Goal: Task Accomplishment & Management: Use online tool/utility

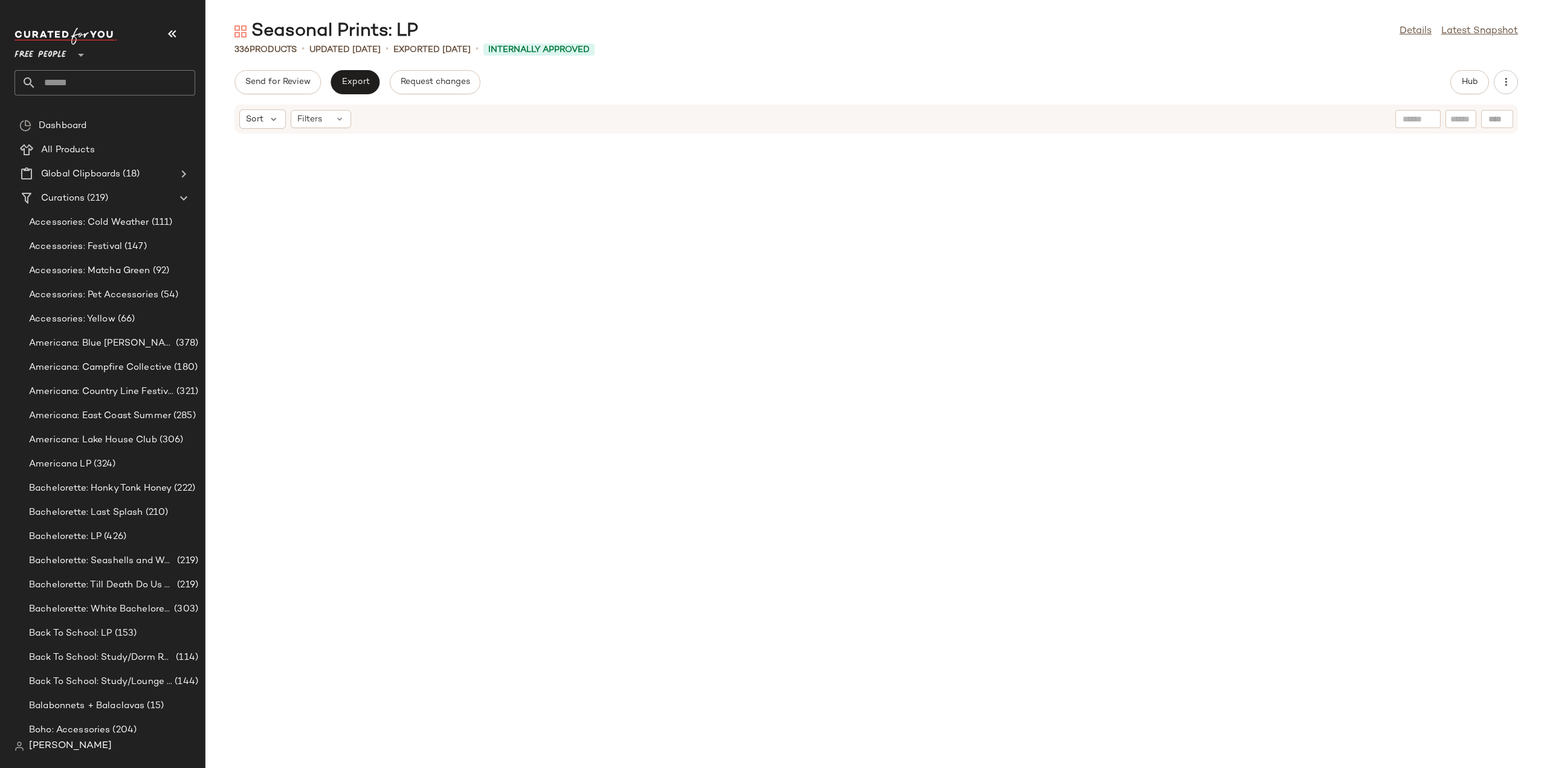
scroll to position [3031, 0]
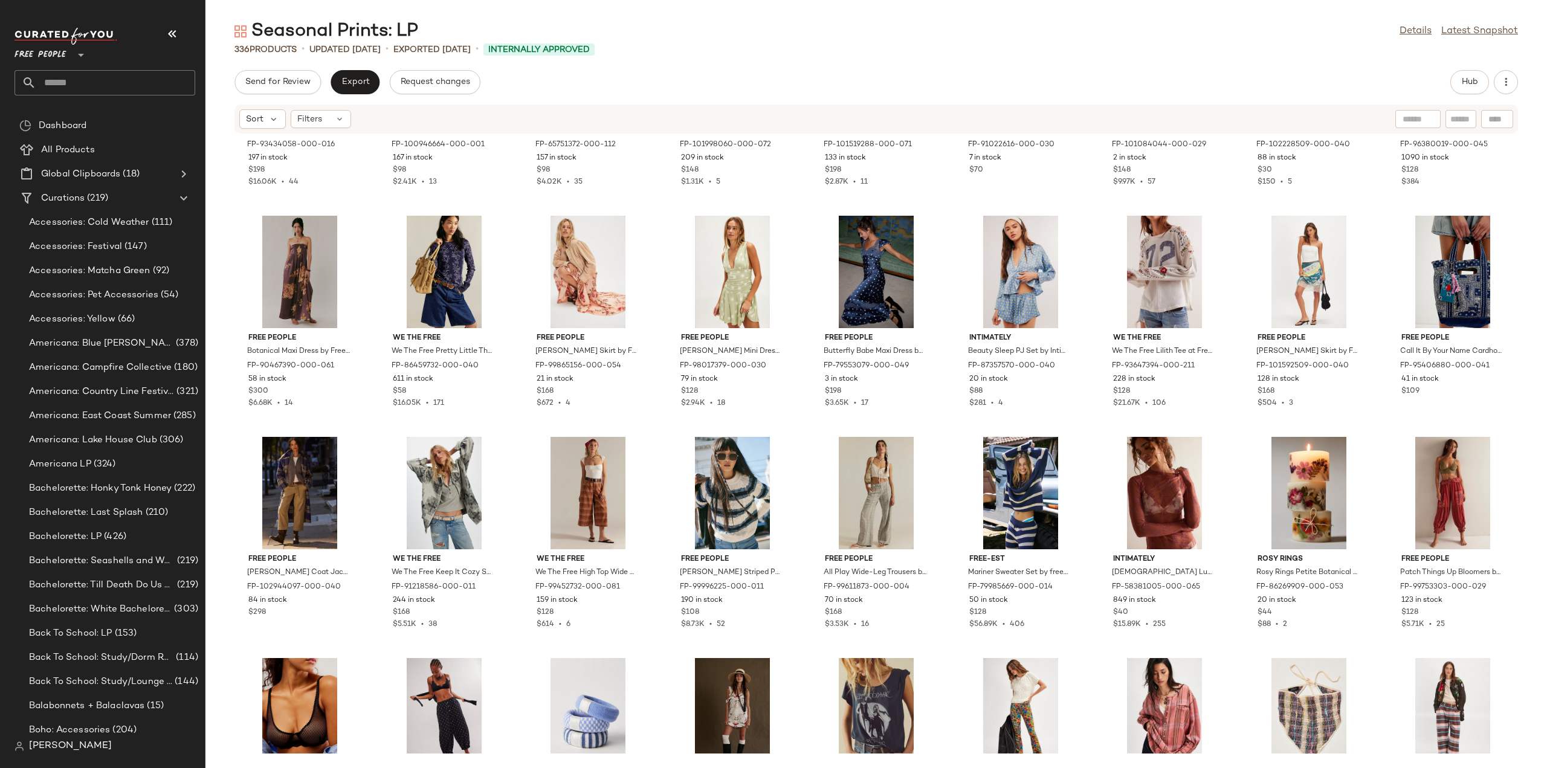
click at [65, 89] on input "text" at bounding box center [115, 82] width 159 height 25
click at [53, 82] on input "****" at bounding box center [105, 82] width 181 height 25
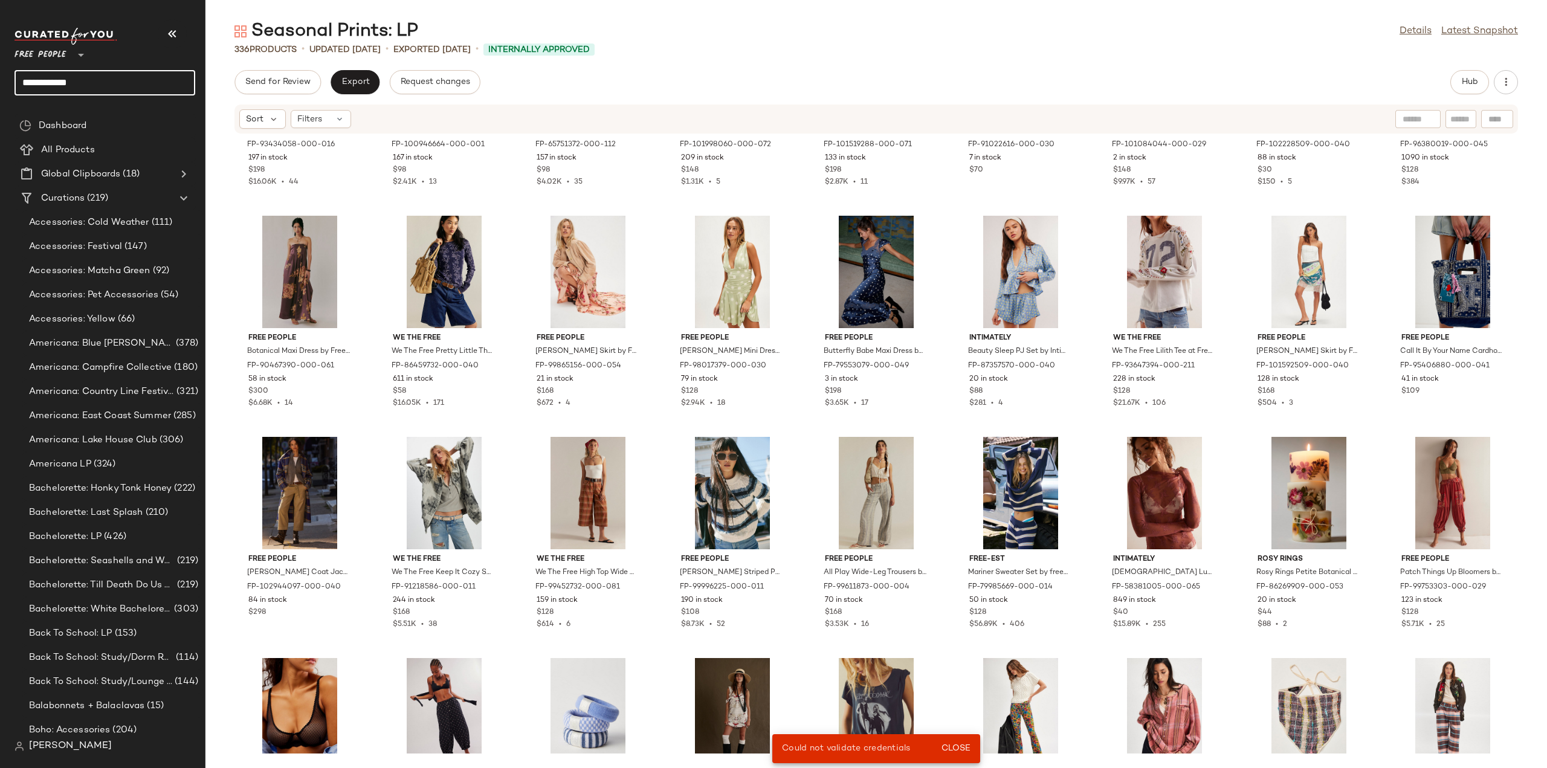
drag, startPoint x: 63, startPoint y: 88, endPoint x: 2, endPoint y: 89, distance: 60.4
click at [2, 89] on nav "**********" at bounding box center [102, 384] width 205 height 768
type input "*******"
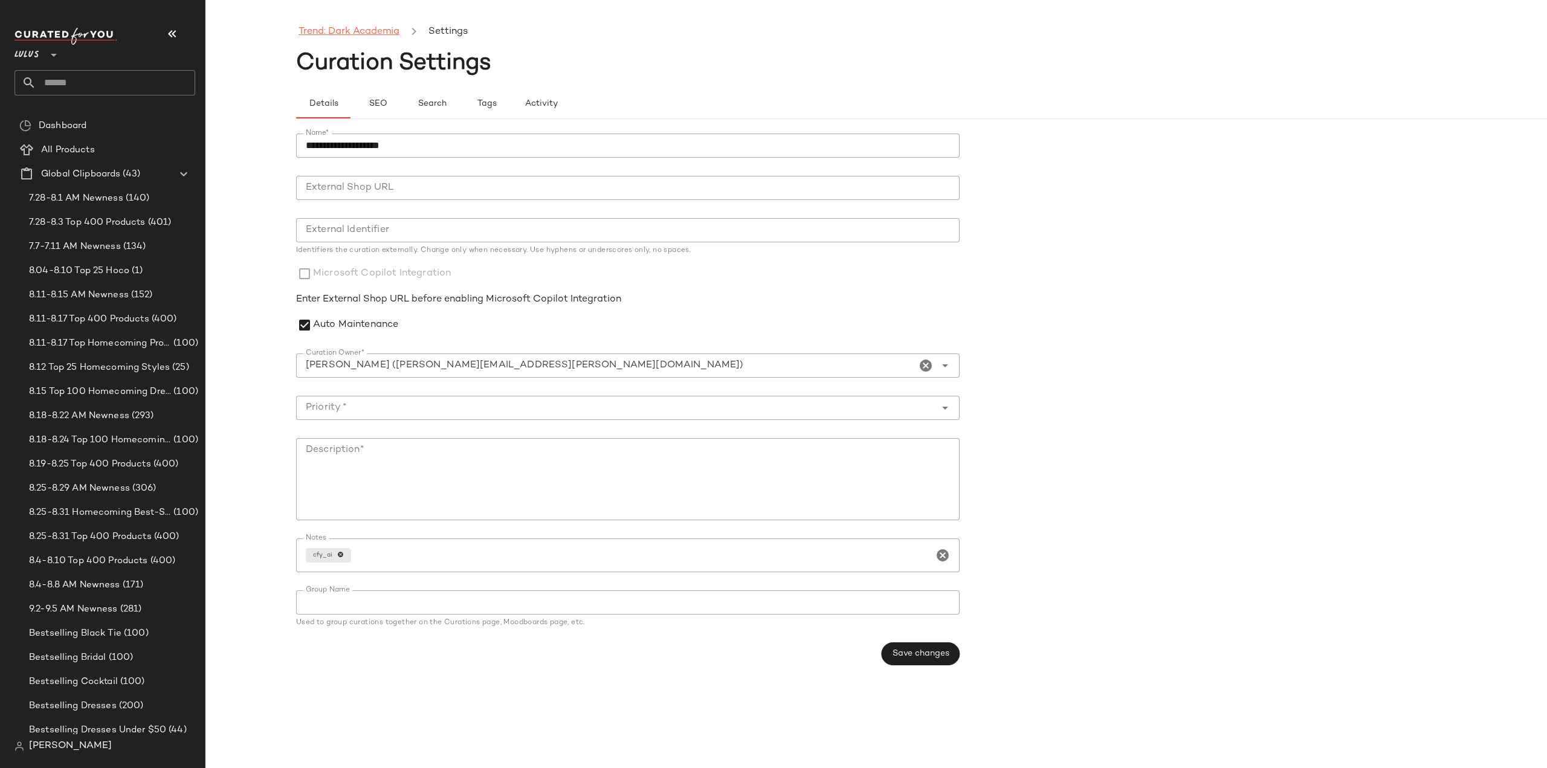
click at [321, 30] on link "Trend: Dark Academia" at bounding box center [349, 32] width 101 height 16
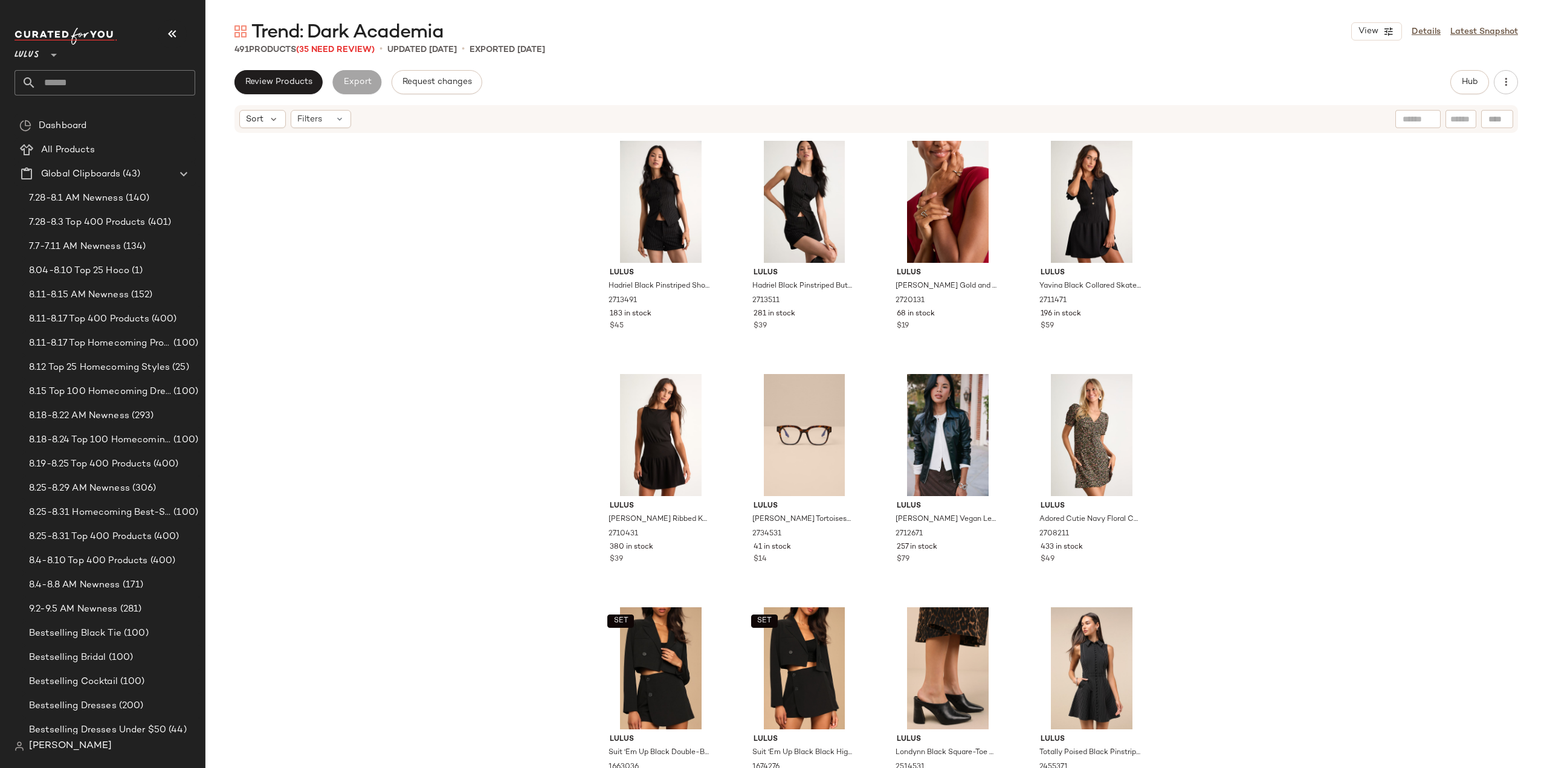
click at [81, 84] on input "text" at bounding box center [115, 82] width 159 height 25
type input "***"
click at [100, 119] on span "League Edit ft. Levi's" at bounding box center [78, 117] width 85 height 13
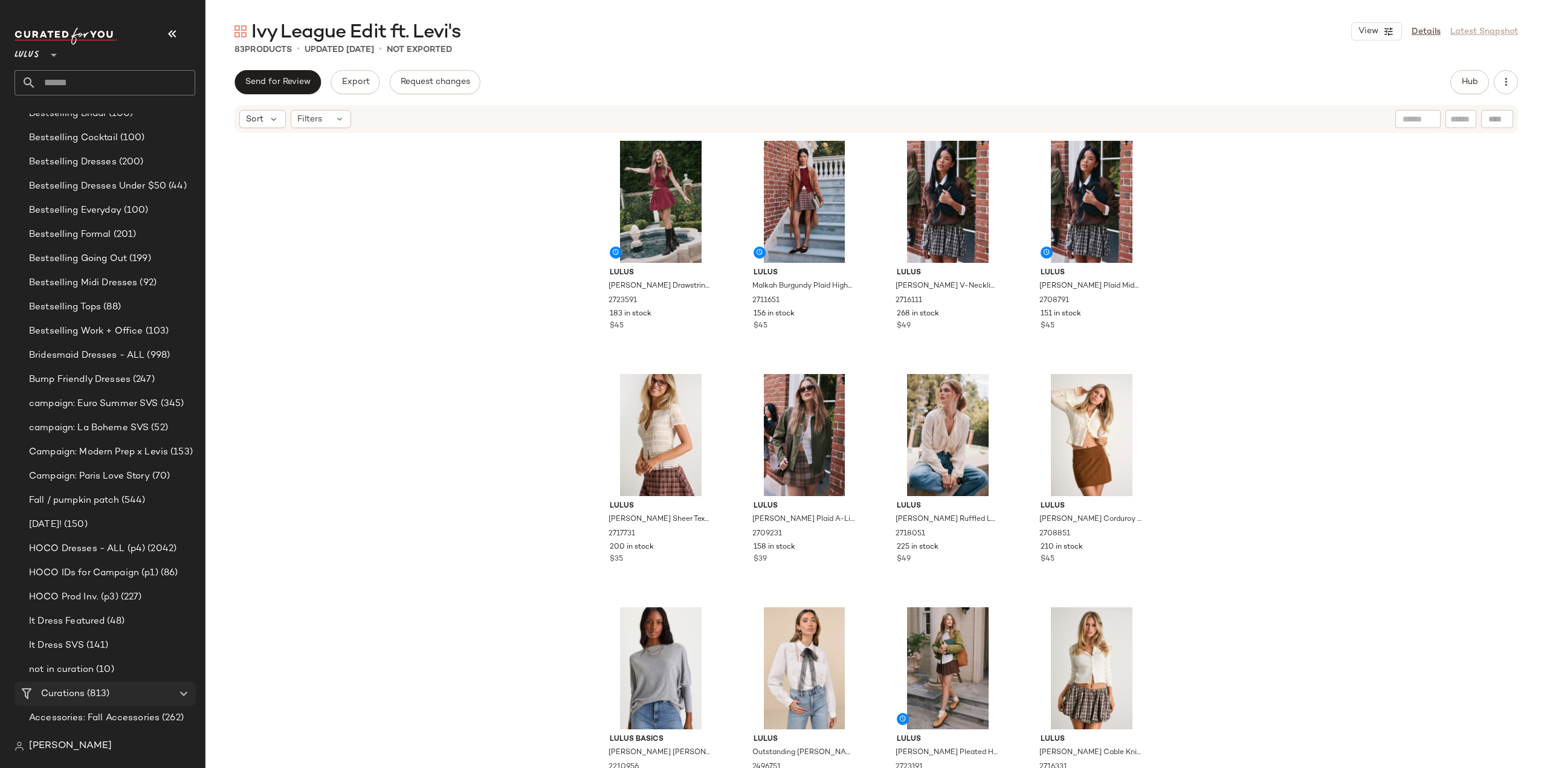
scroll to position [725, 0]
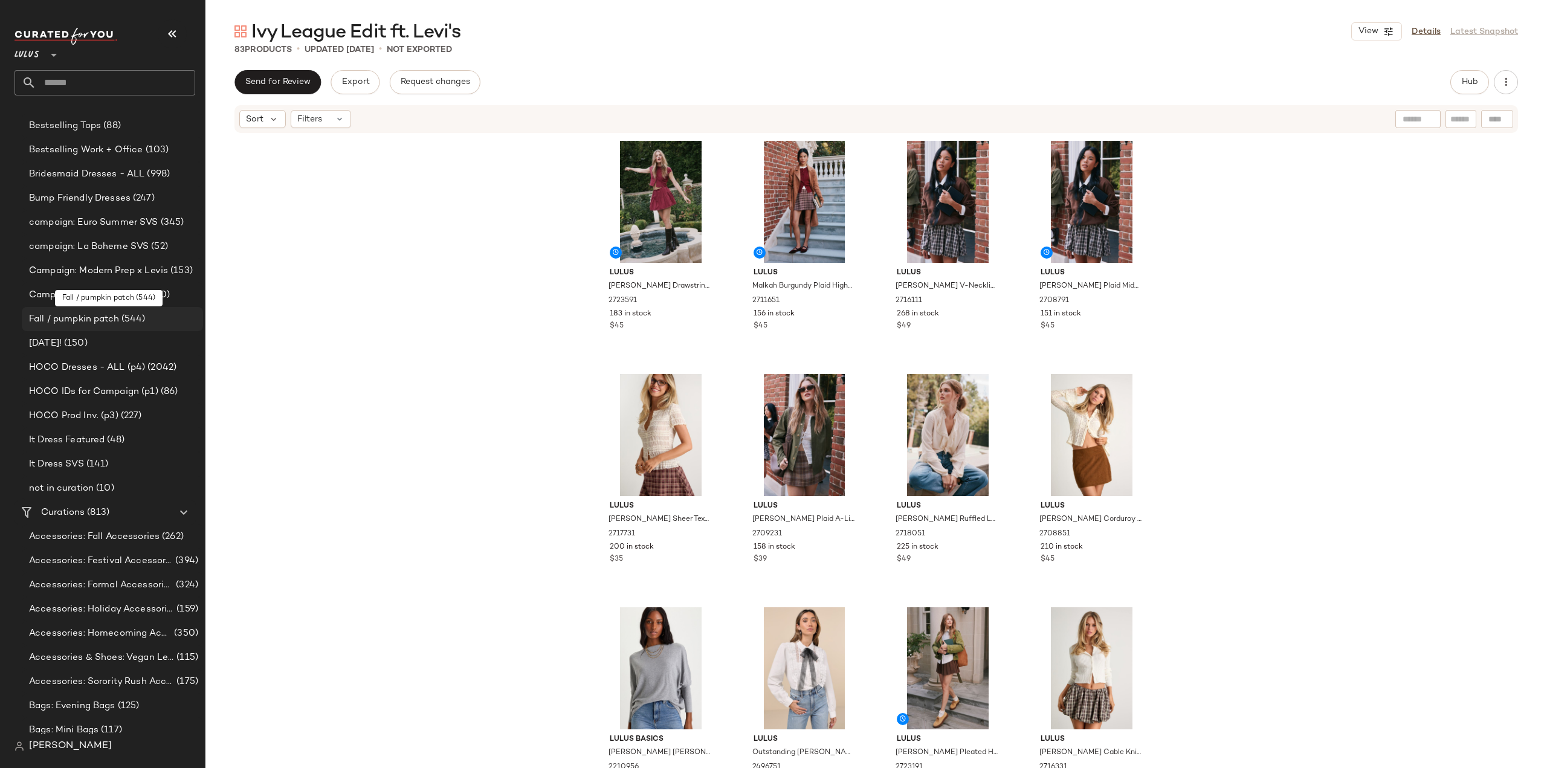
click at [77, 320] on span "Fall / pumpkin patch" at bounding box center [74, 319] width 90 height 14
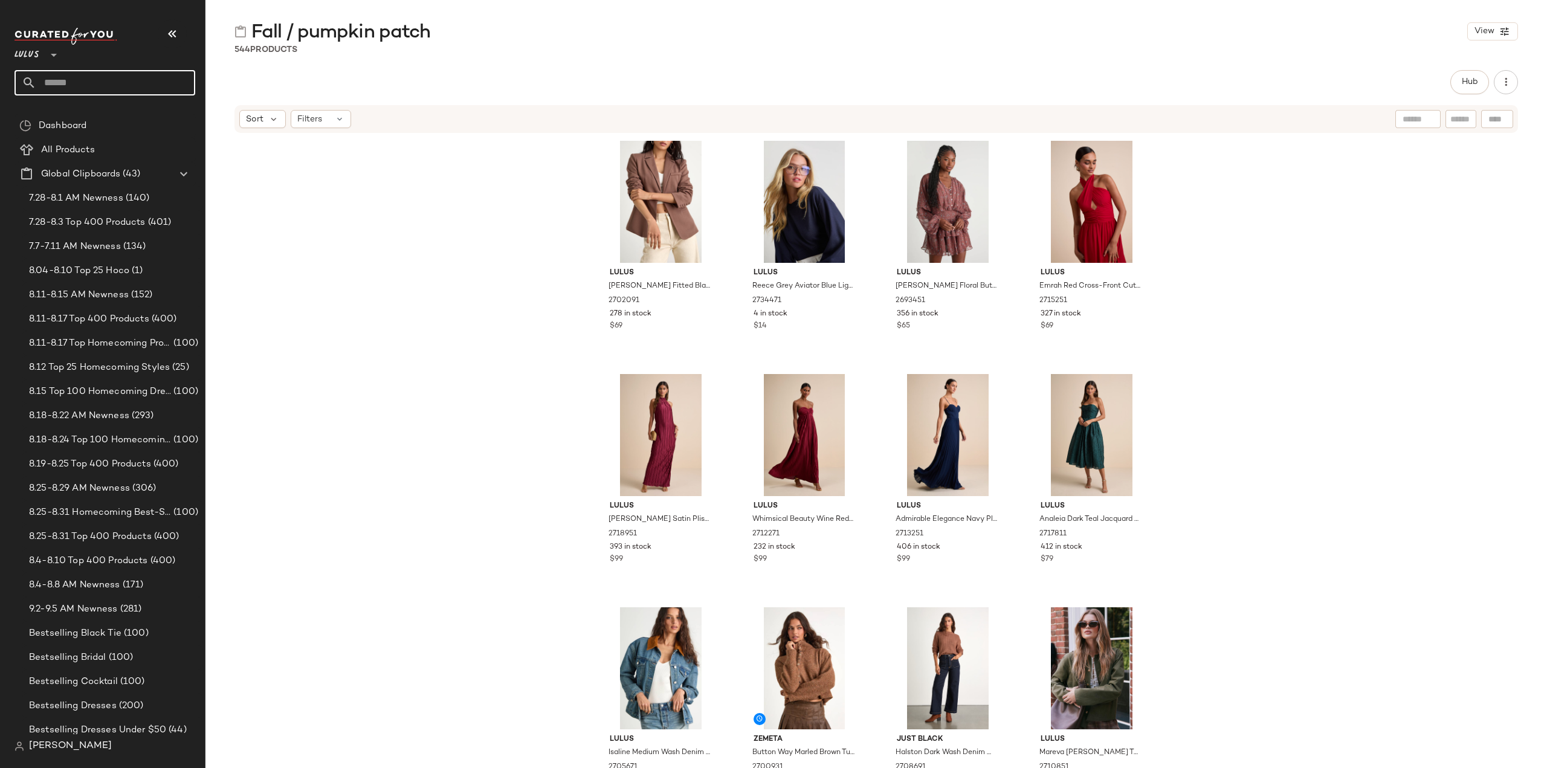
click at [85, 84] on input "text" at bounding box center [115, 82] width 159 height 25
click at [95, 193] on span "Create Global Clipboard" at bounding box center [121, 195] width 114 height 10
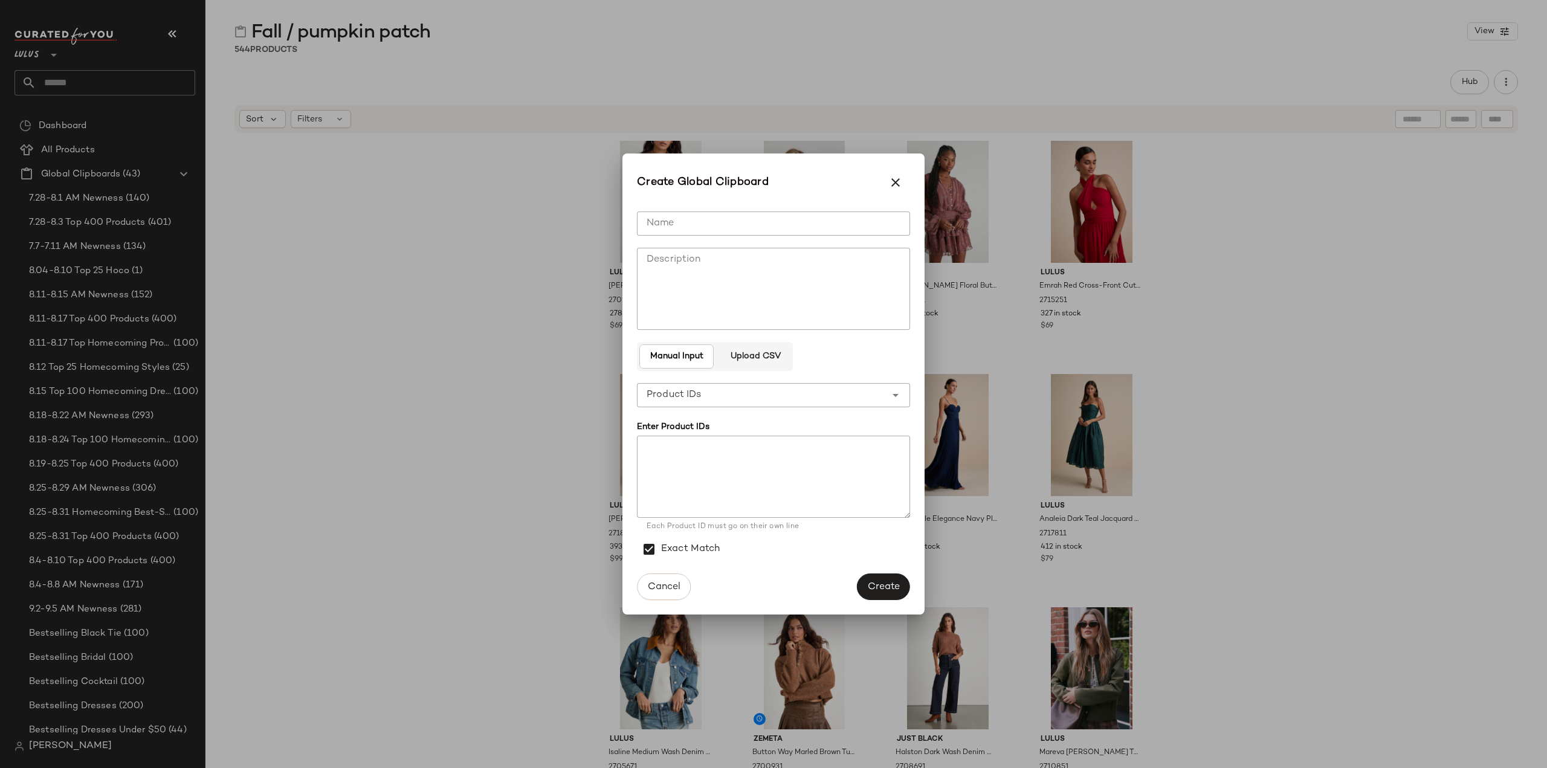
click at [675, 225] on input "Name" at bounding box center [773, 224] width 273 height 24
drag, startPoint x: 709, startPoint y: 225, endPoint x: 662, endPoint y: 227, distance: 47.8
click at [662, 227] on input "**********" at bounding box center [773, 224] width 273 height 24
type input "**********"
click at [878, 587] on span "Create" at bounding box center [883, 586] width 33 height 11
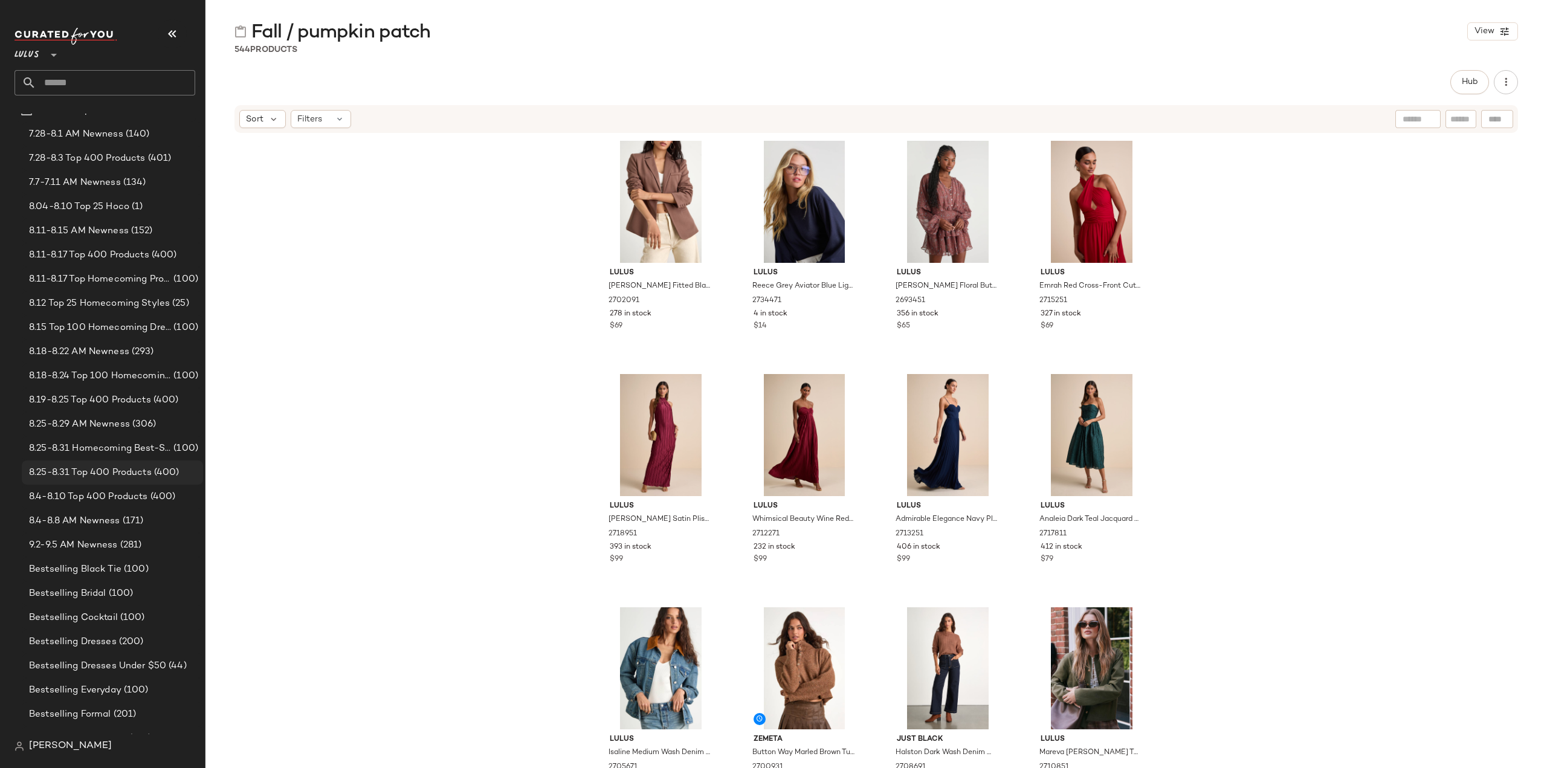
scroll to position [121, 0]
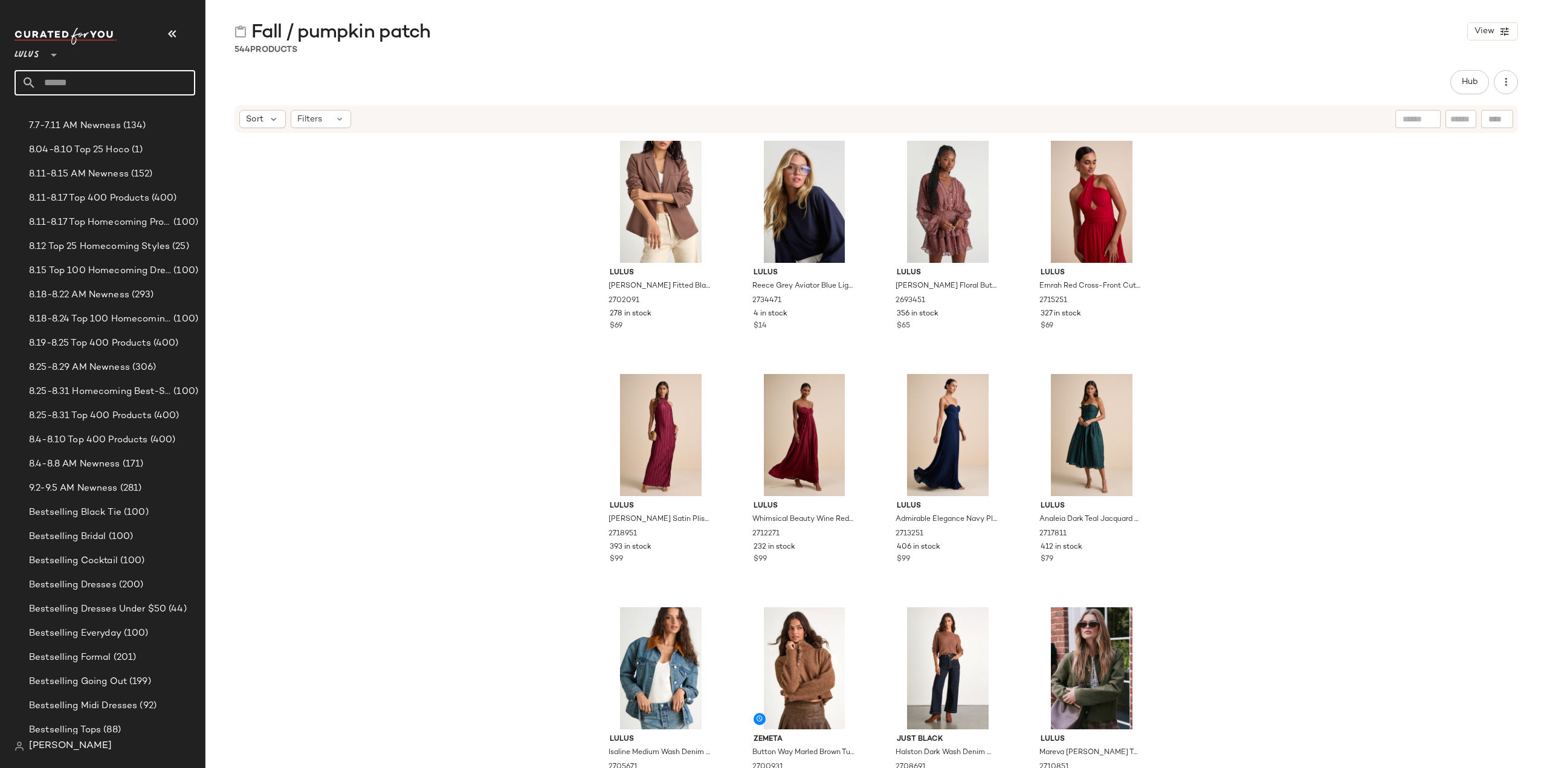
click at [82, 77] on input "text" at bounding box center [115, 82] width 159 height 25
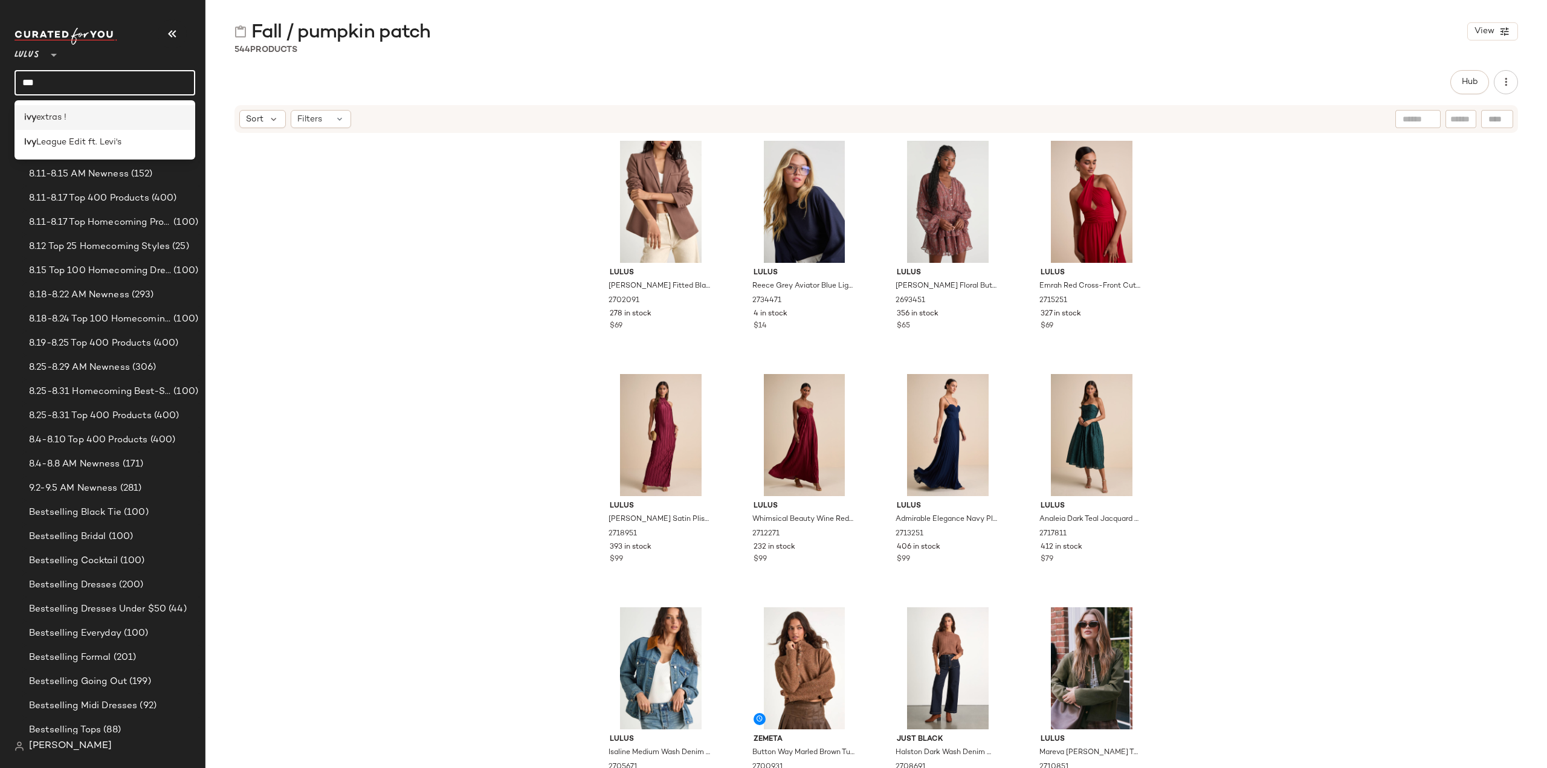
type input "***"
click at [48, 113] on span "extras !" at bounding box center [51, 117] width 30 height 13
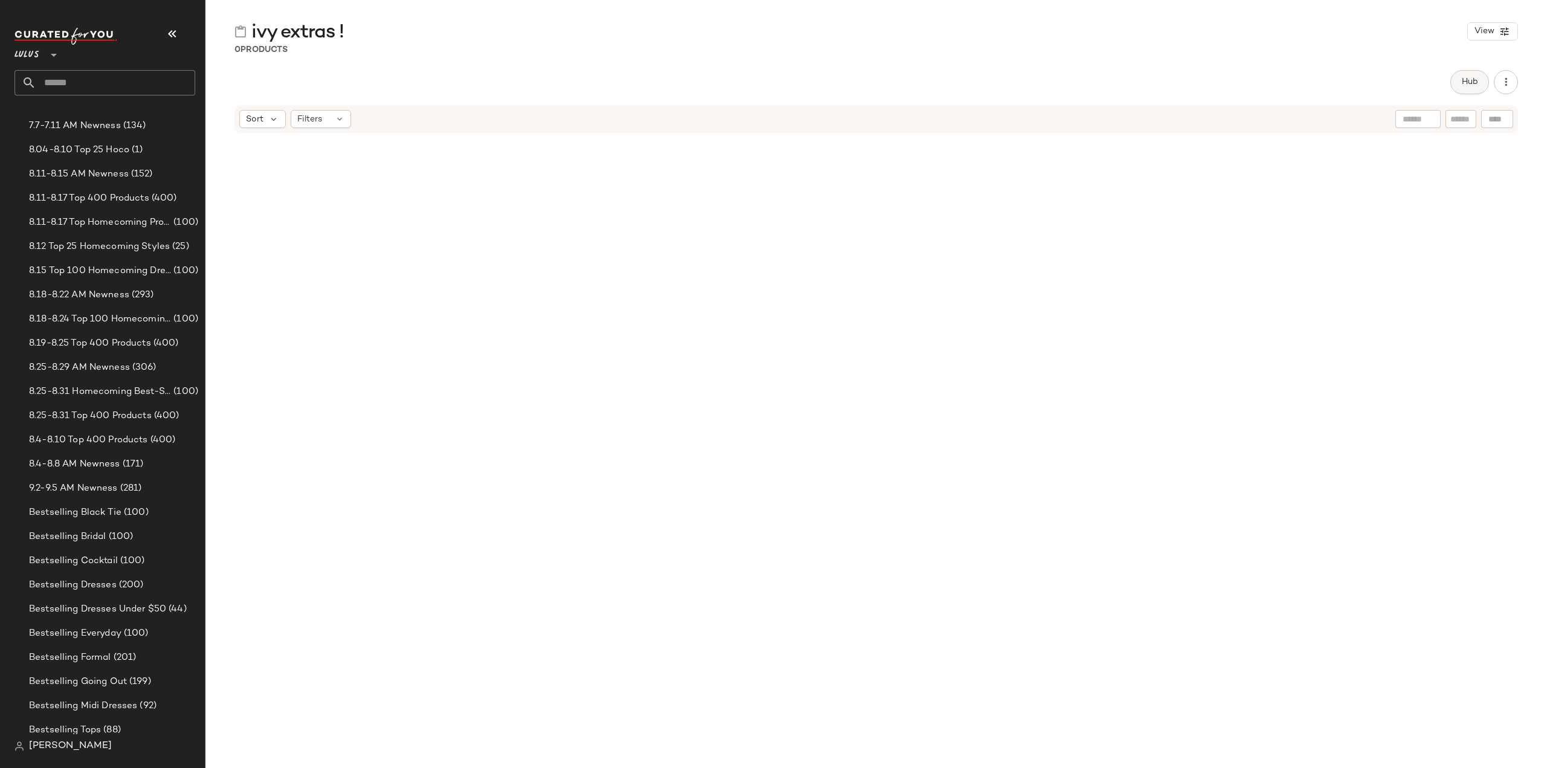
click at [1465, 80] on span "Hub" at bounding box center [1469, 82] width 17 height 10
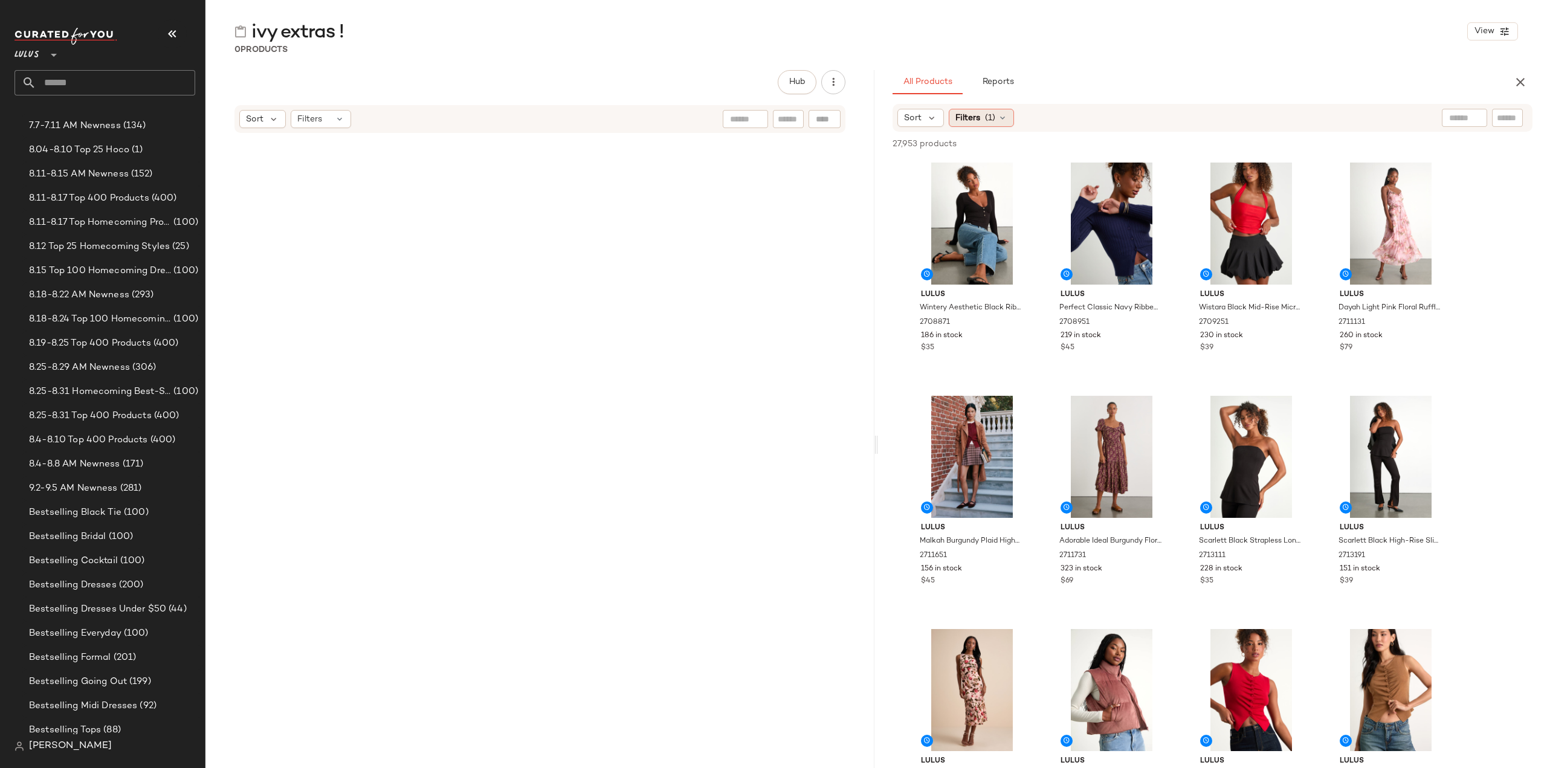
click at [955, 120] on span "Filters" at bounding box center [967, 118] width 25 height 13
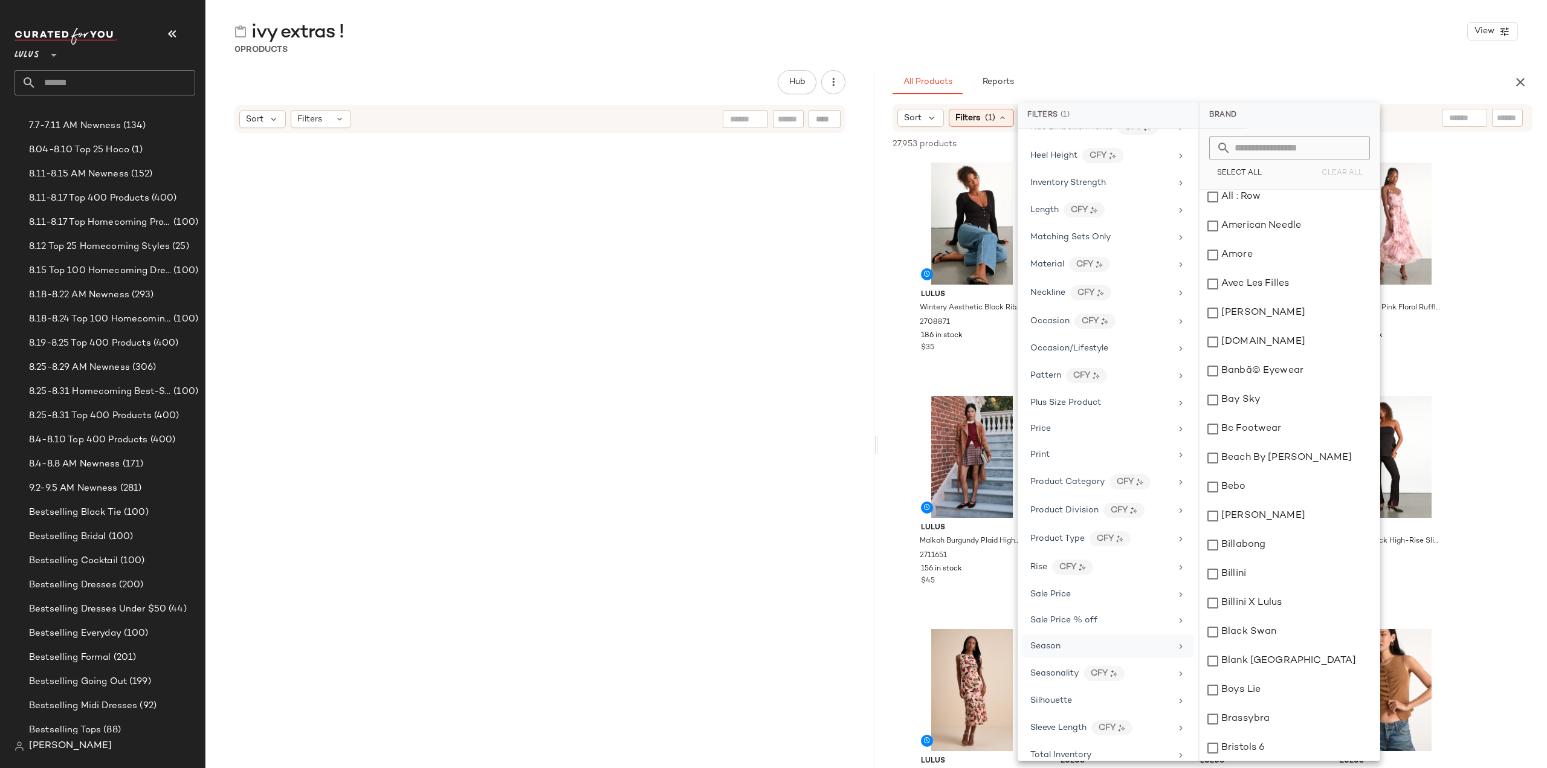
scroll to position [483, 0]
click at [1052, 726] on span "Total Inventory" at bounding box center [1060, 730] width 61 height 9
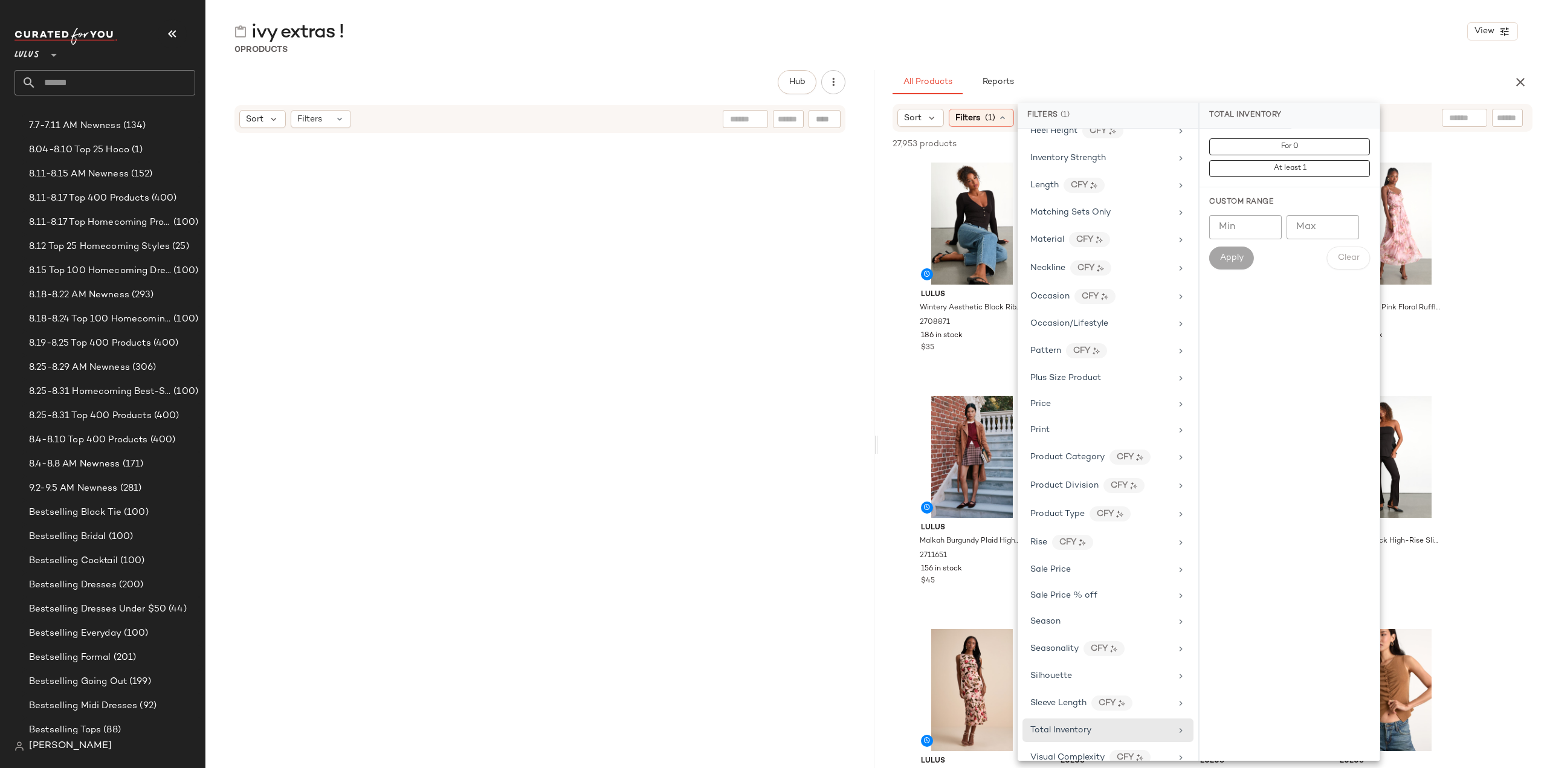
click at [1246, 227] on input "Min" at bounding box center [1245, 227] width 73 height 24
type input "**"
click at [1235, 256] on span "Apply" at bounding box center [1232, 258] width 24 height 10
click at [1061, 554] on span "Sale Price" at bounding box center [1051, 558] width 40 height 9
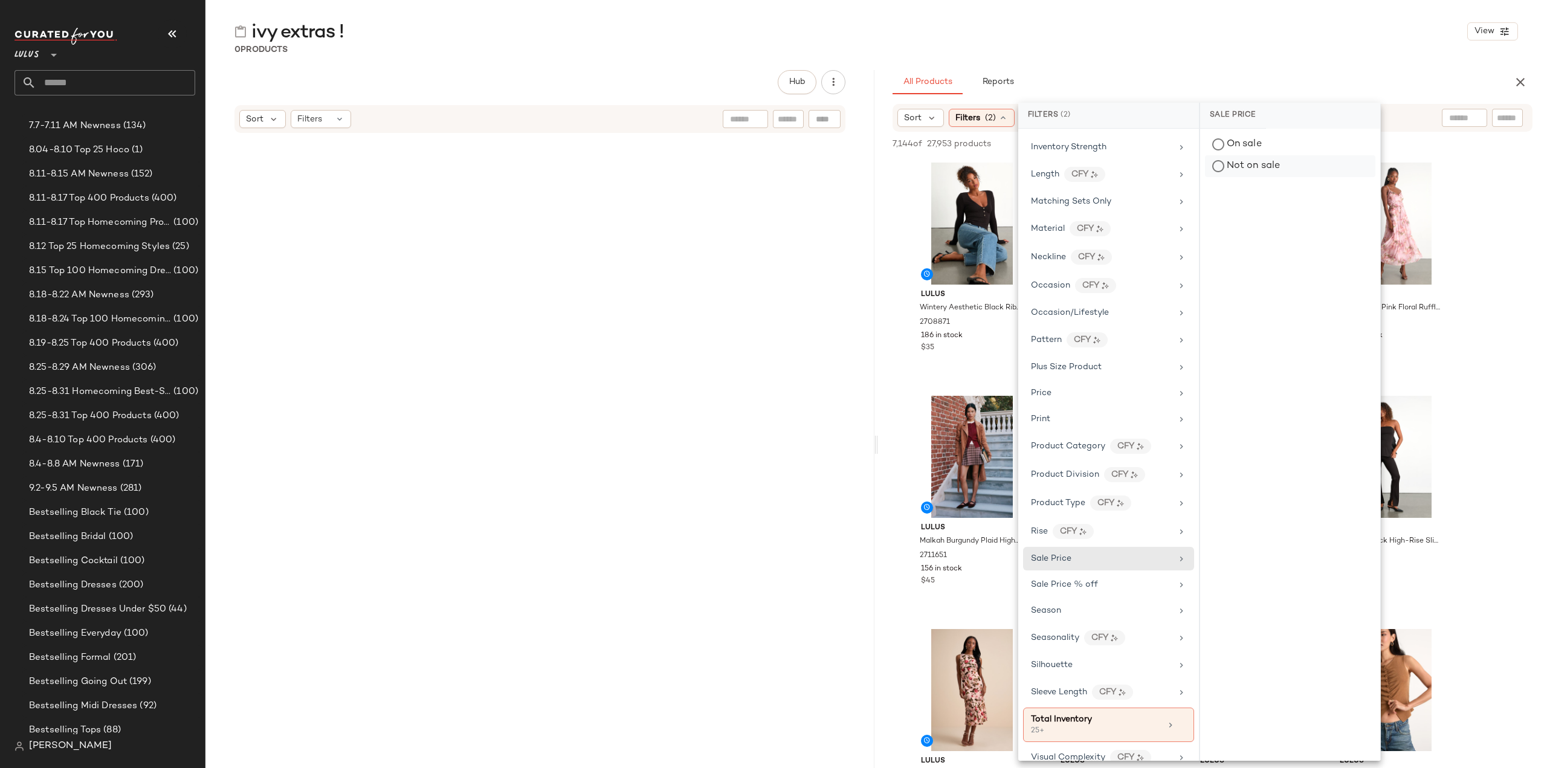
click at [1216, 163] on div "Not on sale" at bounding box center [1290, 166] width 170 height 22
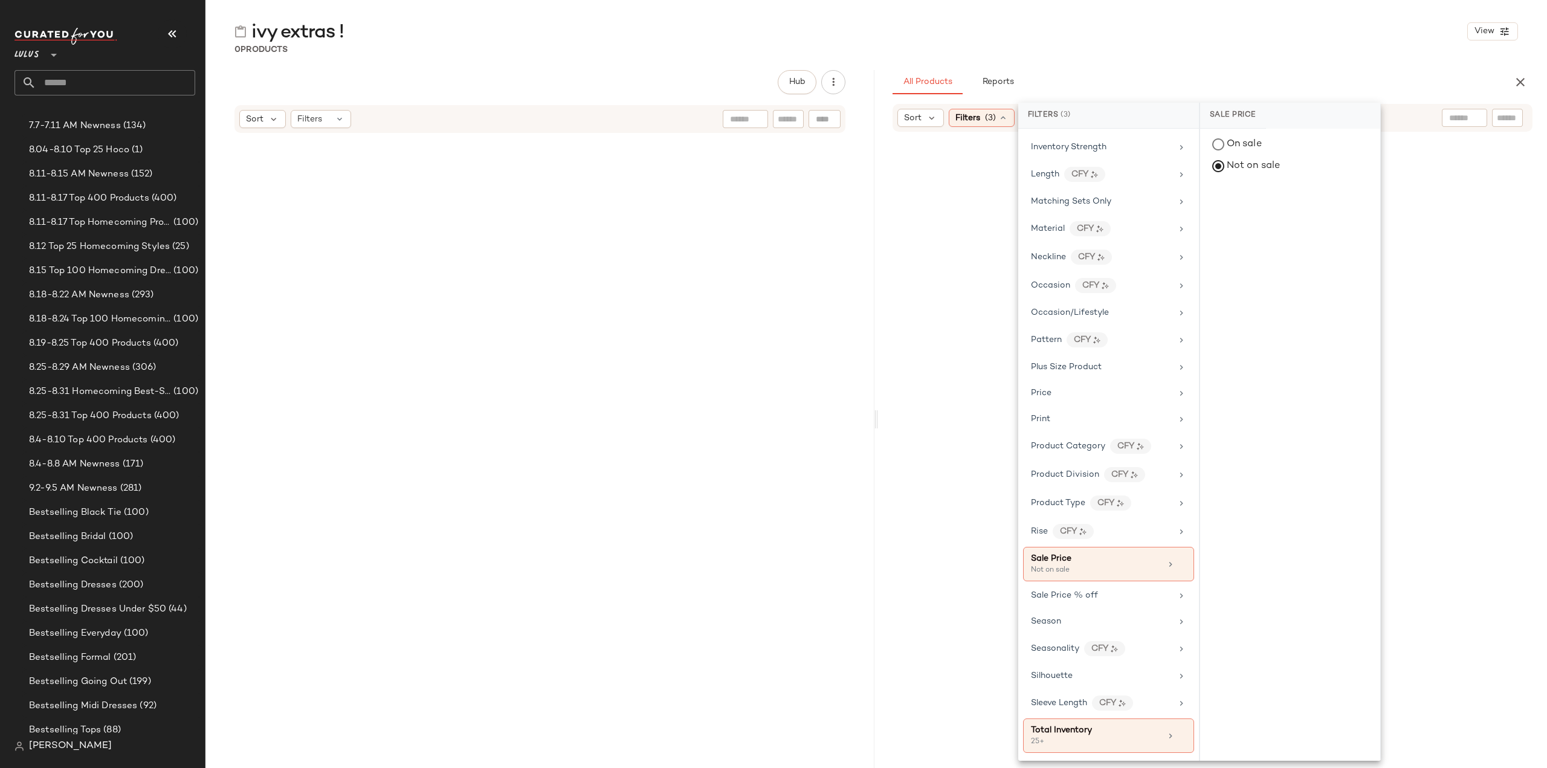
click at [890, 383] on div at bounding box center [1213, 463] width 664 height 659
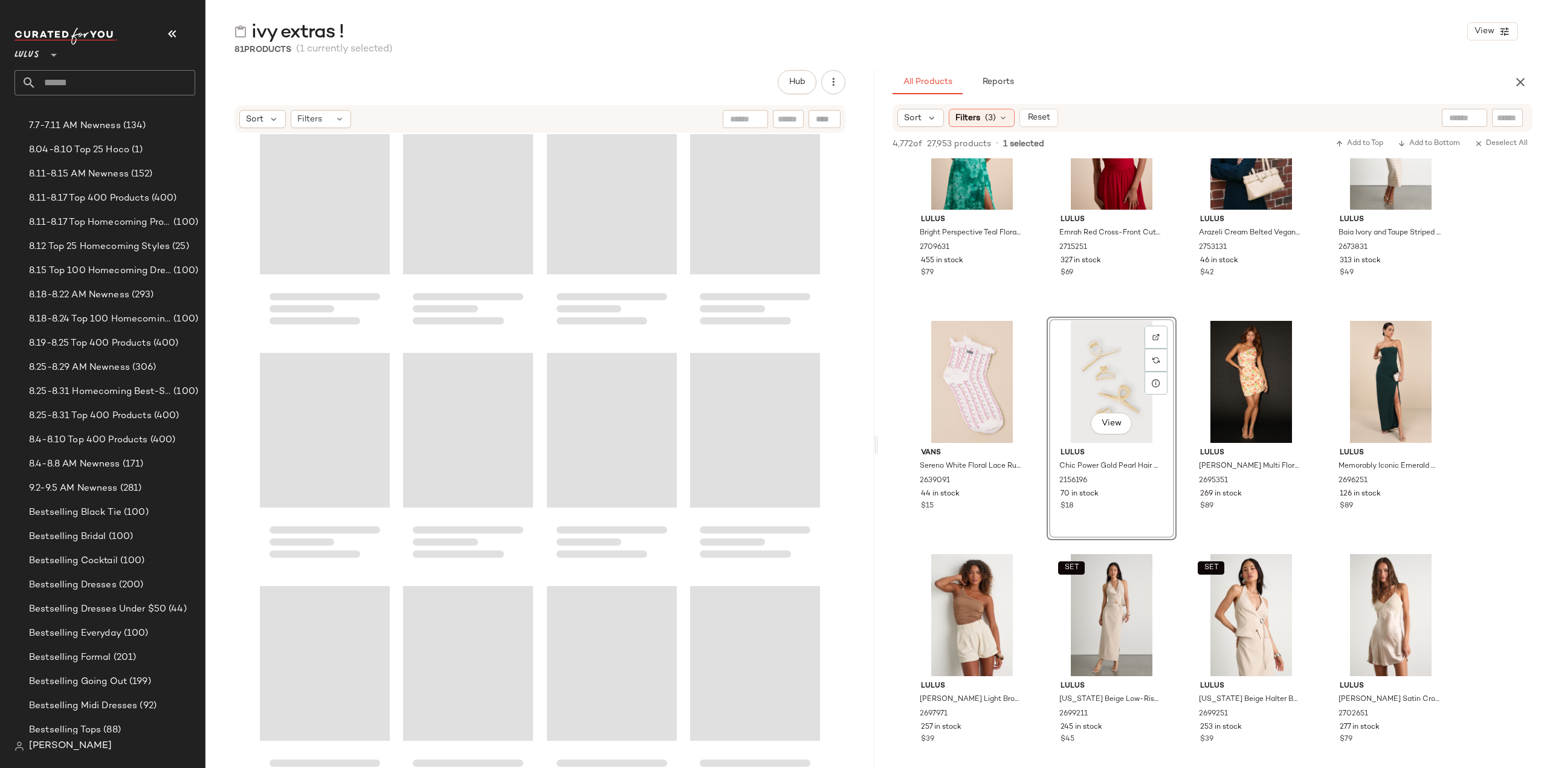
scroll to position [4110, 0]
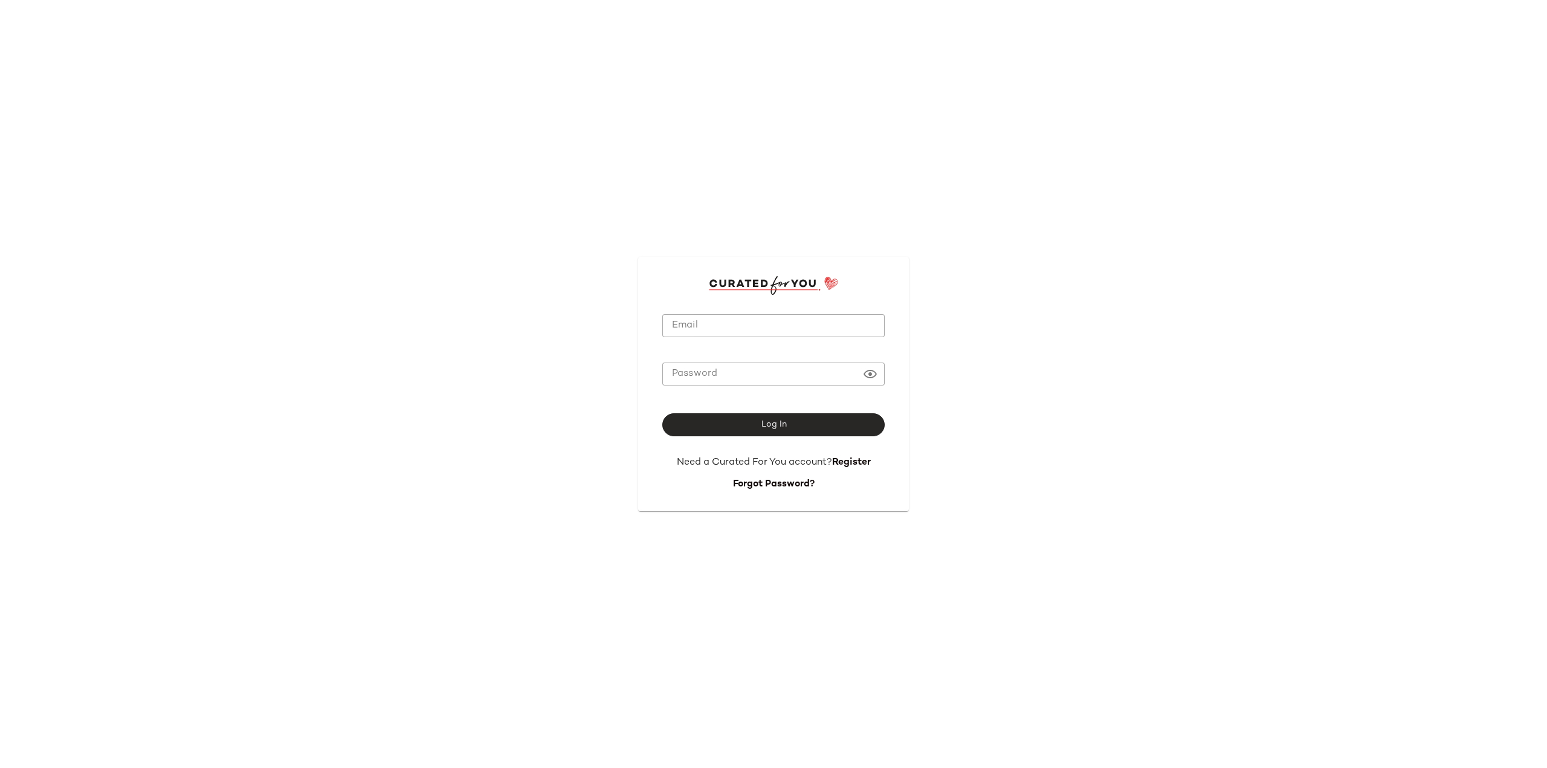
type input "**********"
click at [749, 424] on button "Log In" at bounding box center [773, 424] width 222 height 23
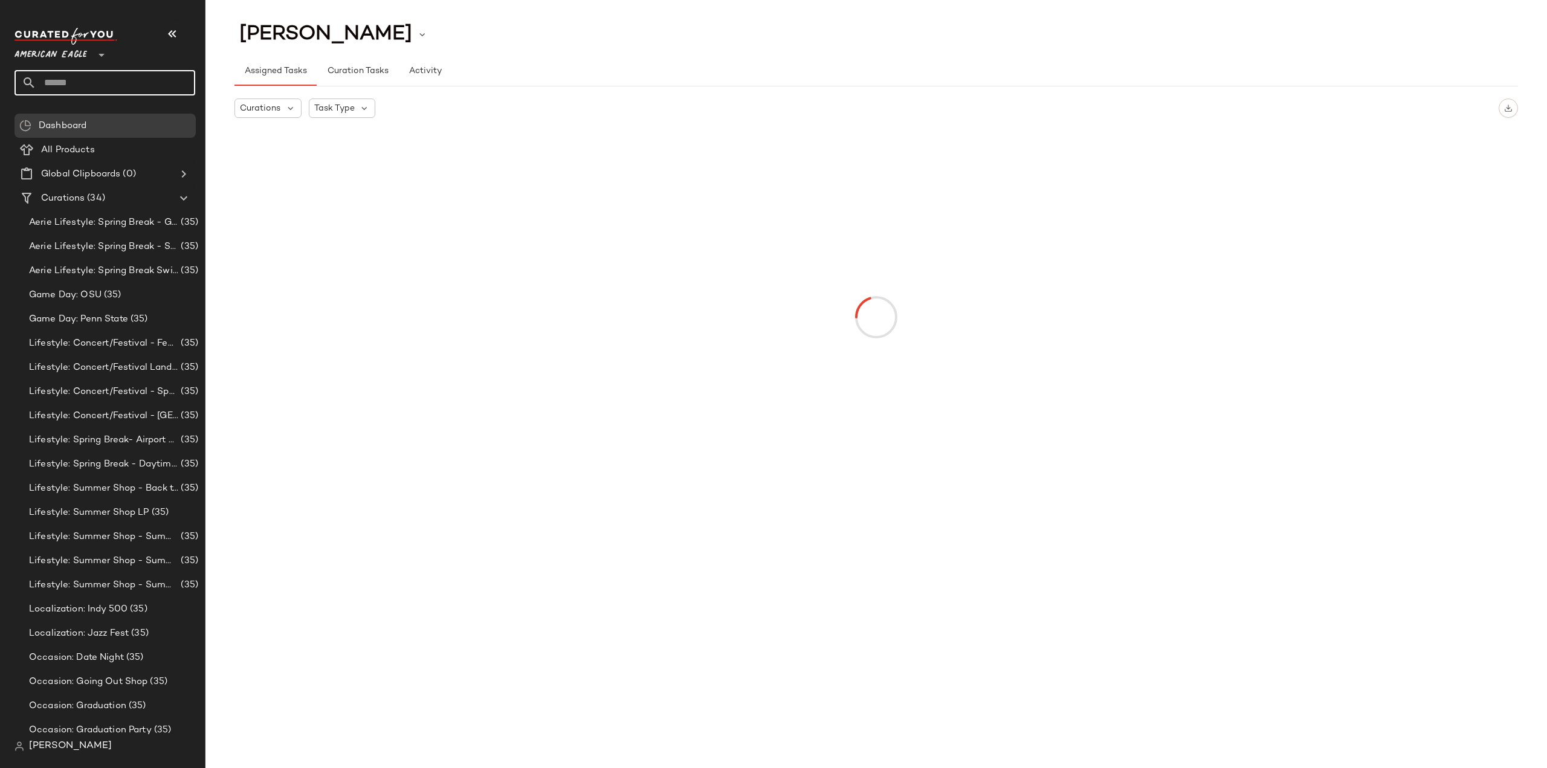
click at [60, 82] on input "text" at bounding box center [115, 82] width 159 height 25
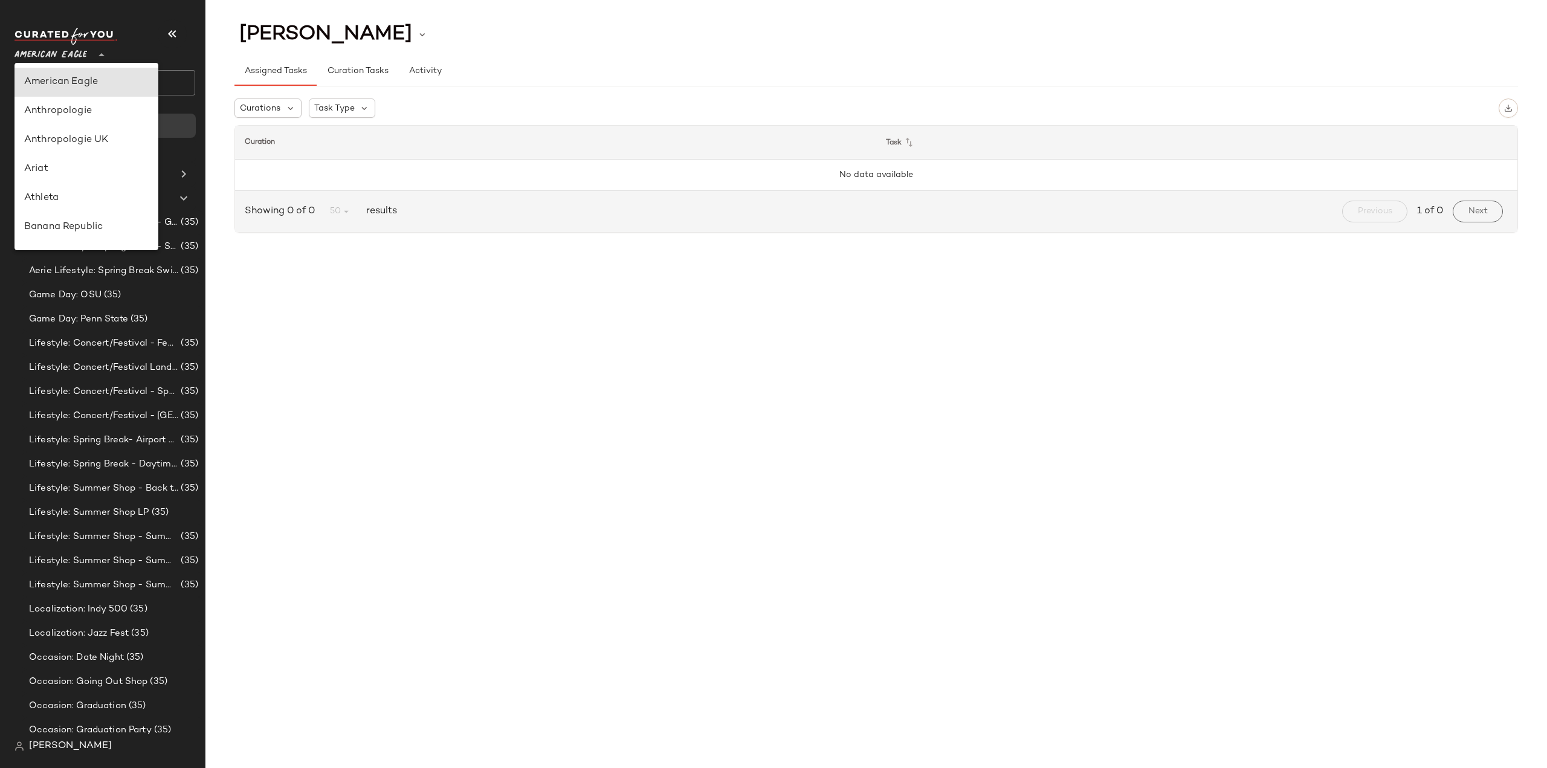
click at [76, 56] on span "American Eagle" at bounding box center [51, 52] width 73 height 22
click at [52, 160] on div "Free People" at bounding box center [86, 162] width 124 height 15
type input "**"
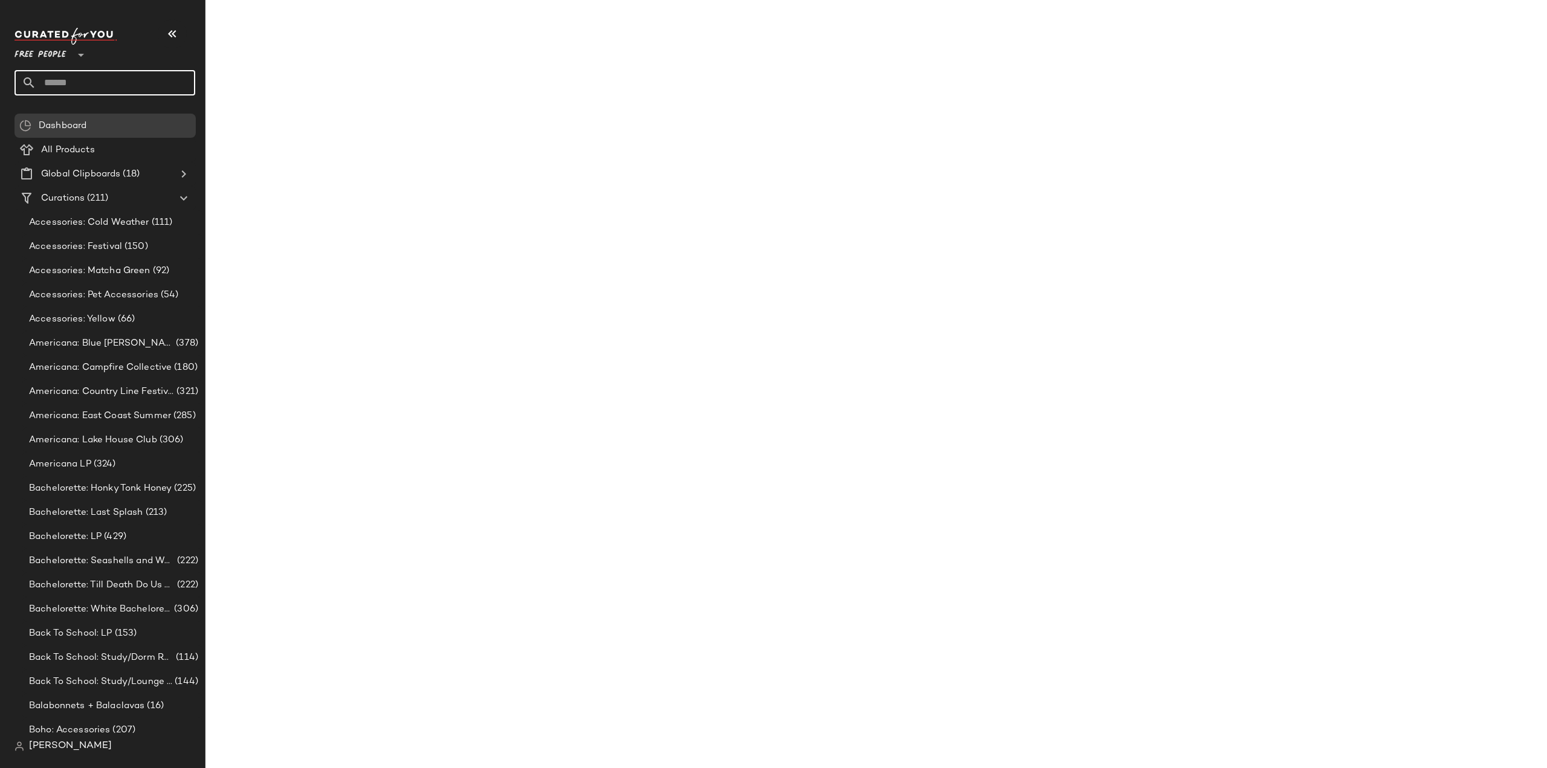
click at [68, 88] on input "text" at bounding box center [115, 82] width 159 height 25
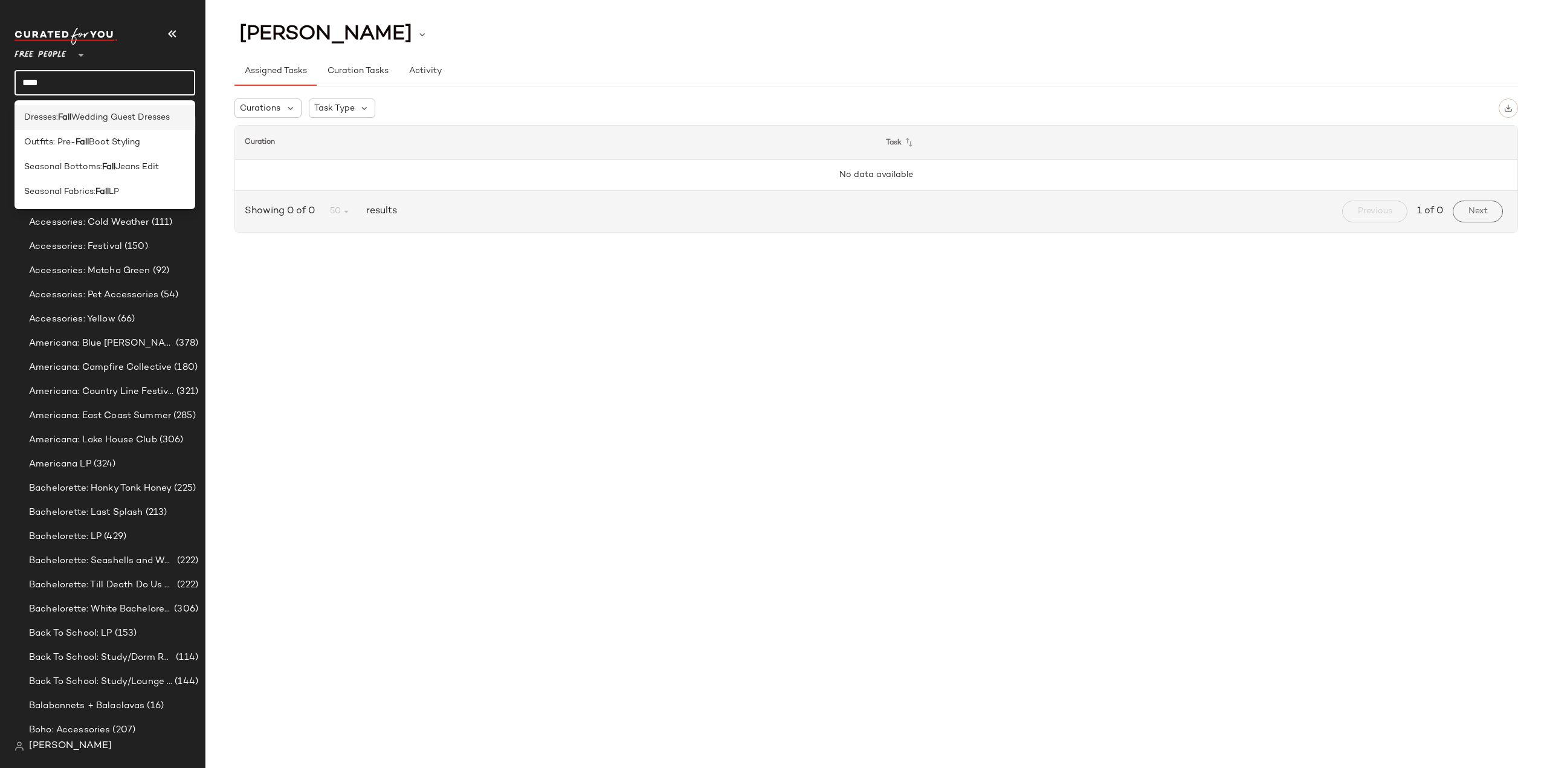
type input "****"
click at [82, 119] on span "Wedding Guest Dresses" at bounding box center [120, 117] width 99 height 13
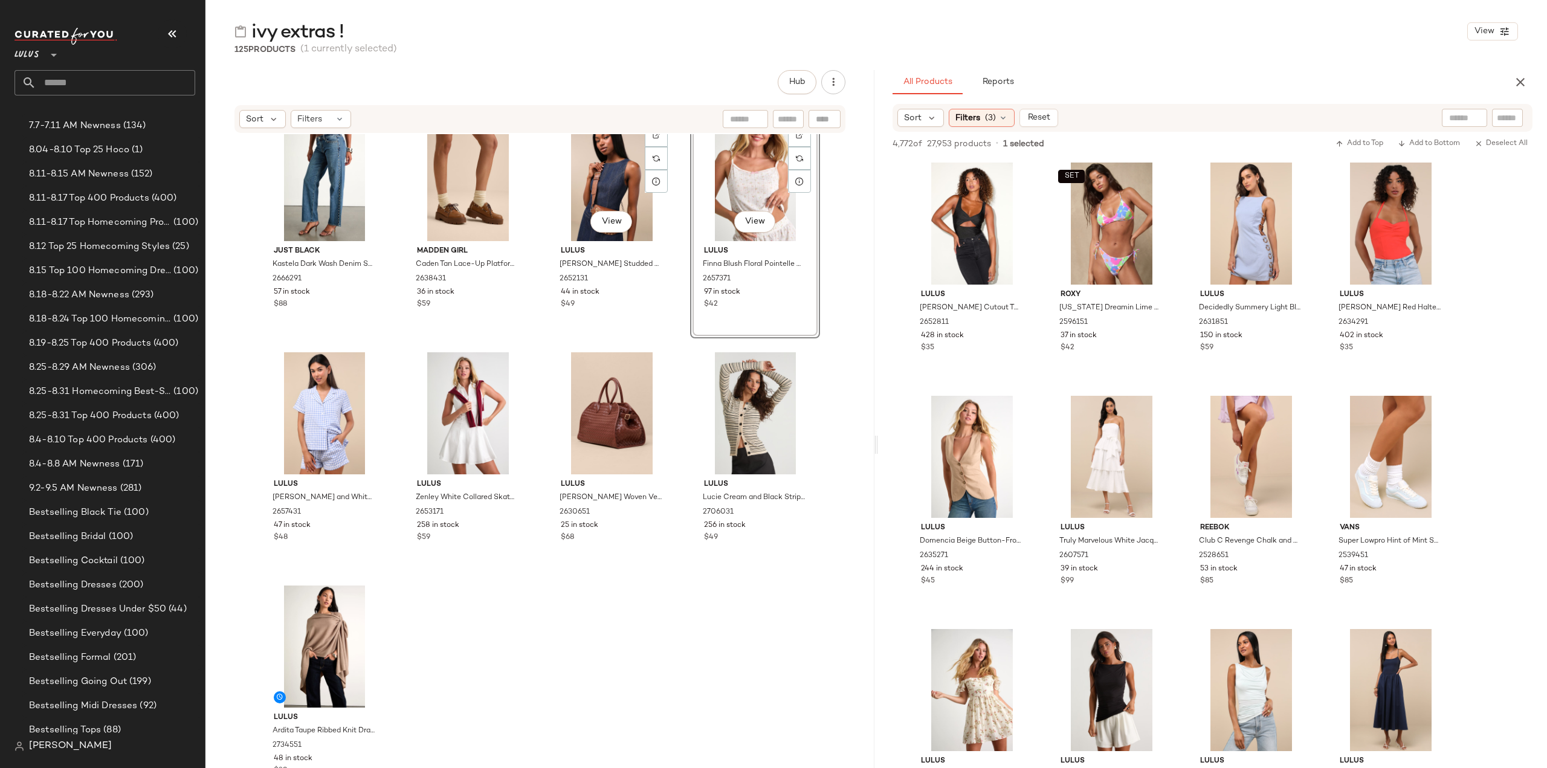
scroll to position [78867, 0]
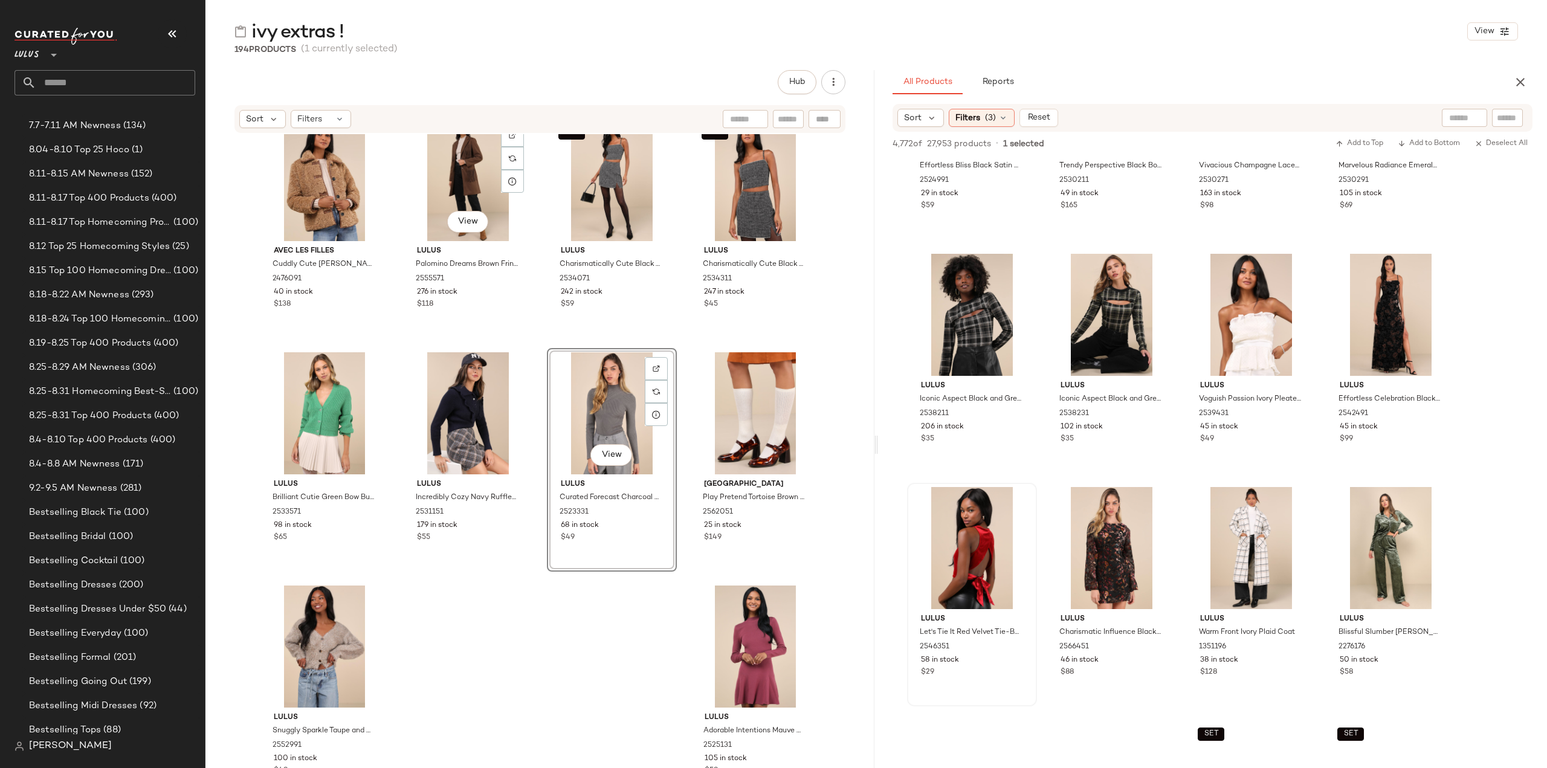
scroll to position [133197, 0]
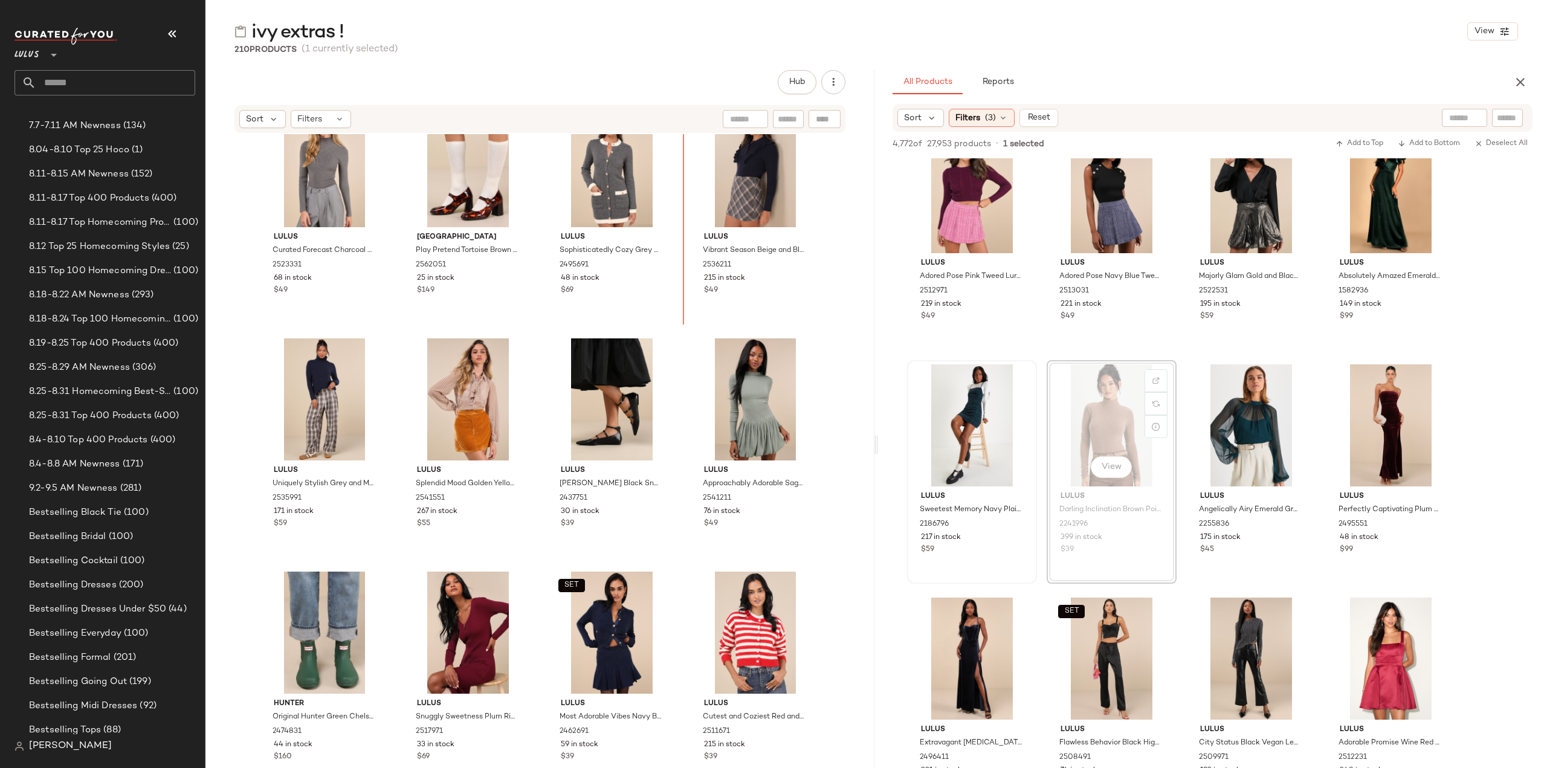
scroll to position [11243, 0]
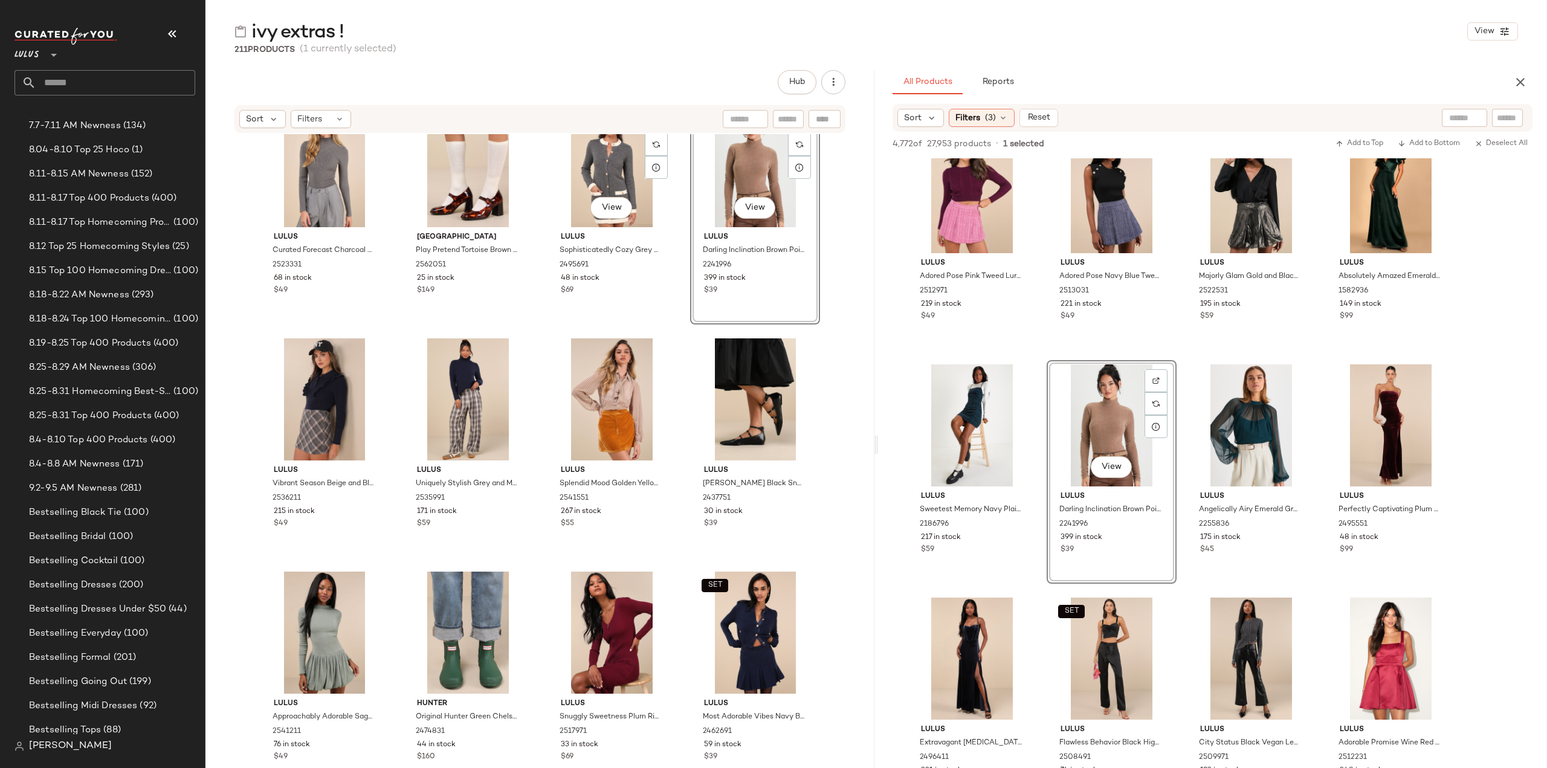
click at [755, 297] on div "View Lulus Darling Inclination Brown Pointelle Long Sleeve Bodysuit 2241996 399…" at bounding box center [755, 213] width 130 height 224
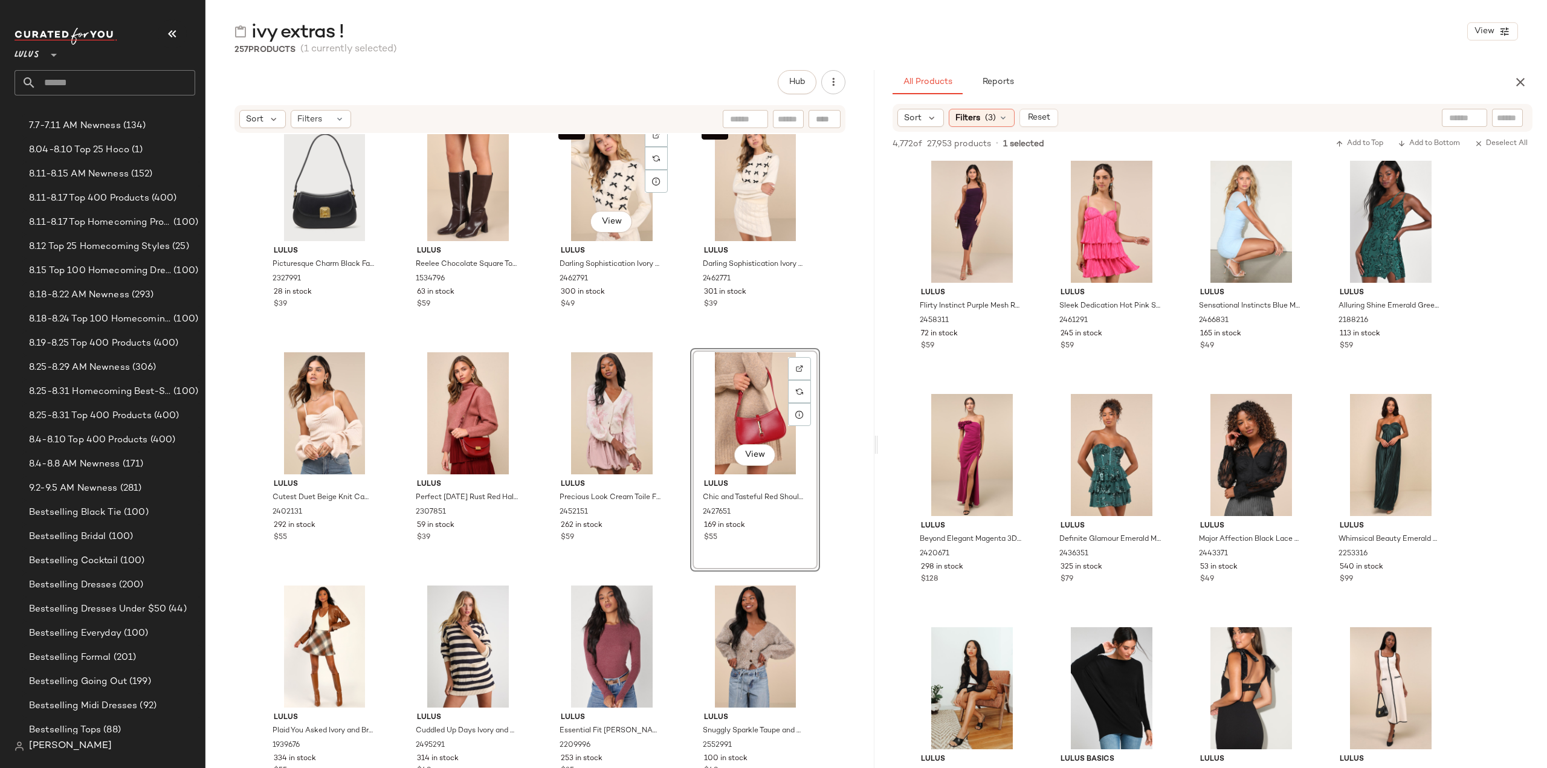
scroll to position [178100, 0]
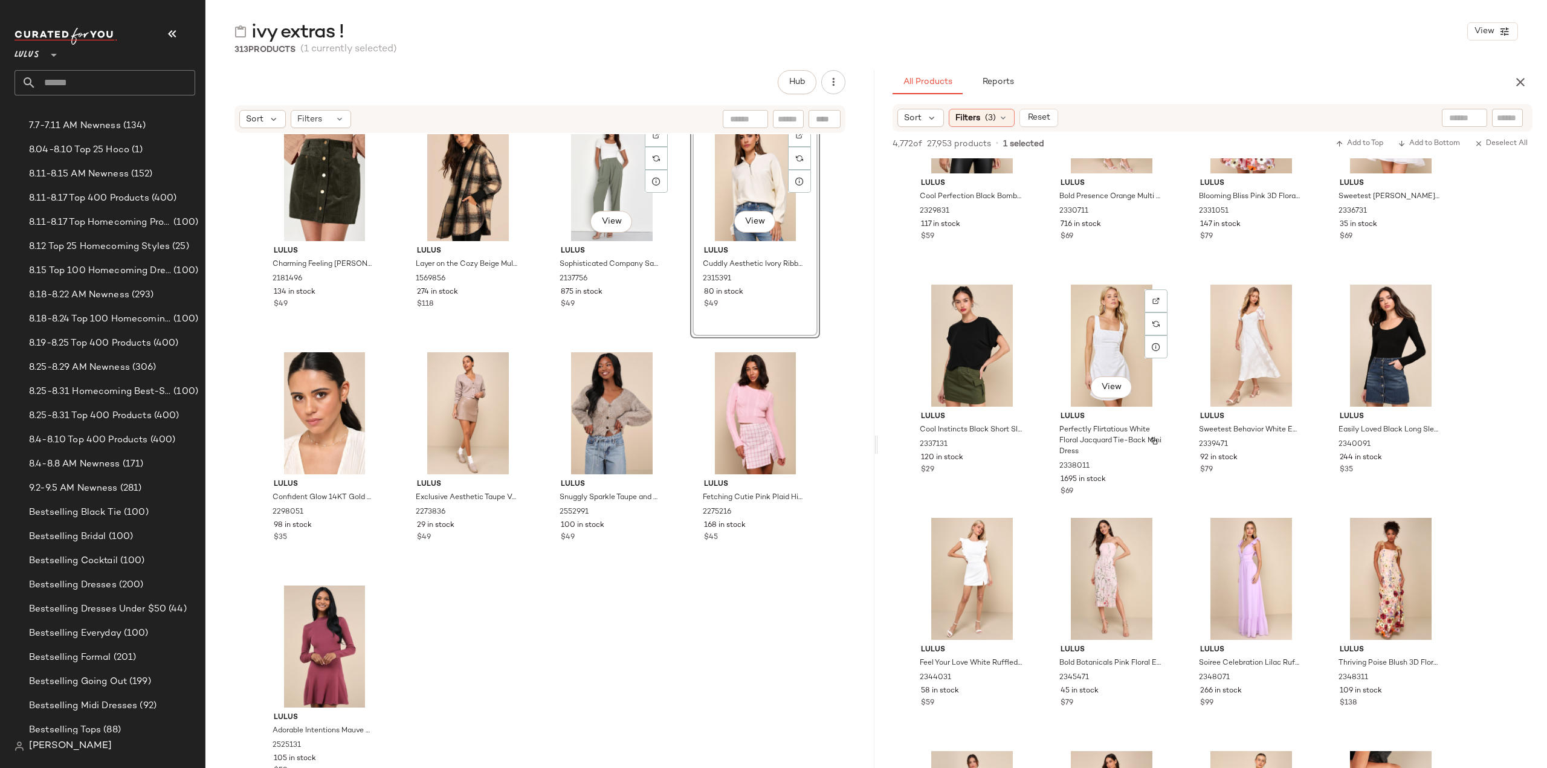
scroll to position [258175, 0]
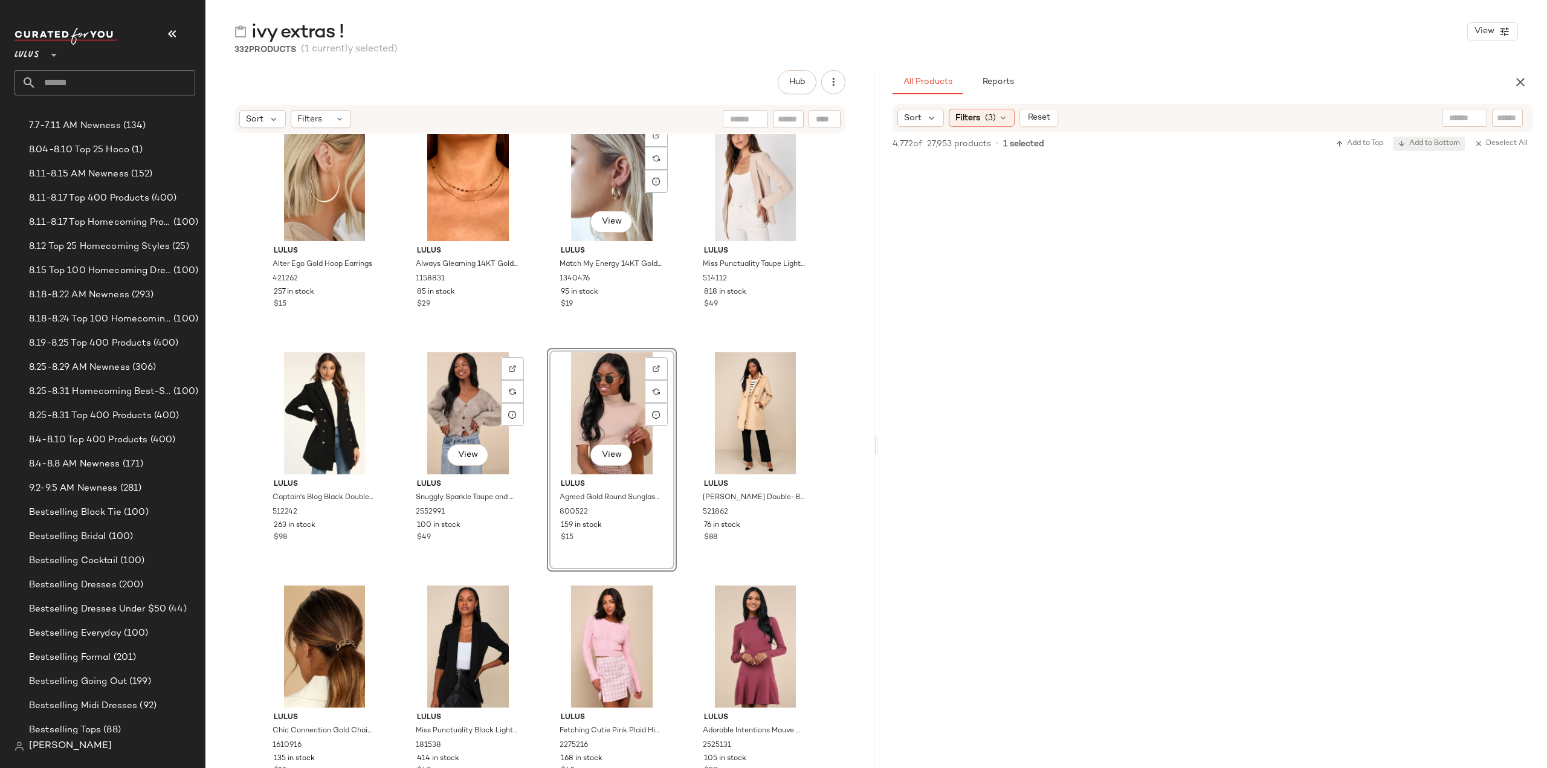
scroll to position [278421, 0]
click at [1464, 120] on input "text" at bounding box center [1464, 118] width 31 height 13
type input "****"
click at [1424, 117] on input "text" at bounding box center [1423, 118] width 44 height 13
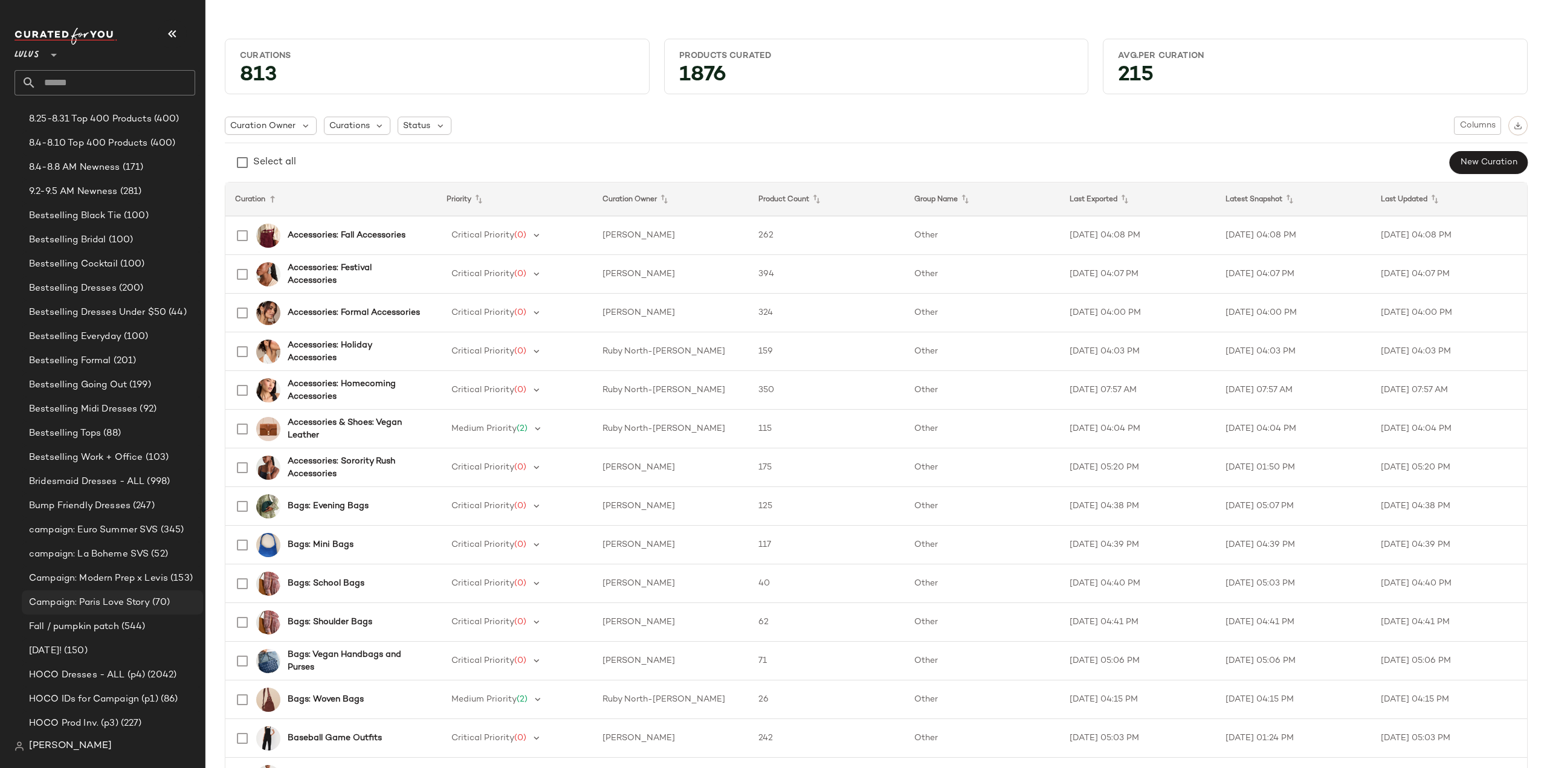
scroll to position [483, 0]
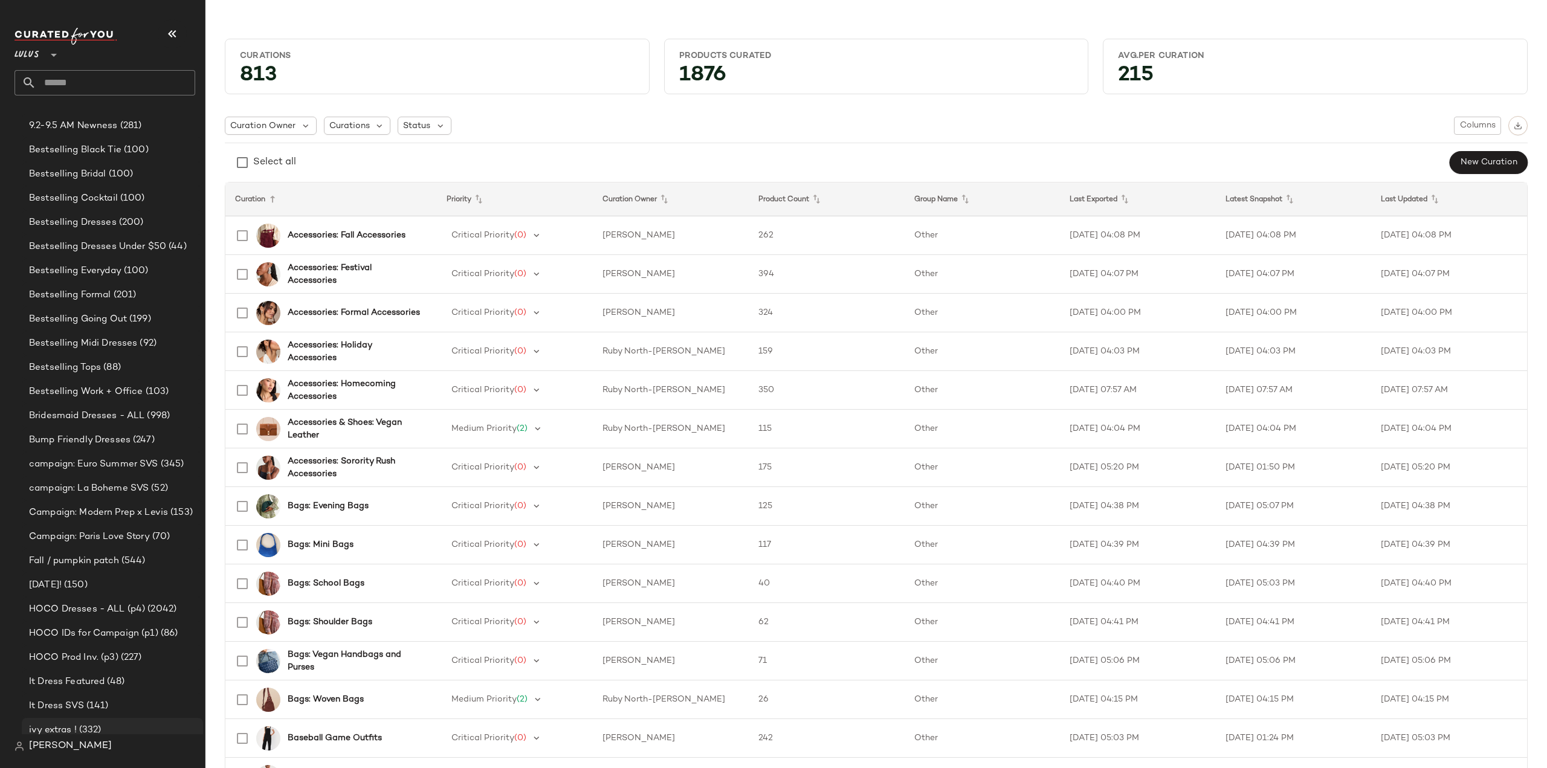
click at [54, 731] on span "ivy extras !" at bounding box center [53, 730] width 48 height 14
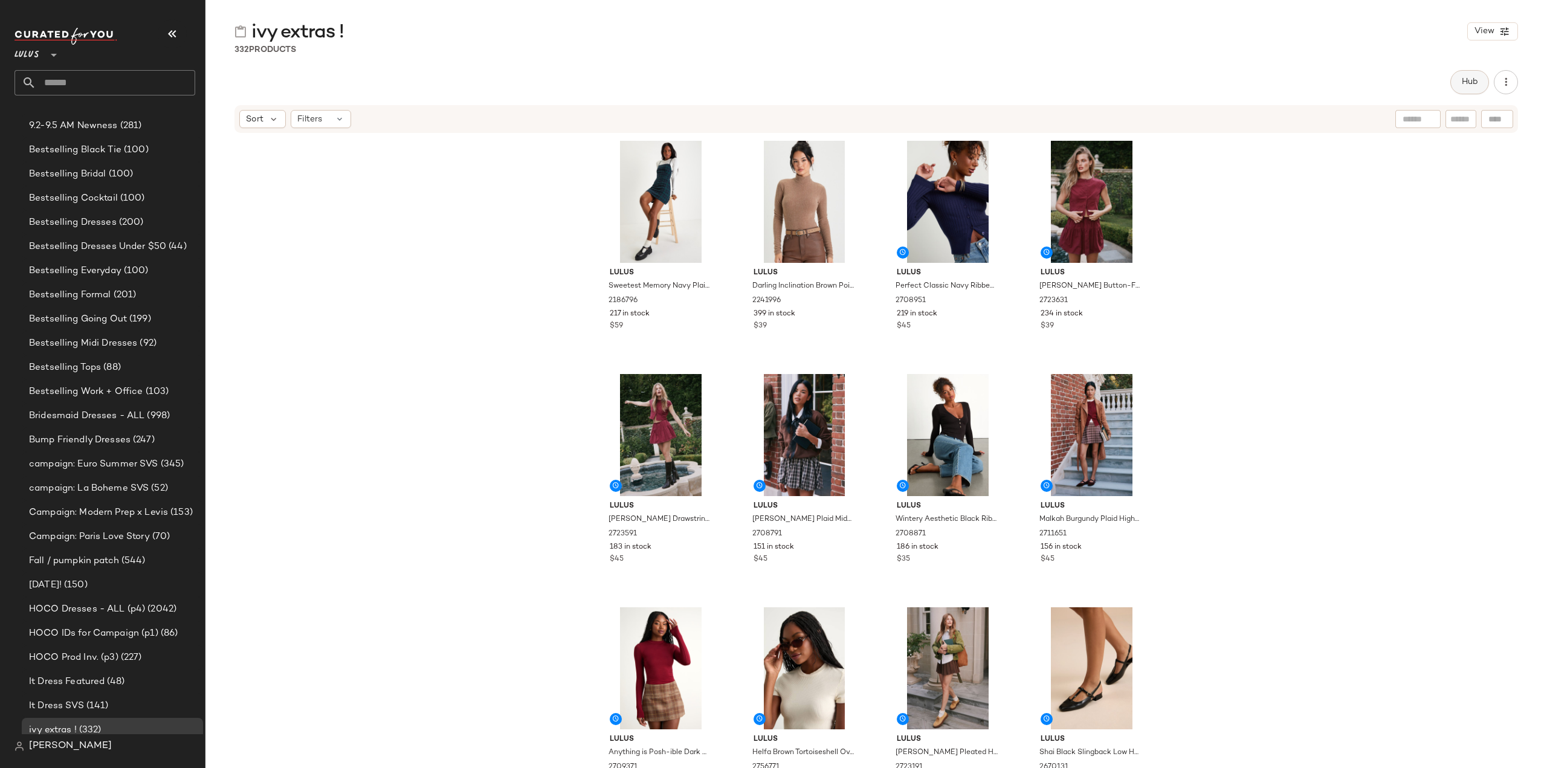
click at [1473, 83] on span "Hub" at bounding box center [1469, 82] width 17 height 10
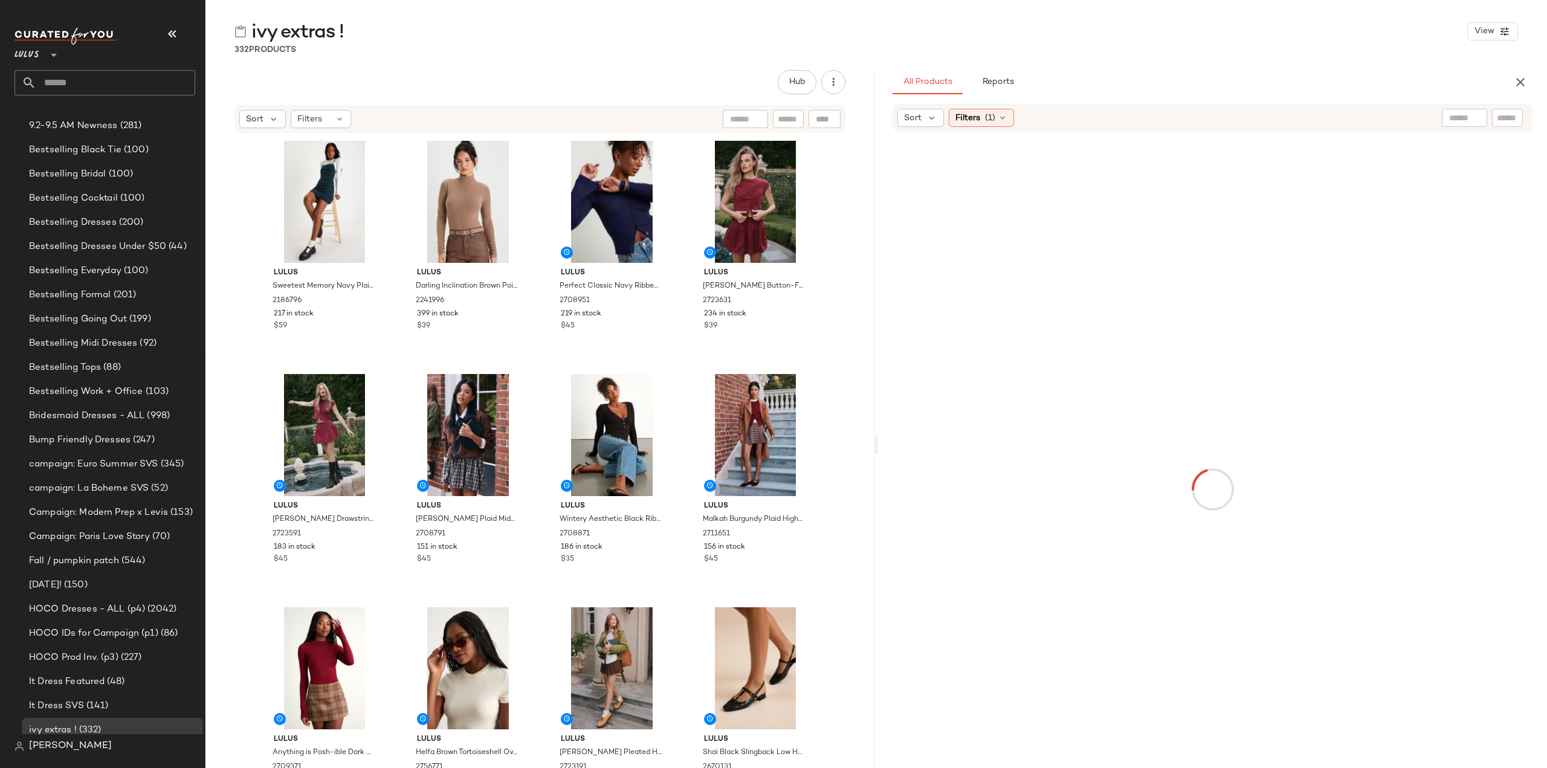
click at [1467, 117] on div at bounding box center [1464, 118] width 45 height 18
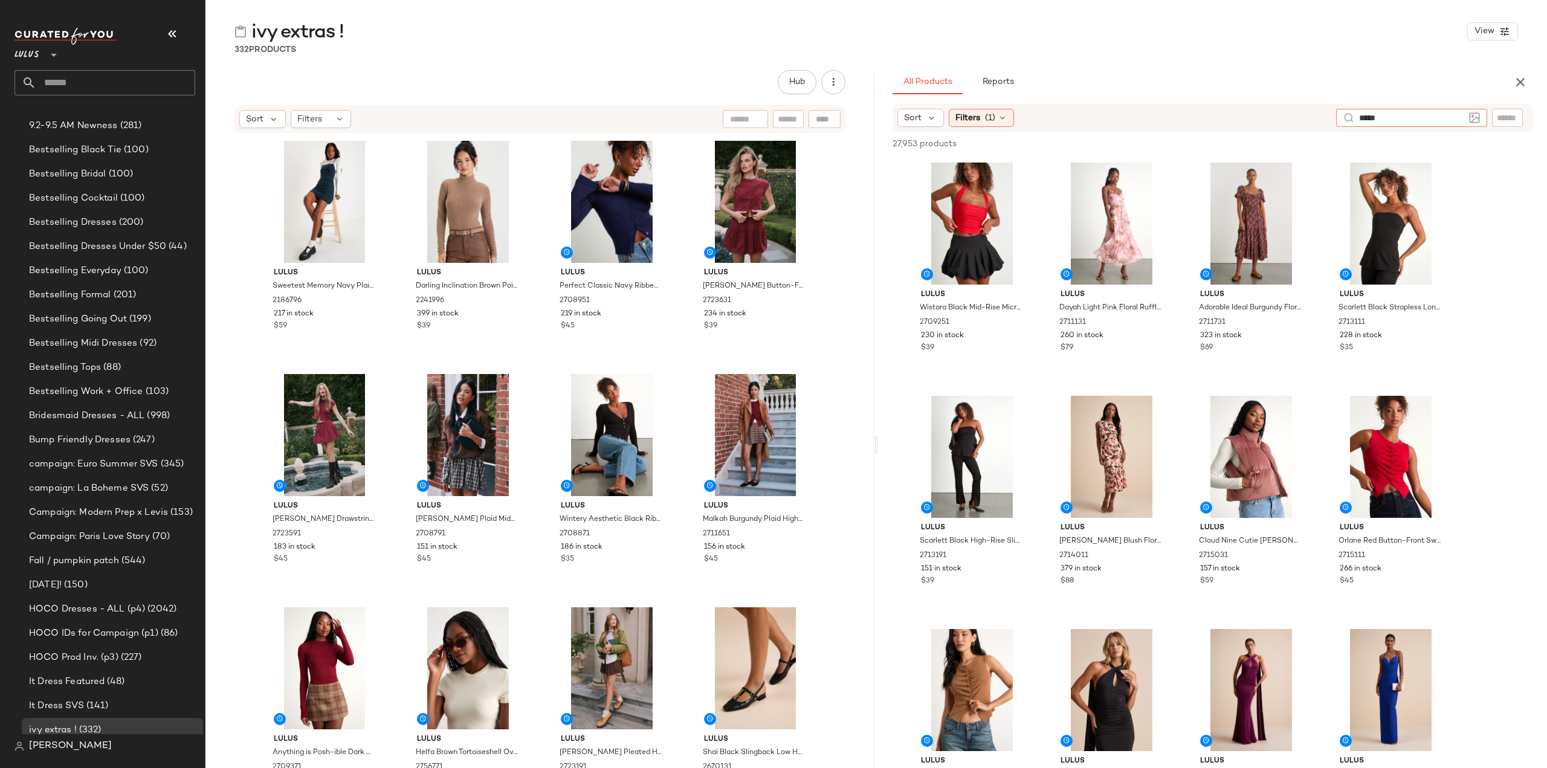
type input "******"
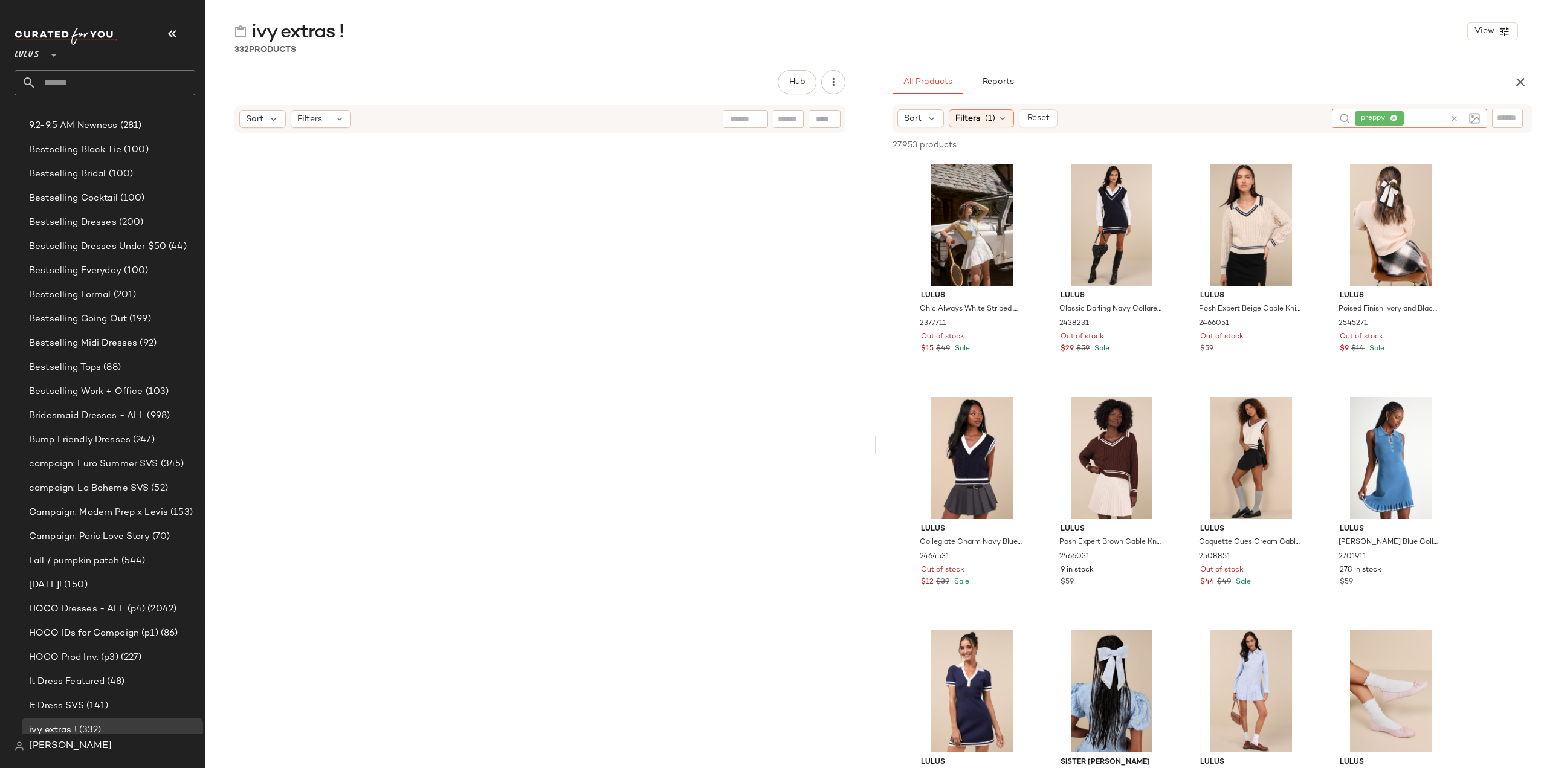
scroll to position [18694, 0]
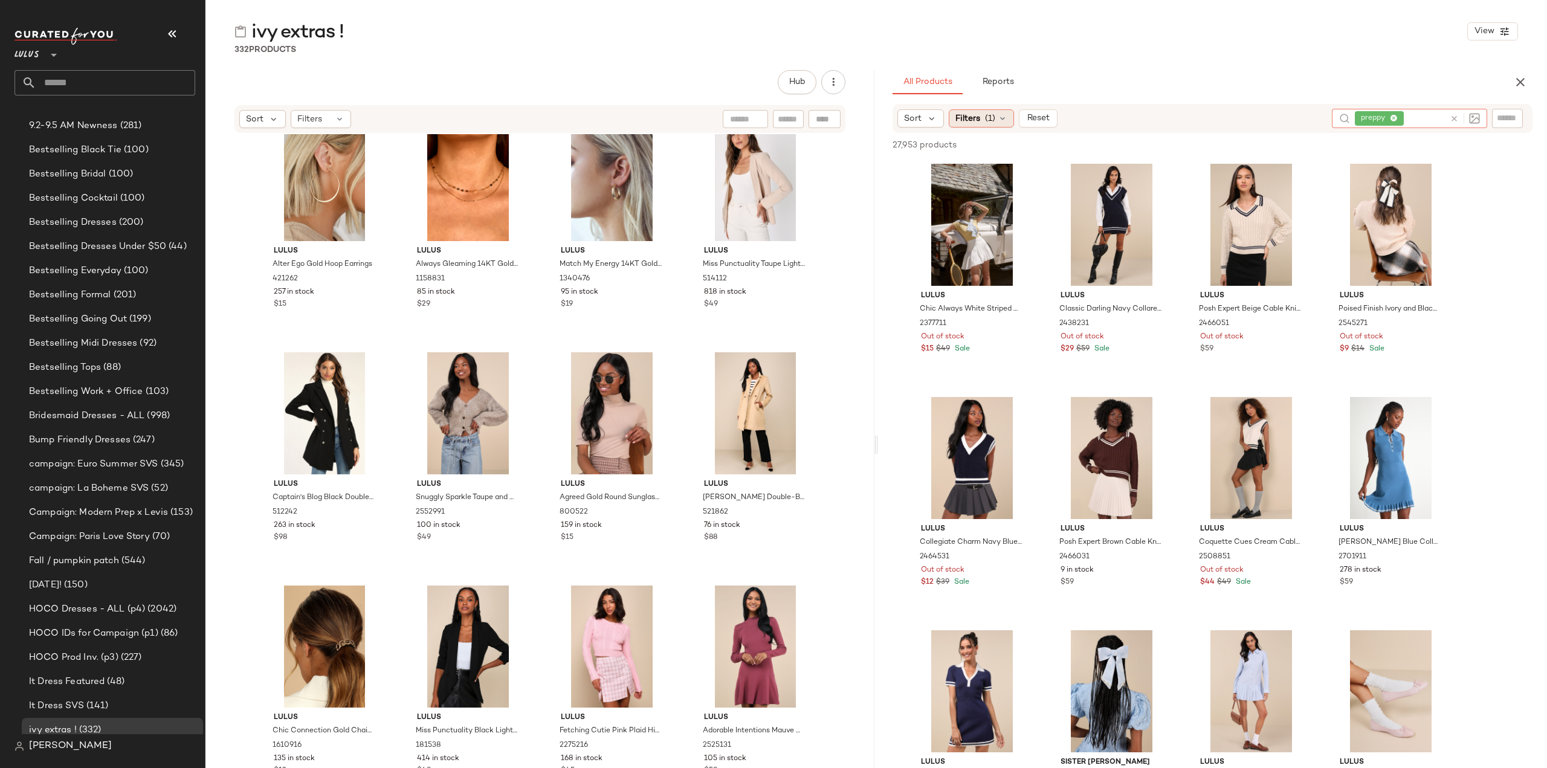
click at [984, 110] on div "Filters (1)" at bounding box center [981, 118] width 65 height 18
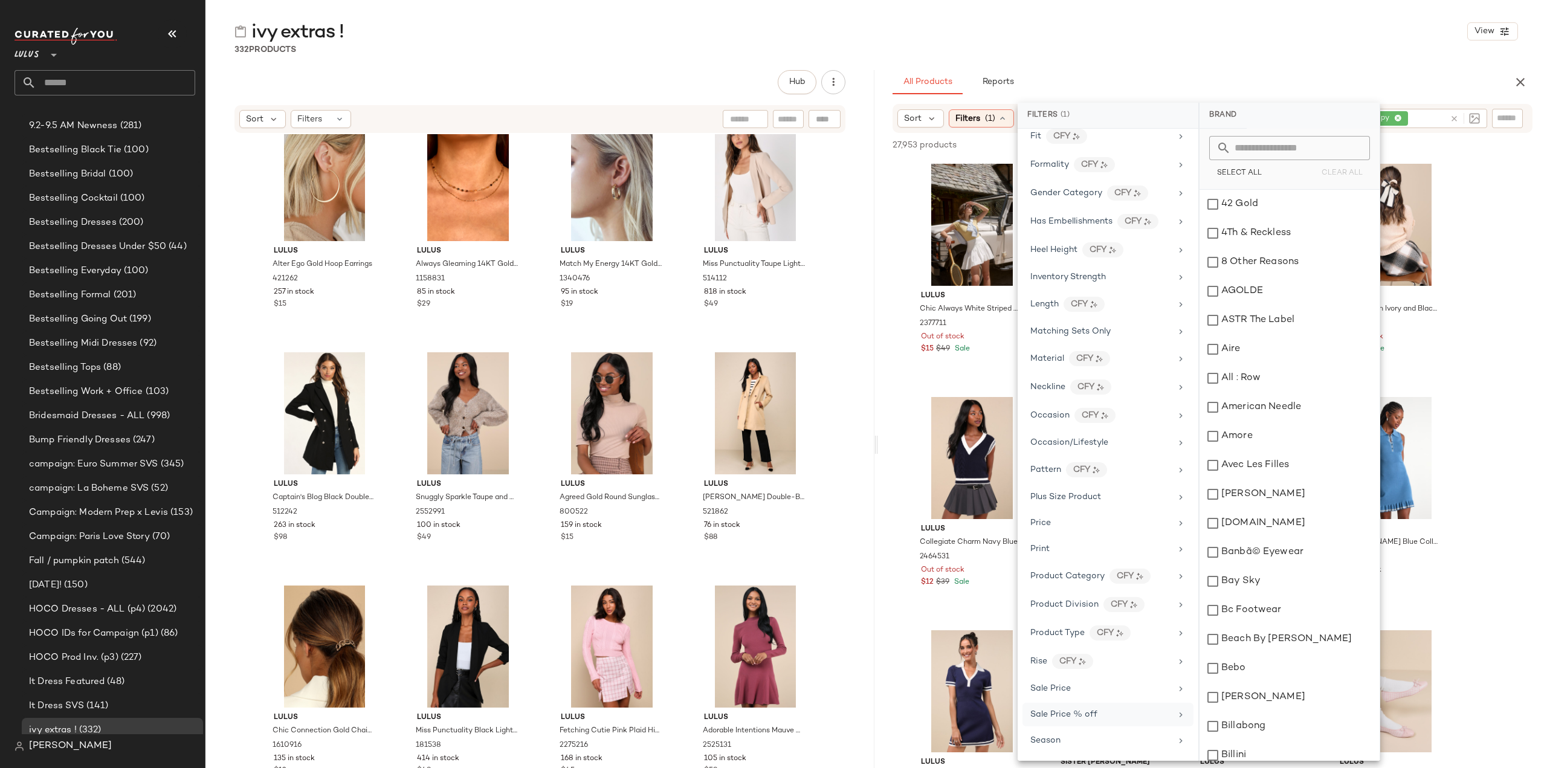
scroll to position [423, 0]
click at [1043, 624] on div "Sale Price" at bounding box center [1108, 630] width 171 height 24
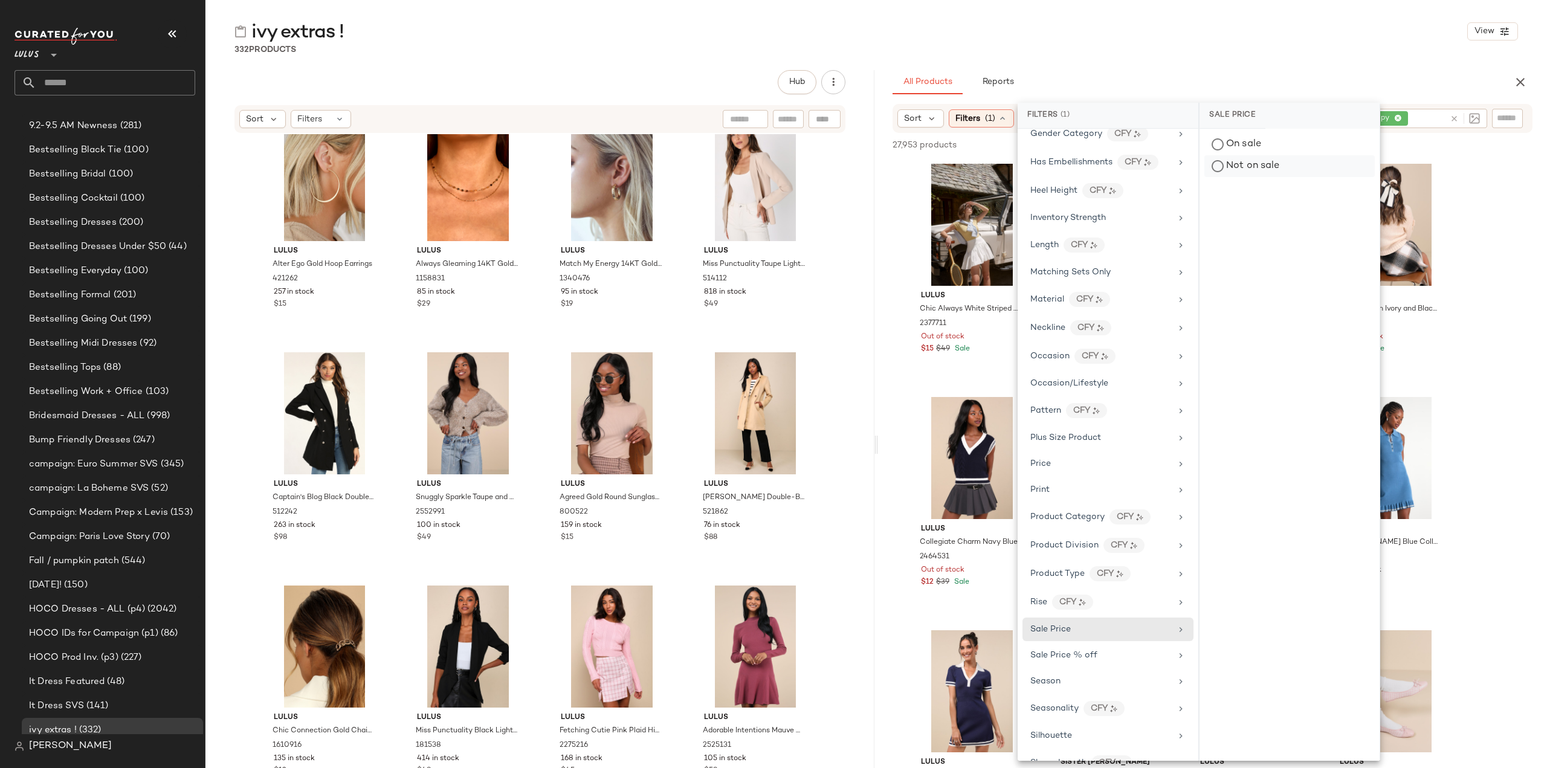
click at [1220, 164] on div "Not on sale" at bounding box center [1289, 166] width 170 height 22
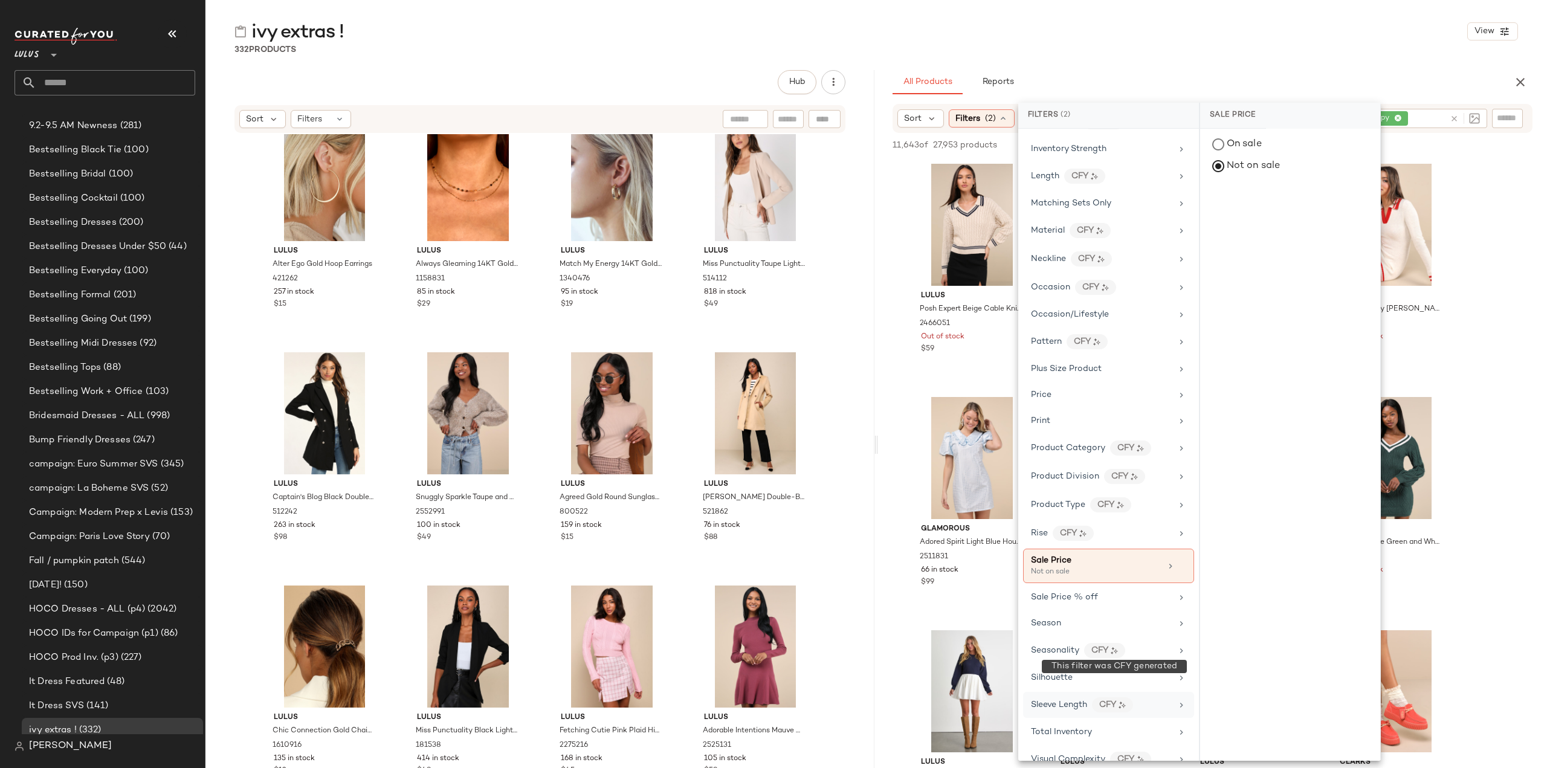
scroll to position [494, 0]
click at [1046, 726] on span "Total Inventory" at bounding box center [1061, 730] width 61 height 9
click at [1239, 230] on input "Min" at bounding box center [1246, 227] width 73 height 24
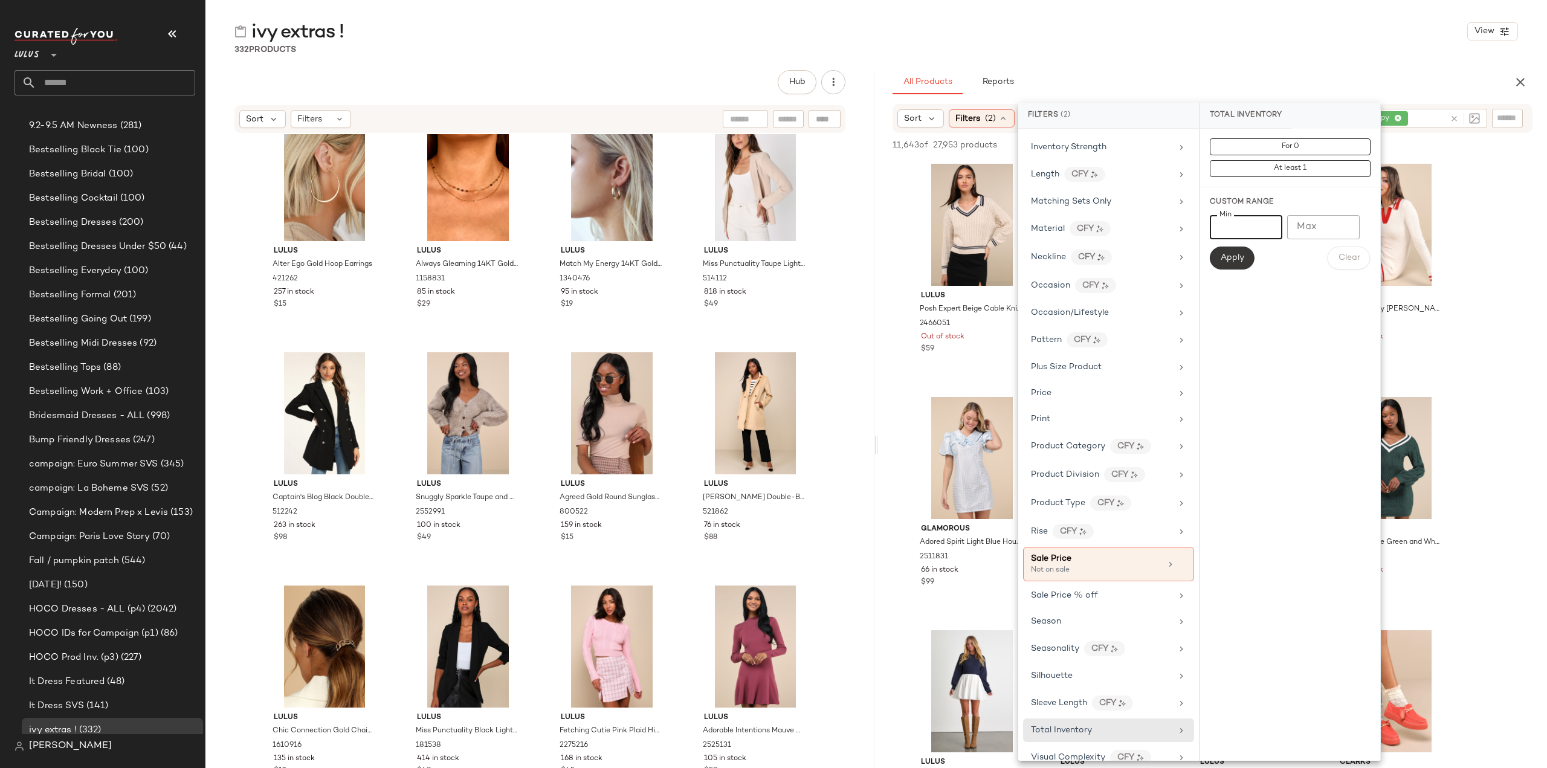
type input "*"
click at [1230, 259] on span "Apply" at bounding box center [1232, 258] width 24 height 10
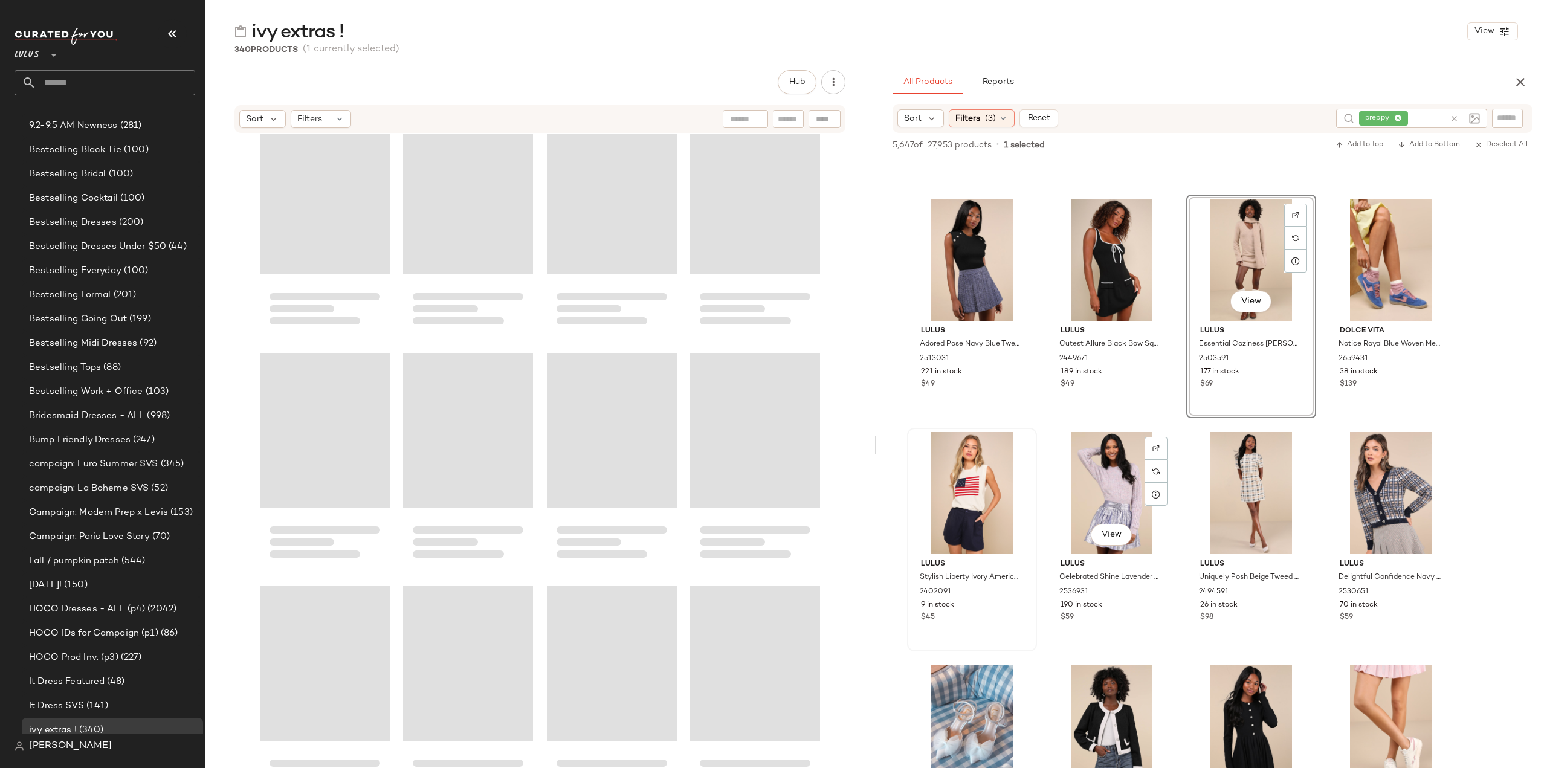
scroll to position [1390, 0]
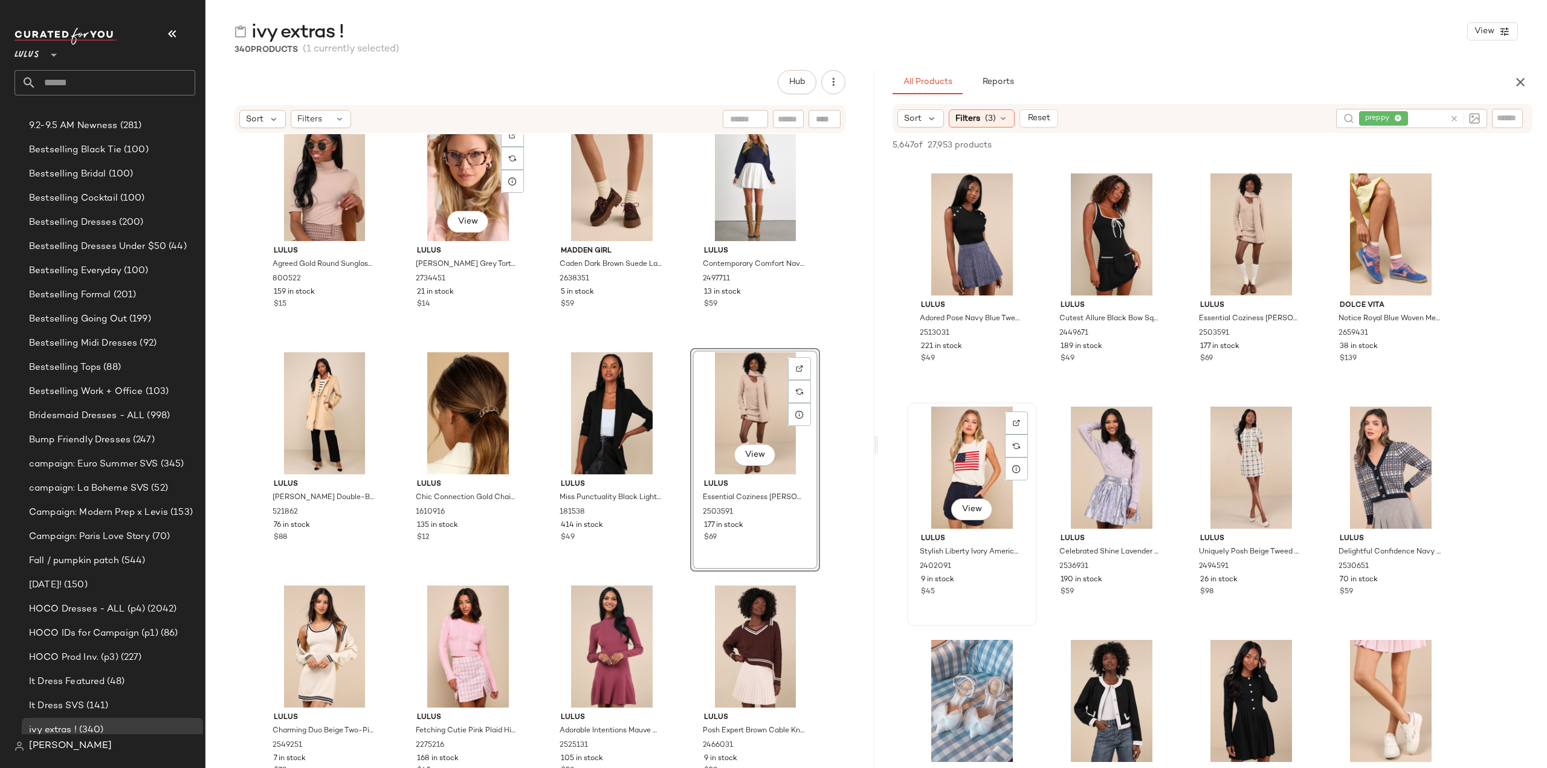
click at [954, 456] on div "View" at bounding box center [971, 468] width 121 height 122
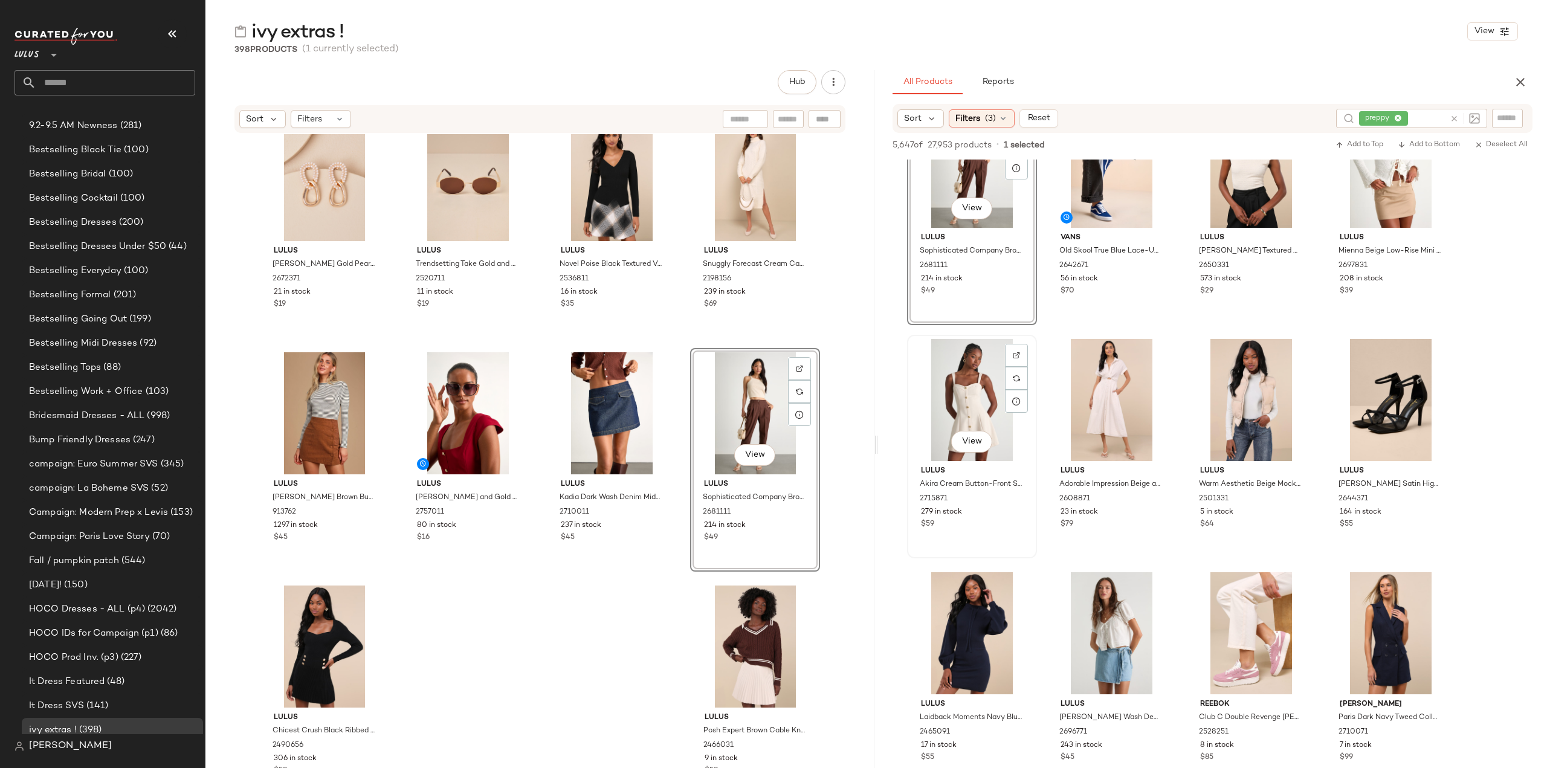
scroll to position [20427, 0]
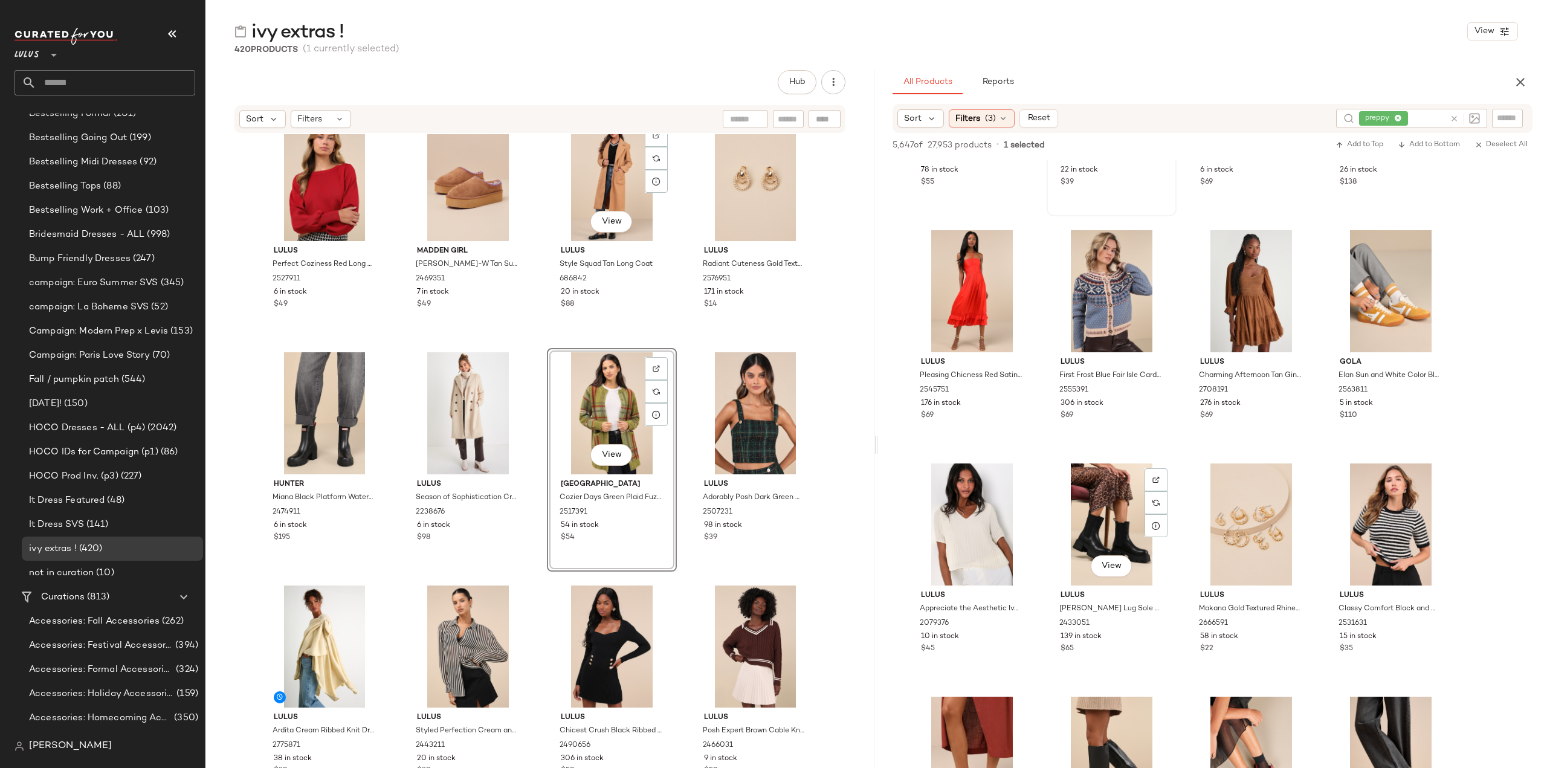
scroll to position [44493, 0]
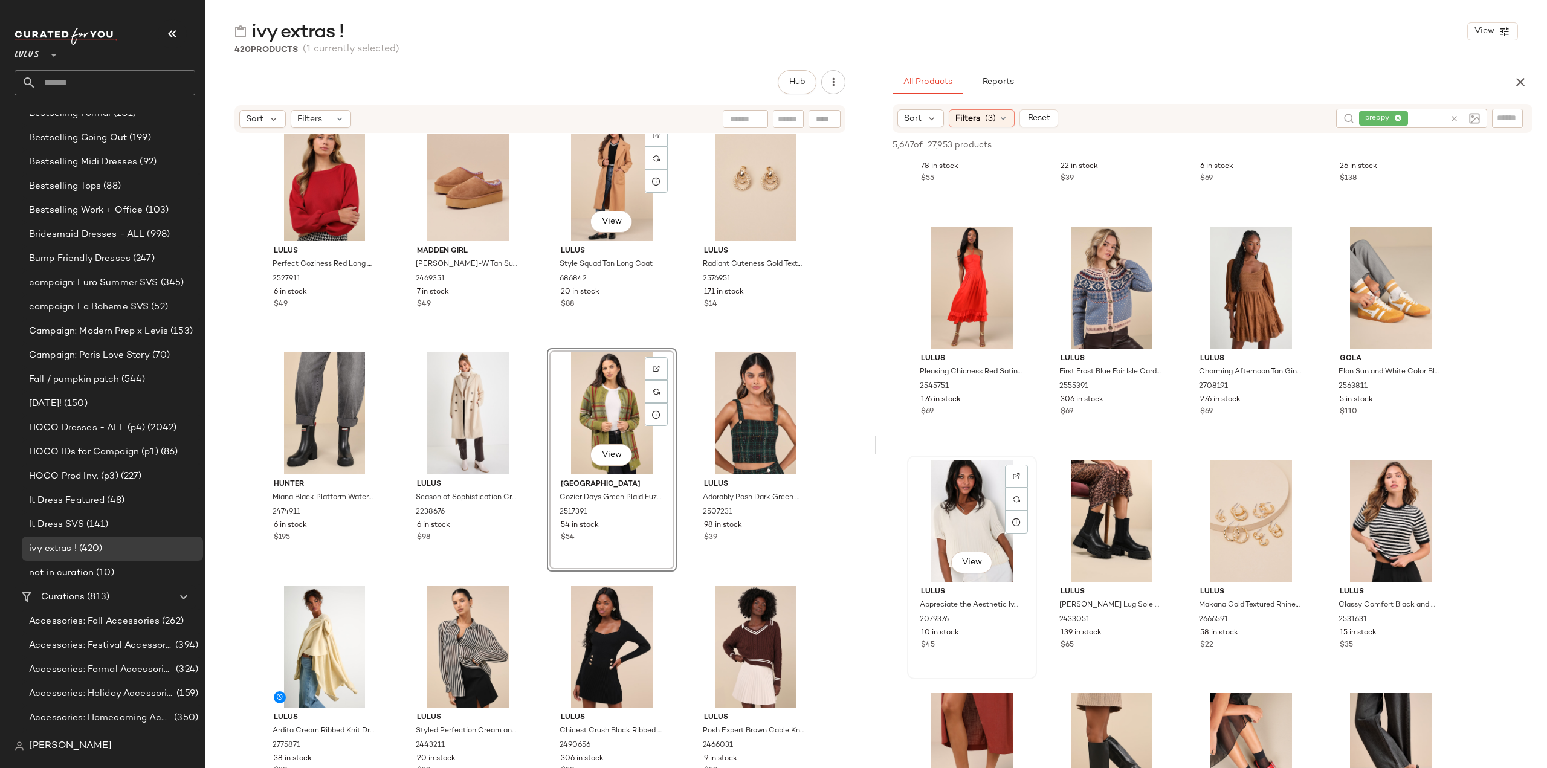
click at [977, 519] on div "View" at bounding box center [971, 521] width 121 height 122
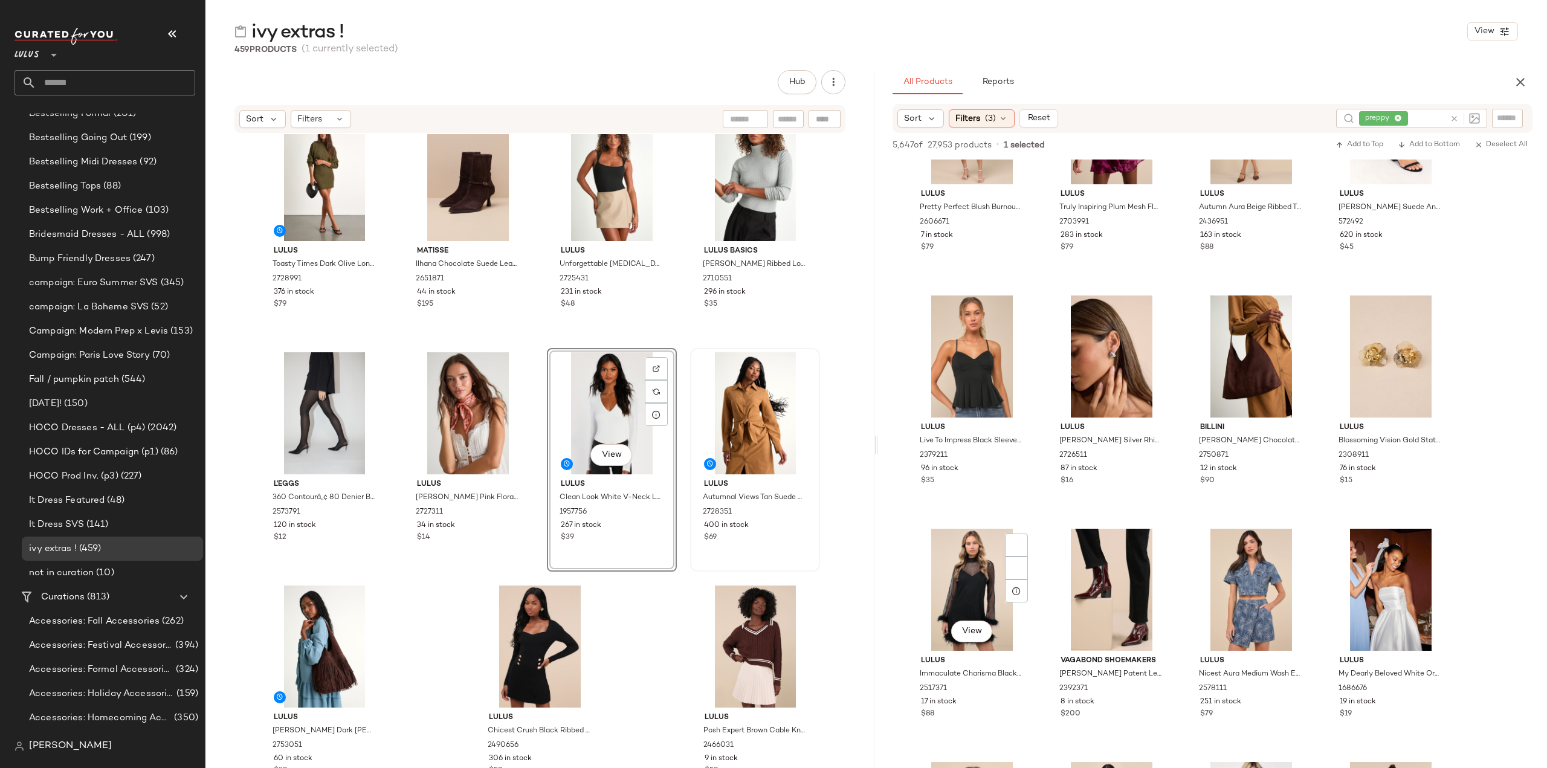
scroll to position [131915, 0]
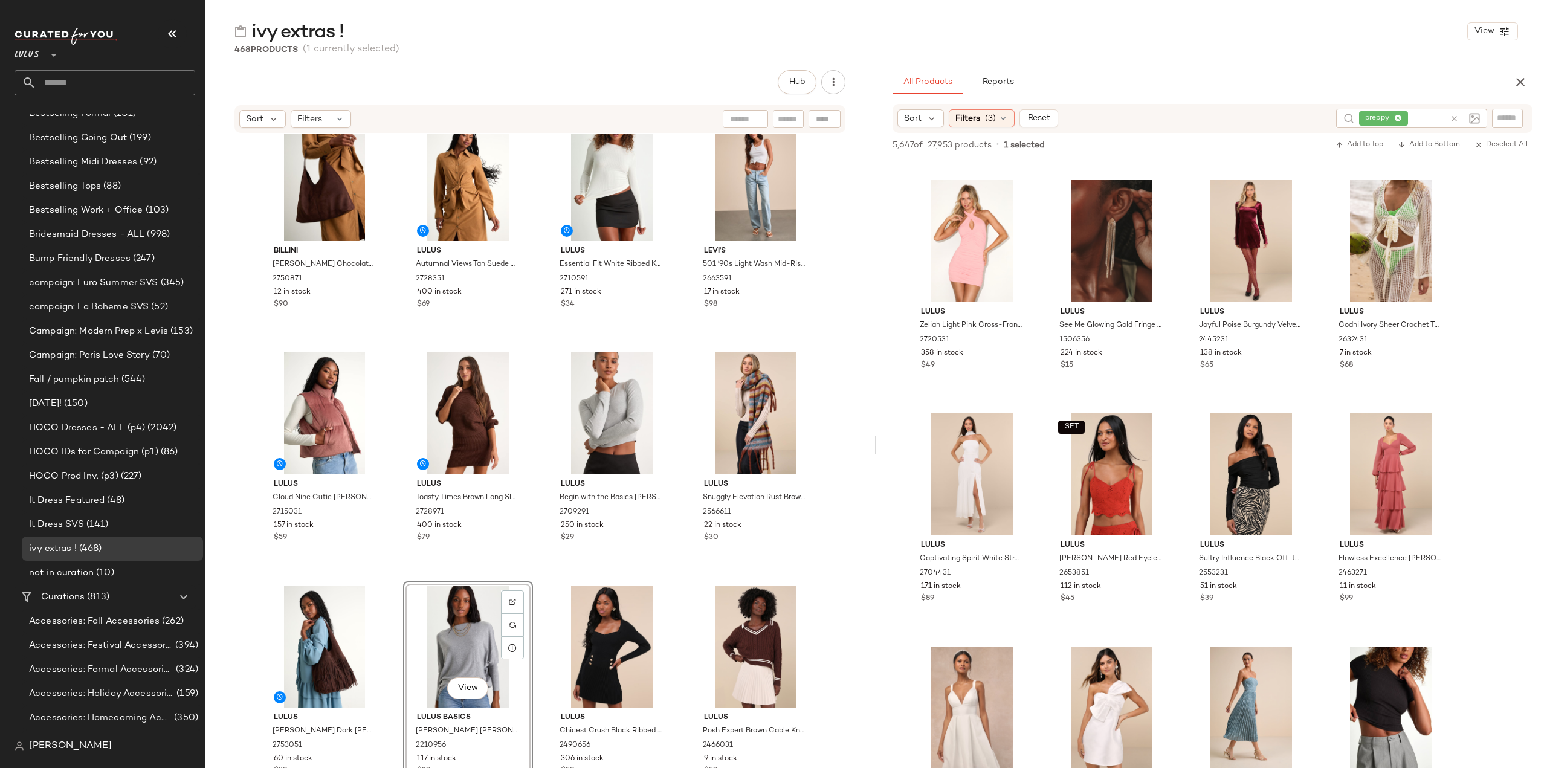
scroll to position [169878, 0]
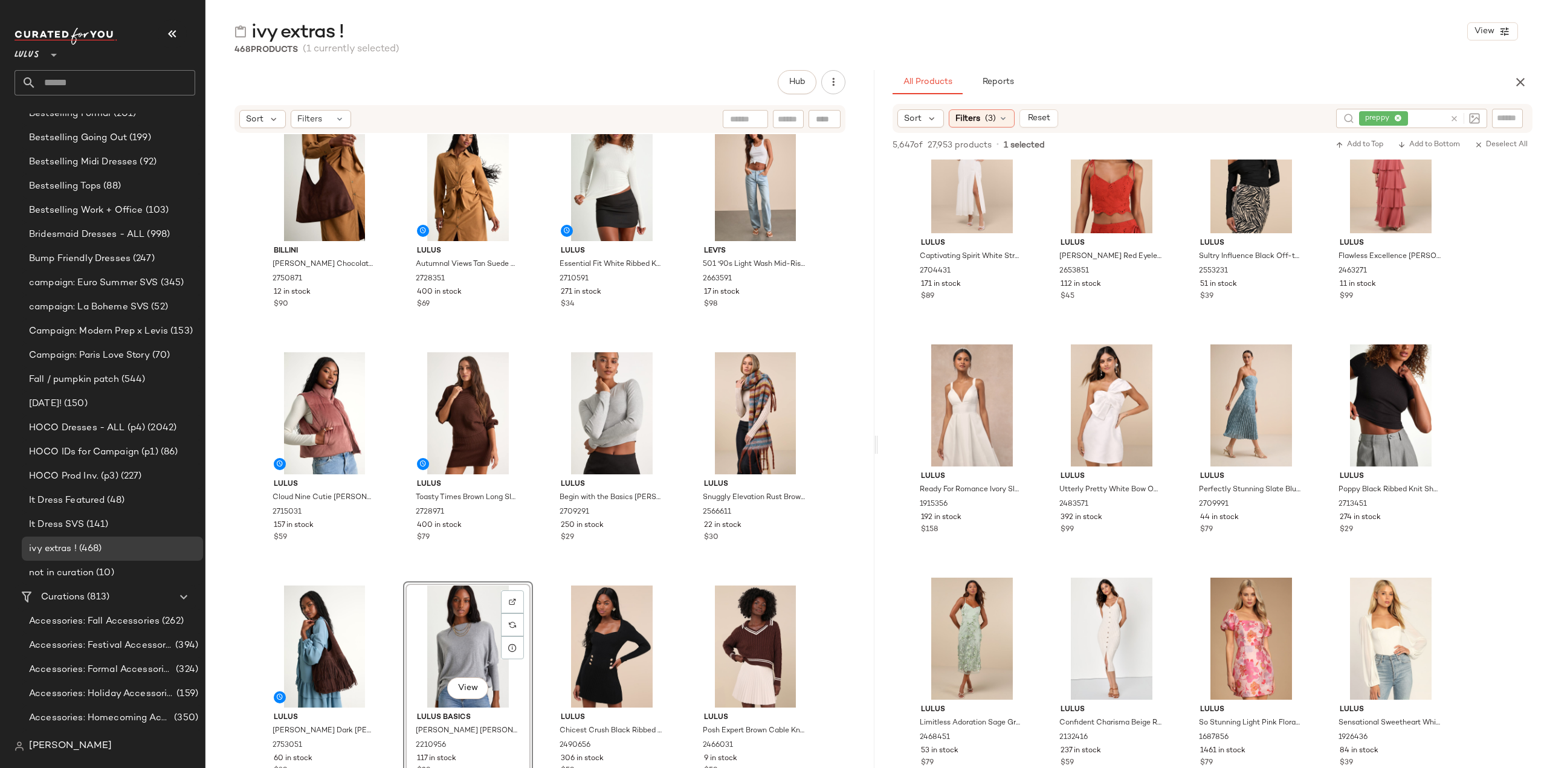
click at [1456, 120] on icon at bounding box center [1454, 118] width 9 height 9
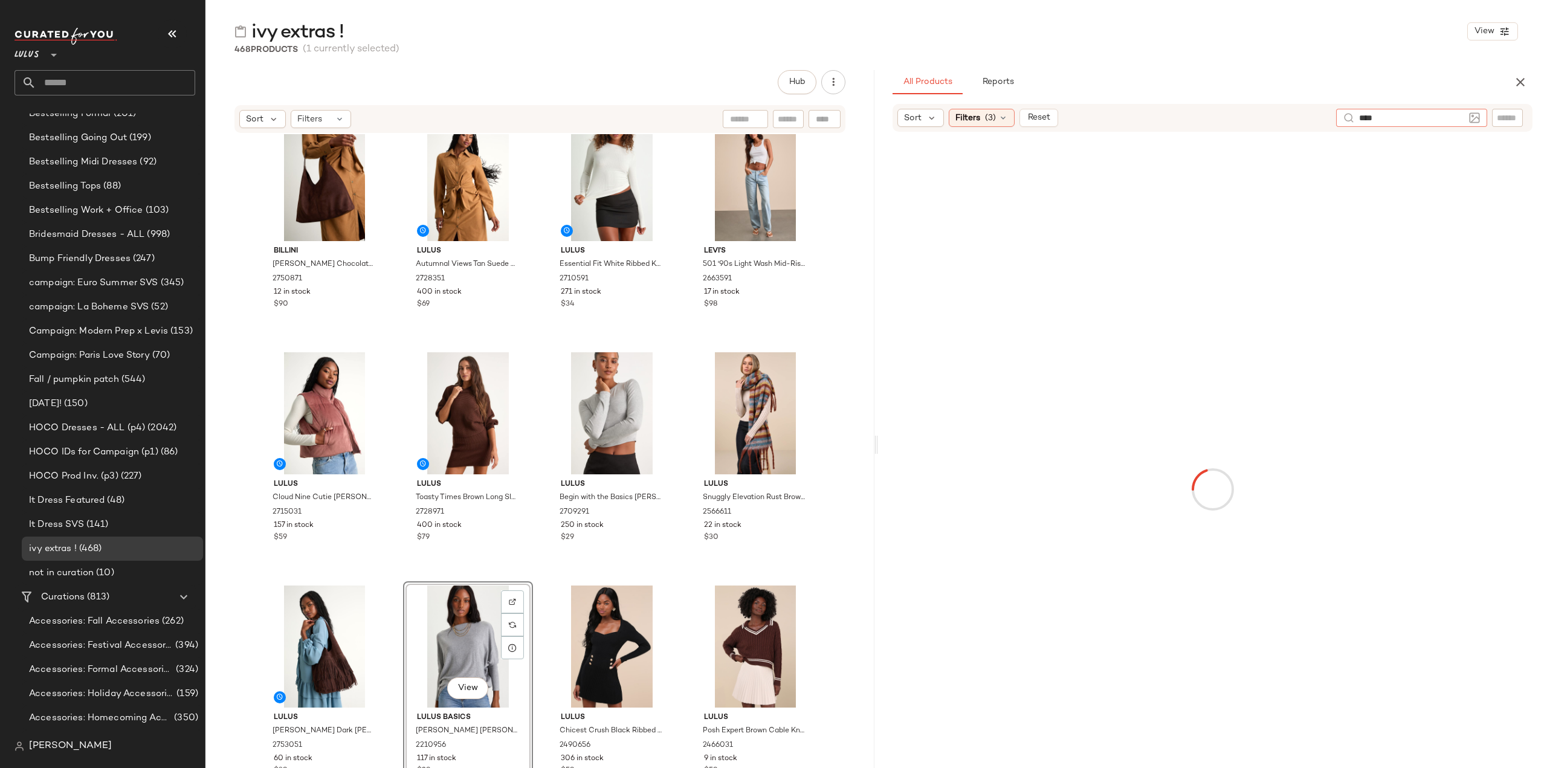
type input "*****"
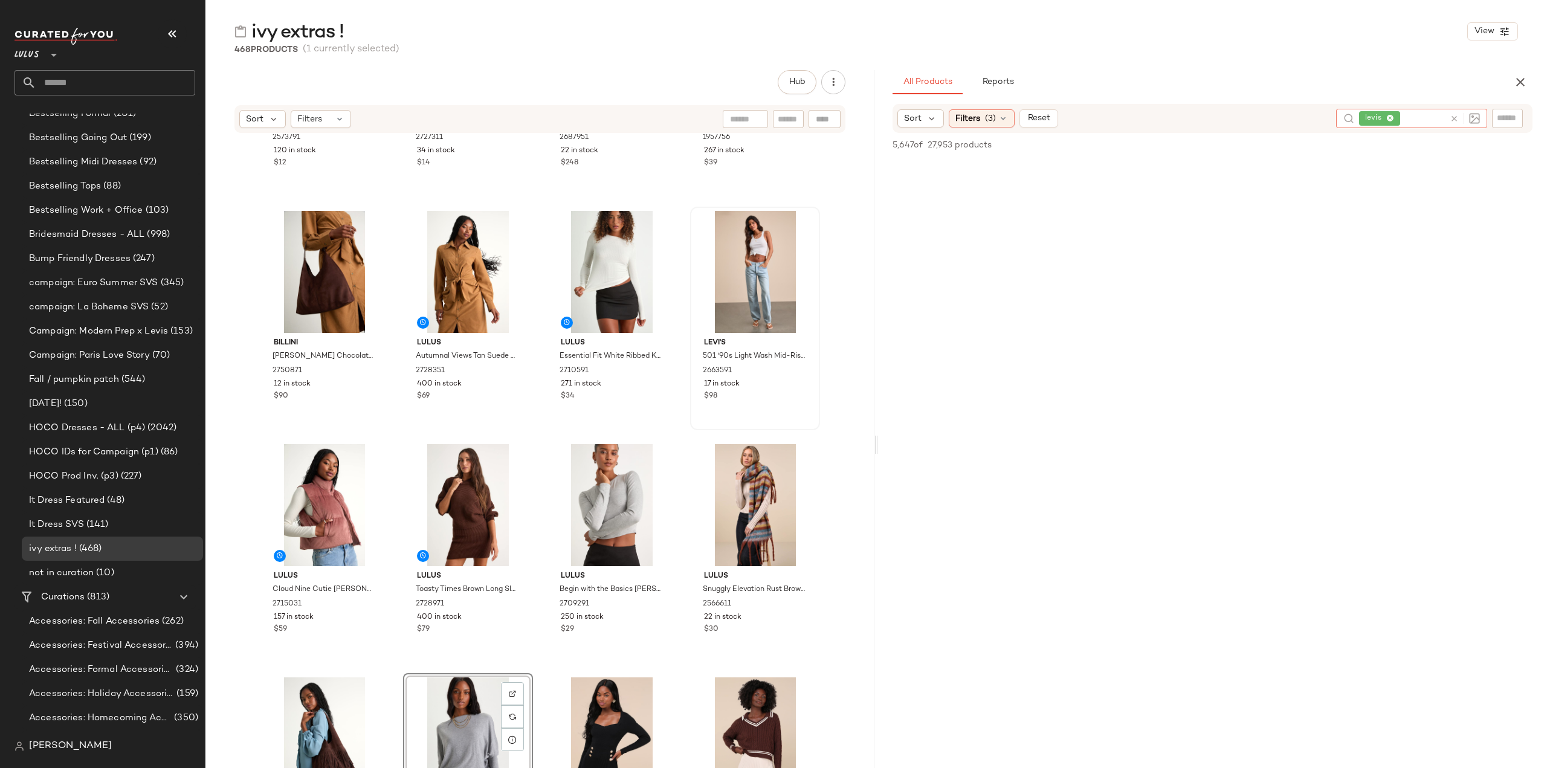
scroll to position [26625, 0]
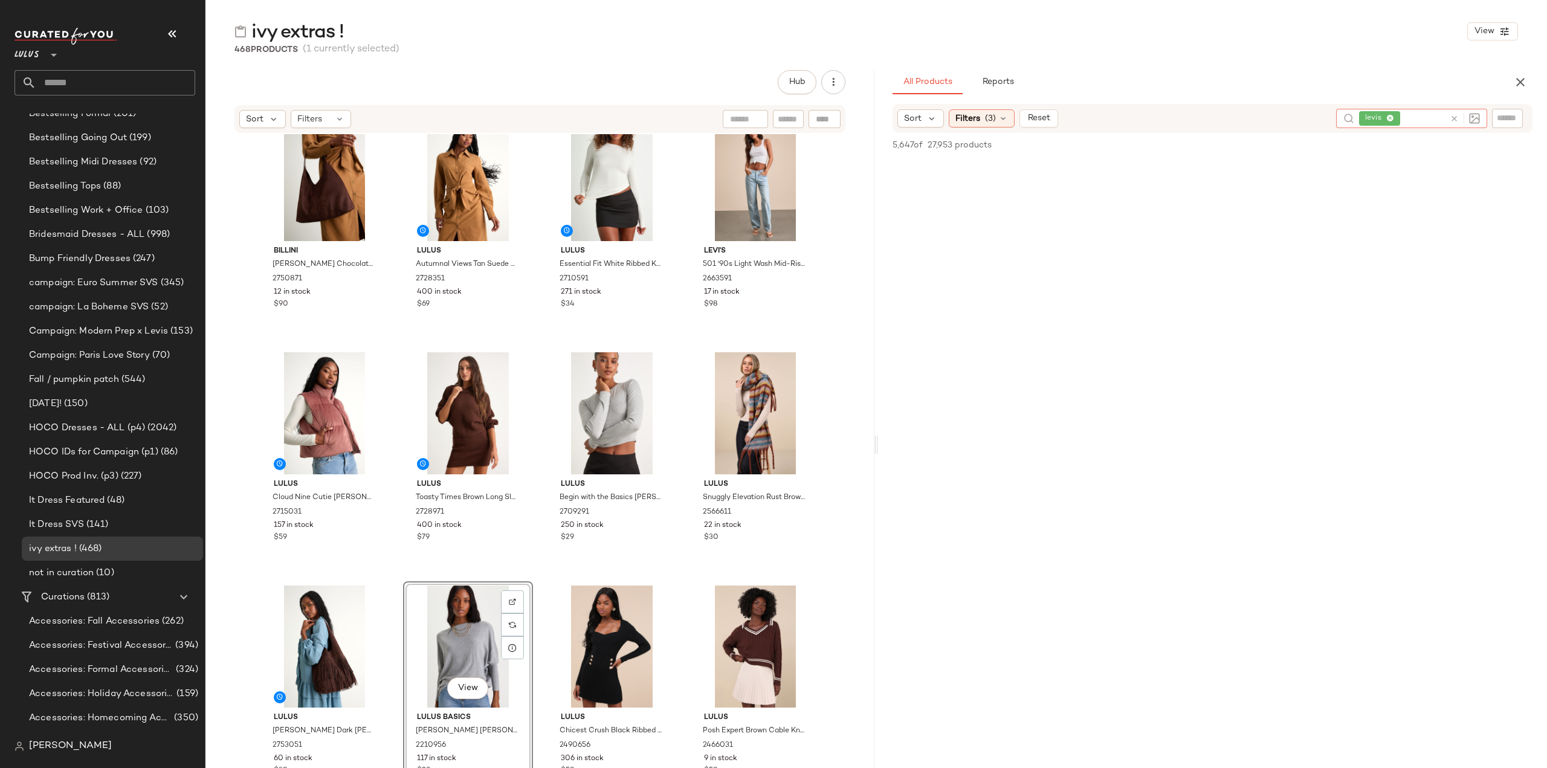
click at [1391, 117] on icon at bounding box center [1390, 119] width 8 height 8
type input "****"
click at [998, 118] on icon at bounding box center [1003, 119] width 10 height 10
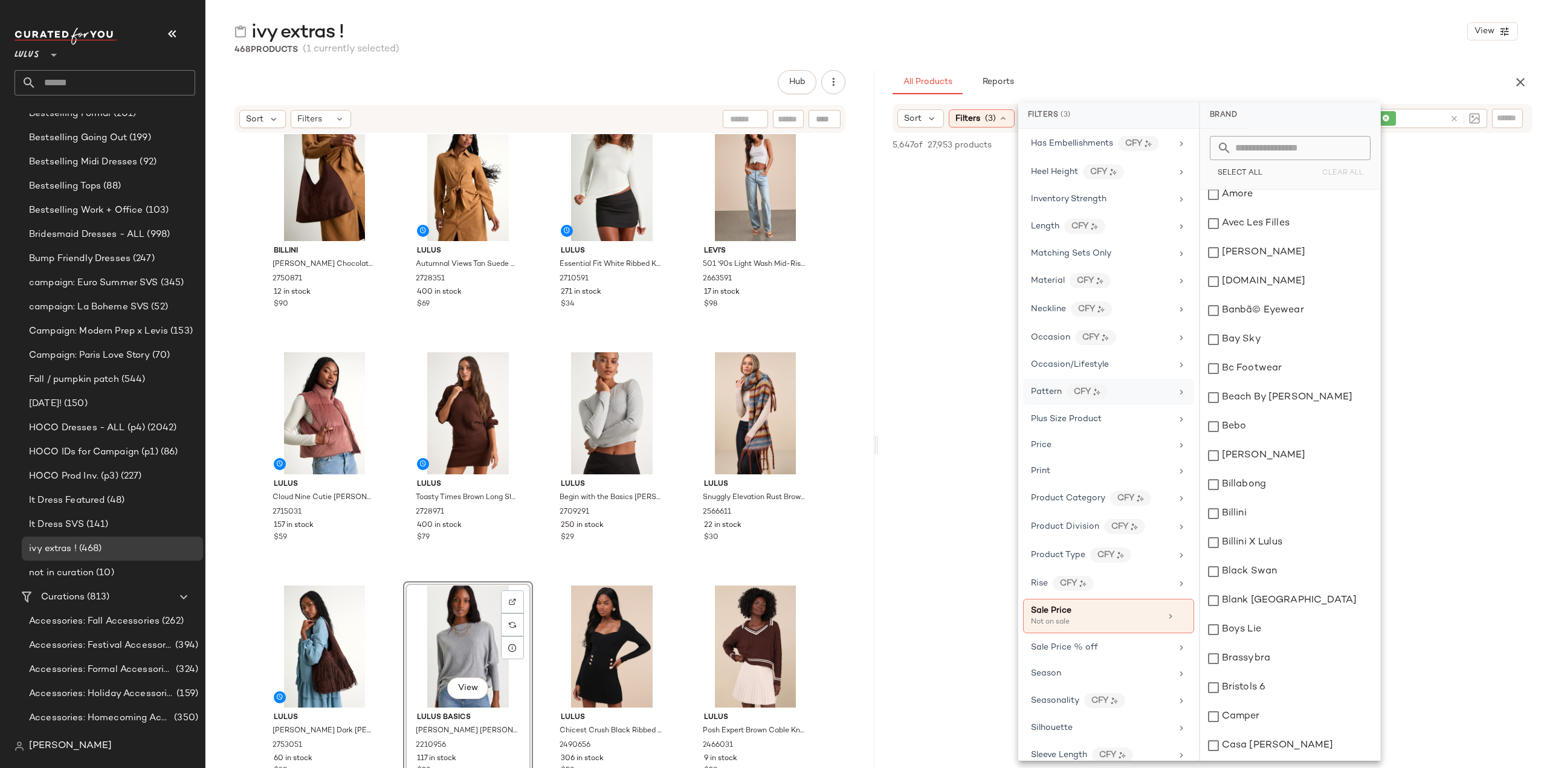
scroll to position [505, 0]
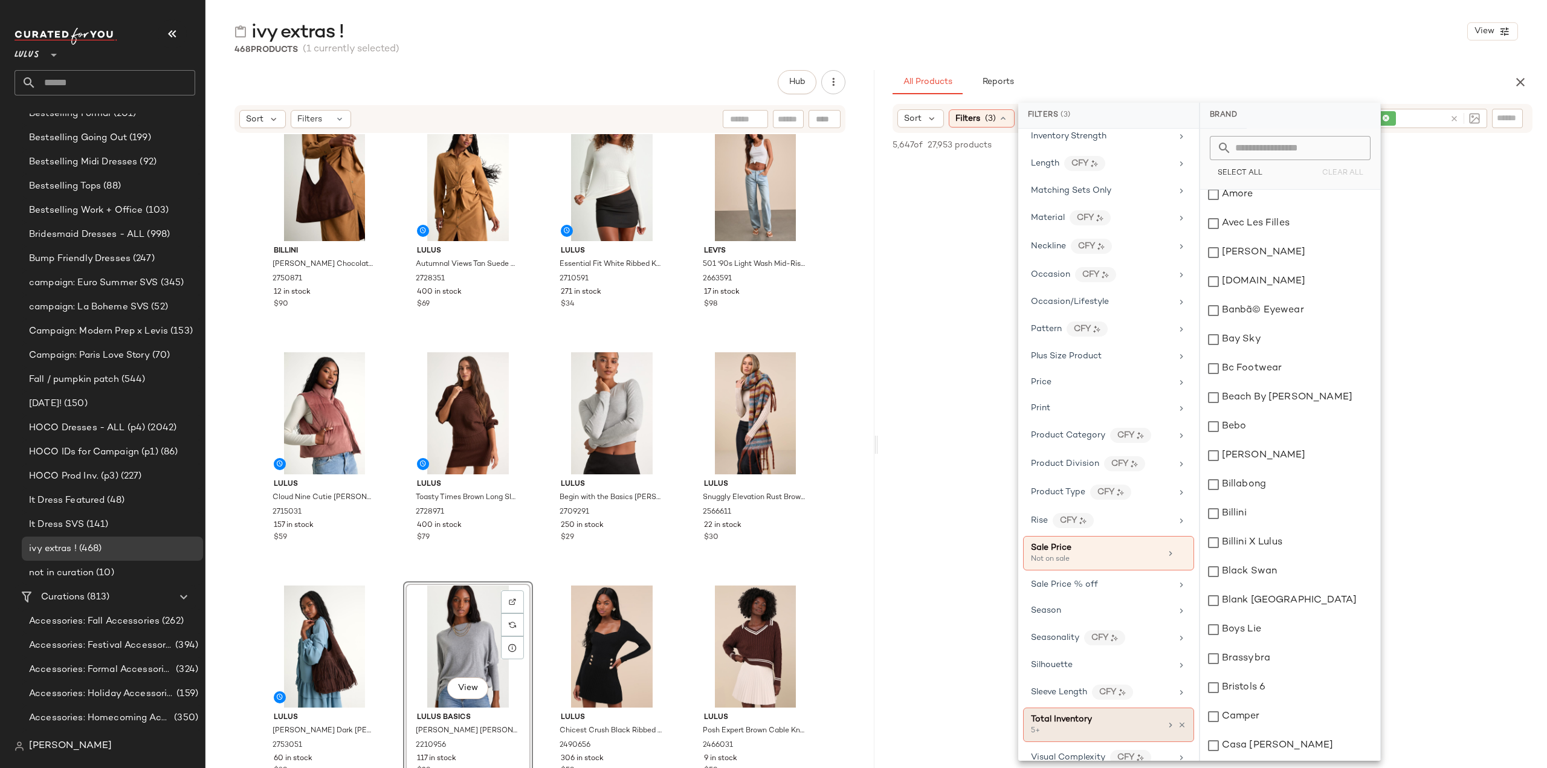
click at [1051, 726] on div "5+" at bounding box center [1091, 731] width 121 height 11
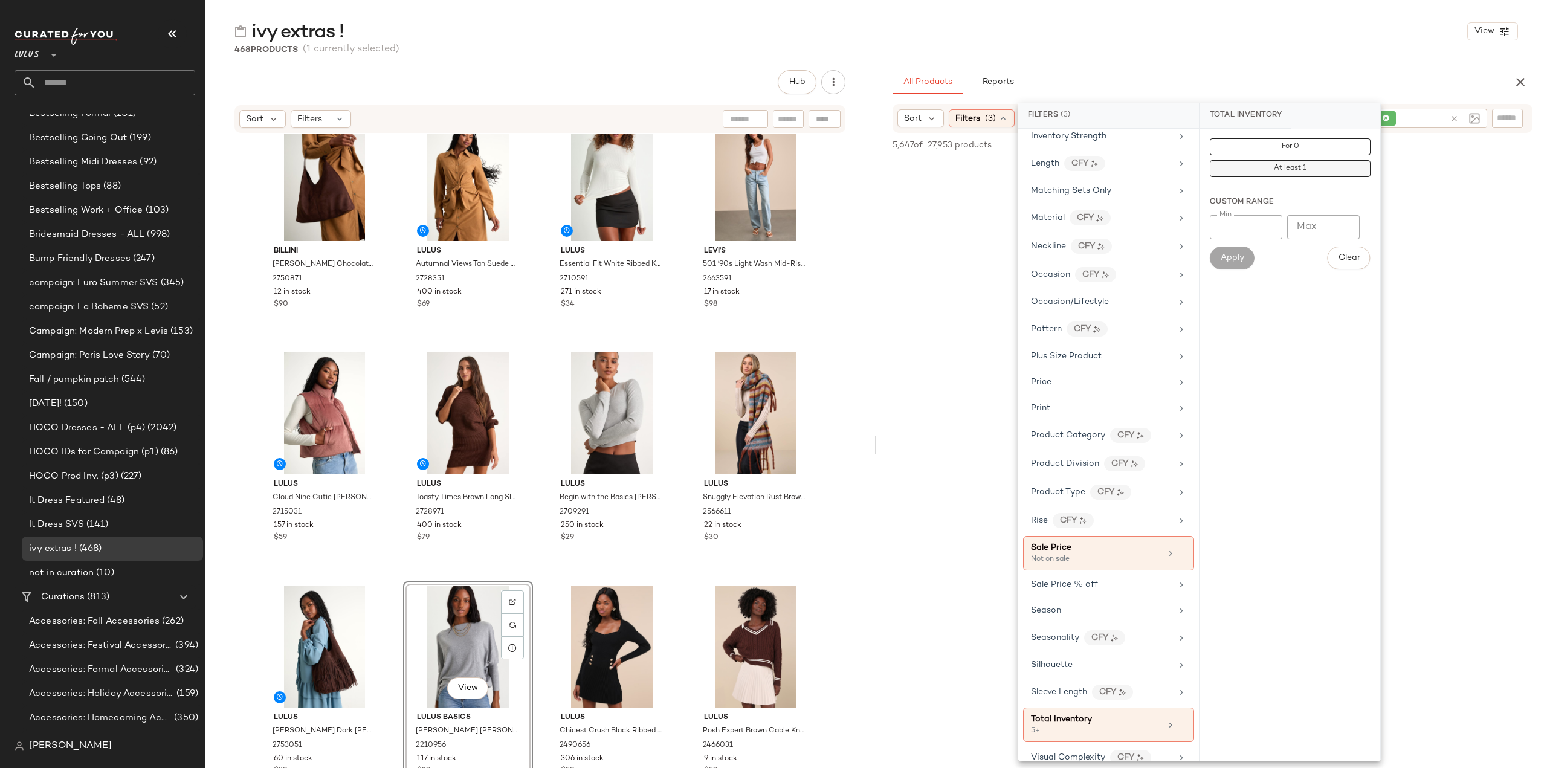
click at [1299, 167] on span "At least 1" at bounding box center [1289, 168] width 33 height 8
click at [1224, 259] on div "Apply" at bounding box center [1232, 258] width 45 height 23
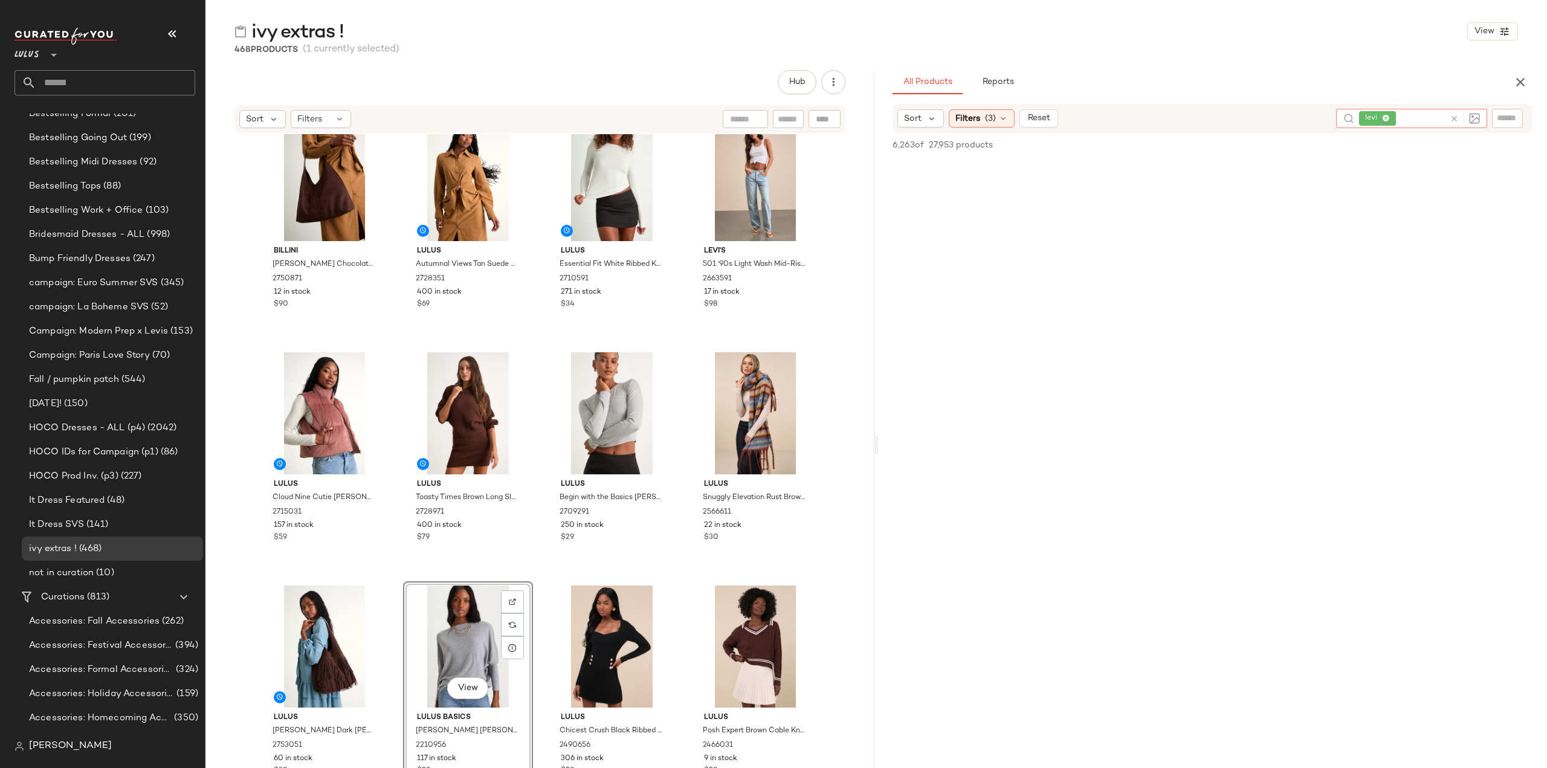
click at [1408, 115] on input "text" at bounding box center [1421, 118] width 47 height 13
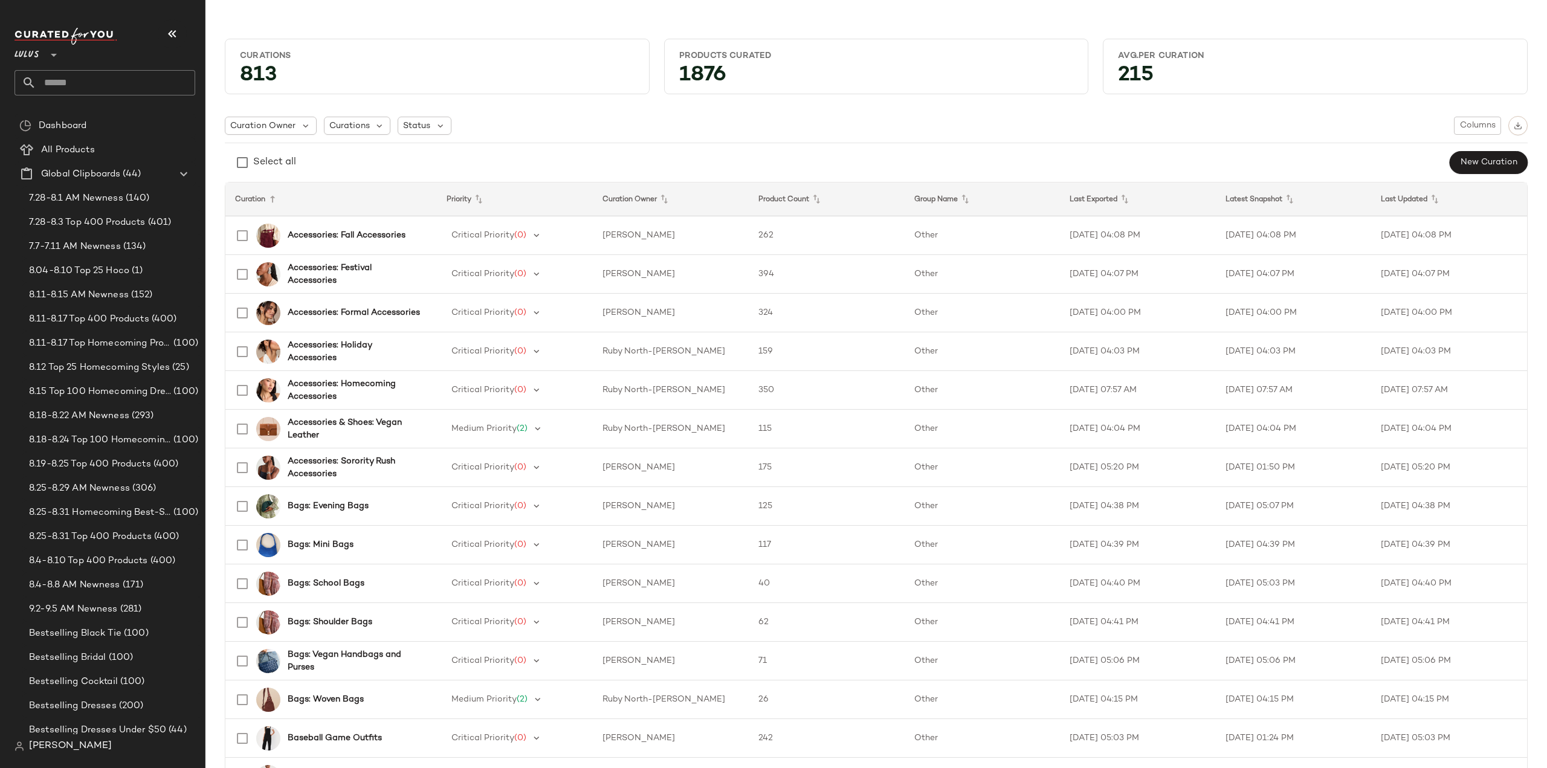
click at [88, 80] on input "text" at bounding box center [115, 82] width 159 height 25
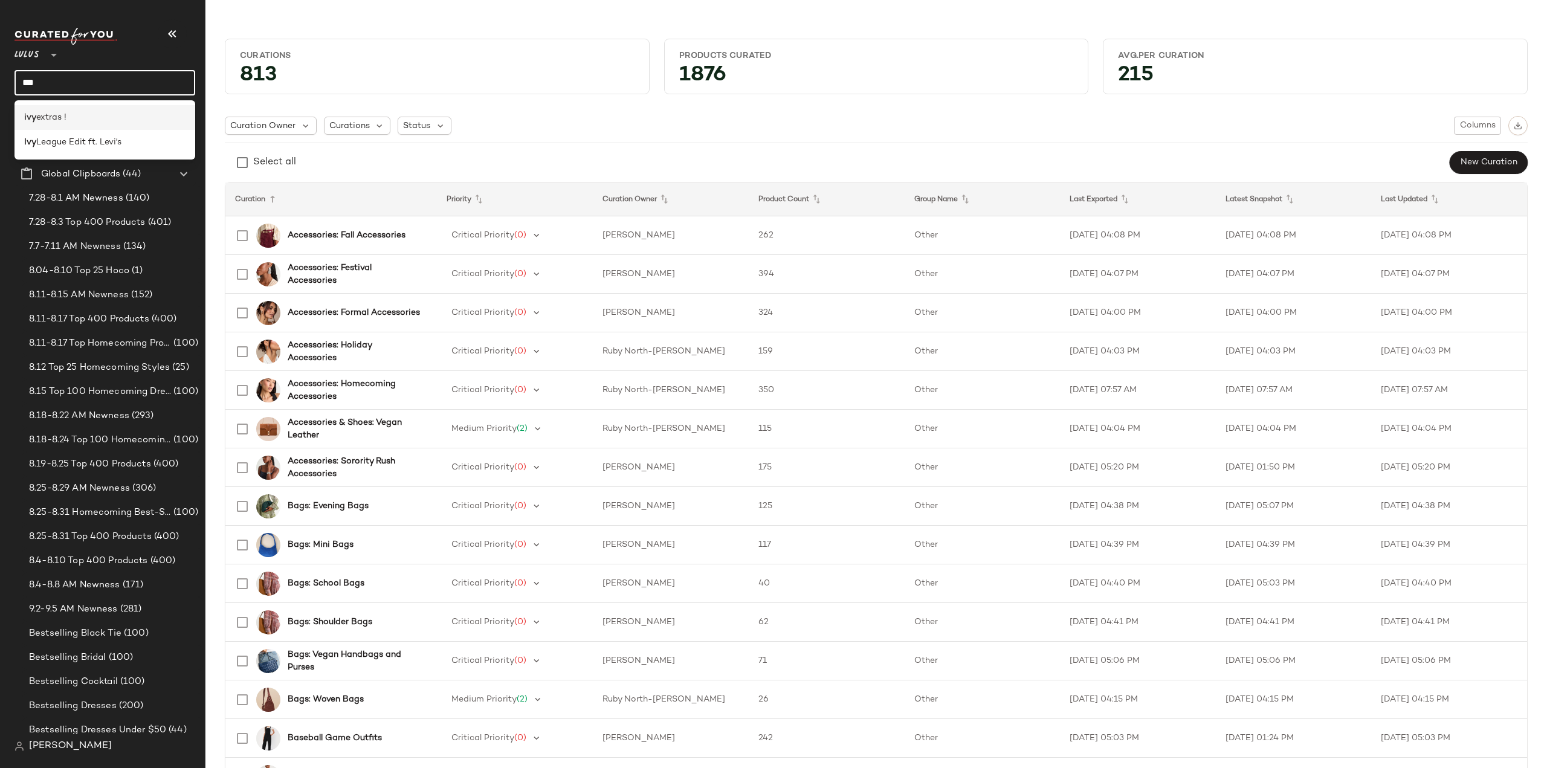
type input "***"
click at [42, 117] on span "extras !" at bounding box center [51, 117] width 30 height 13
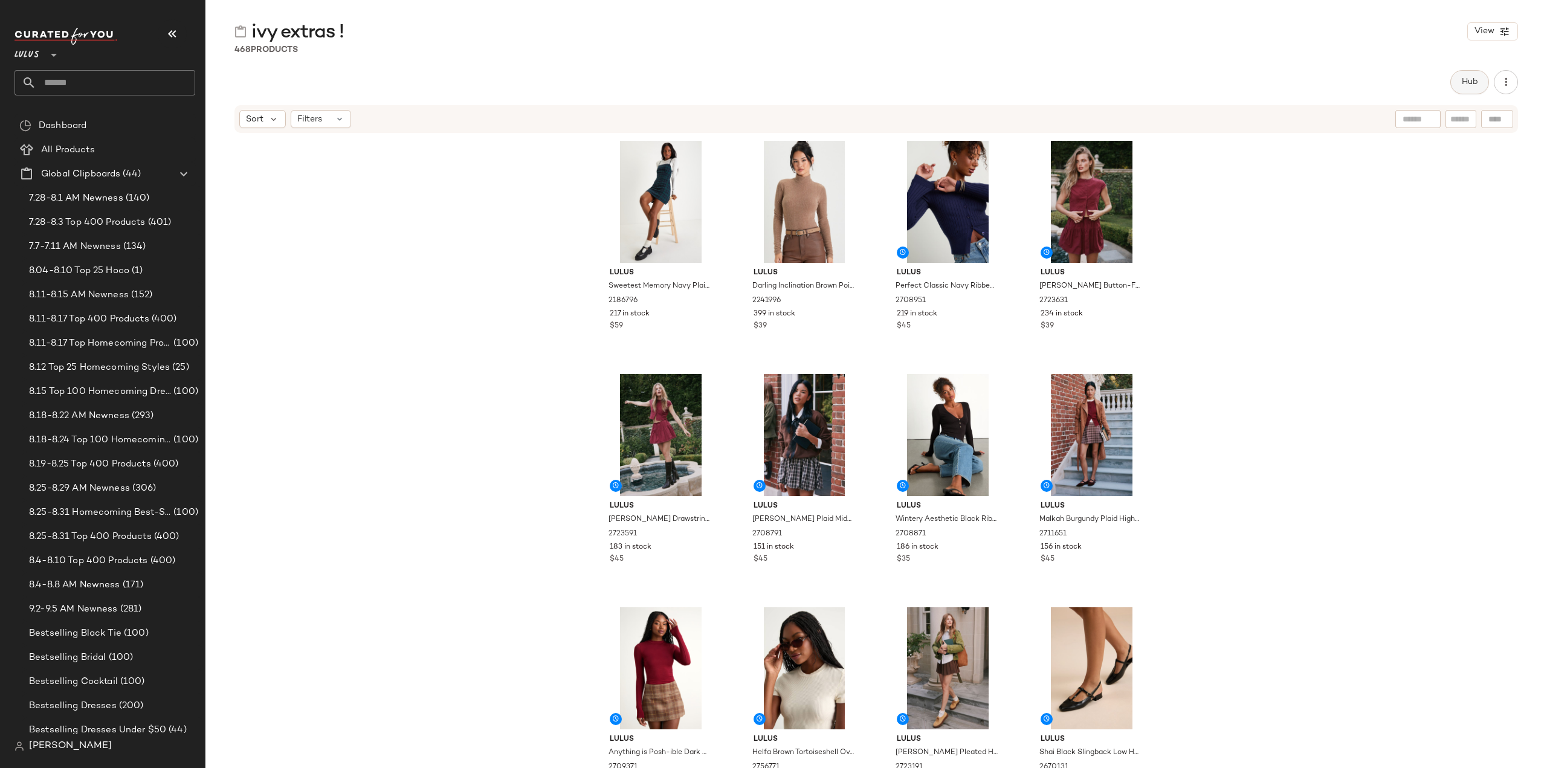
click at [1467, 78] on span "Hub" at bounding box center [1469, 82] width 17 height 10
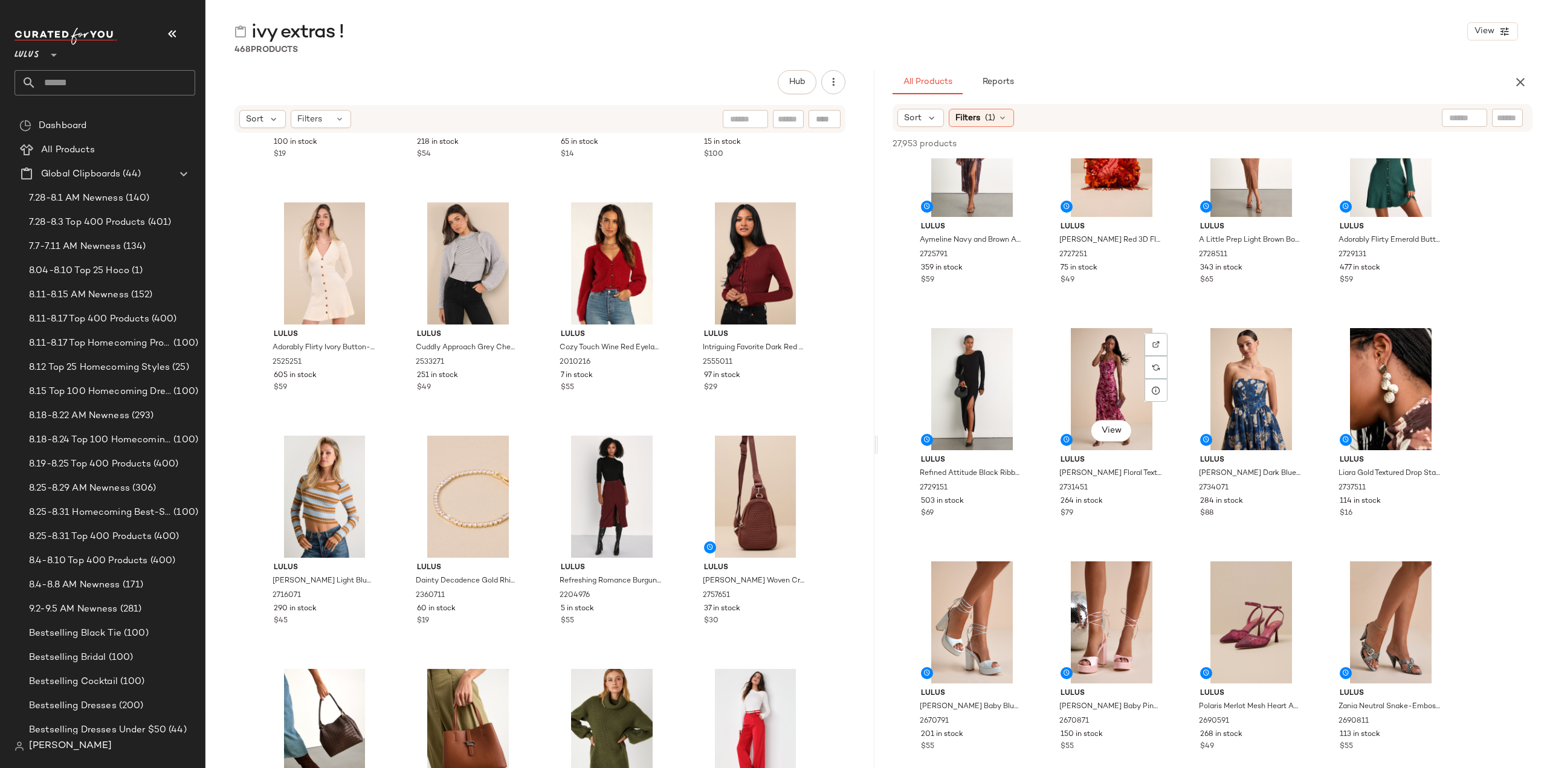
scroll to position [1813, 0]
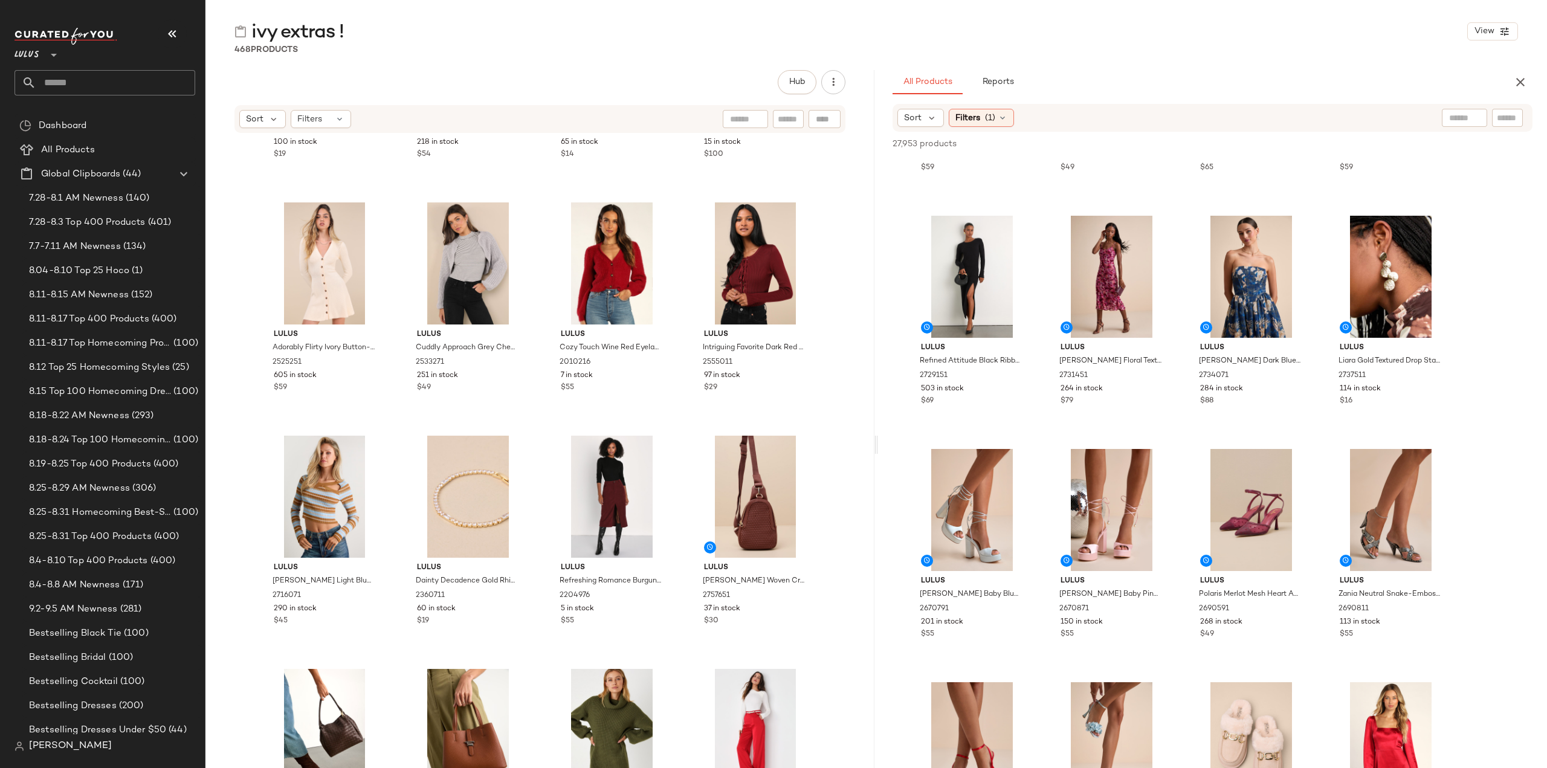
click at [1460, 118] on input "text" at bounding box center [1464, 118] width 31 height 13
type input "****"
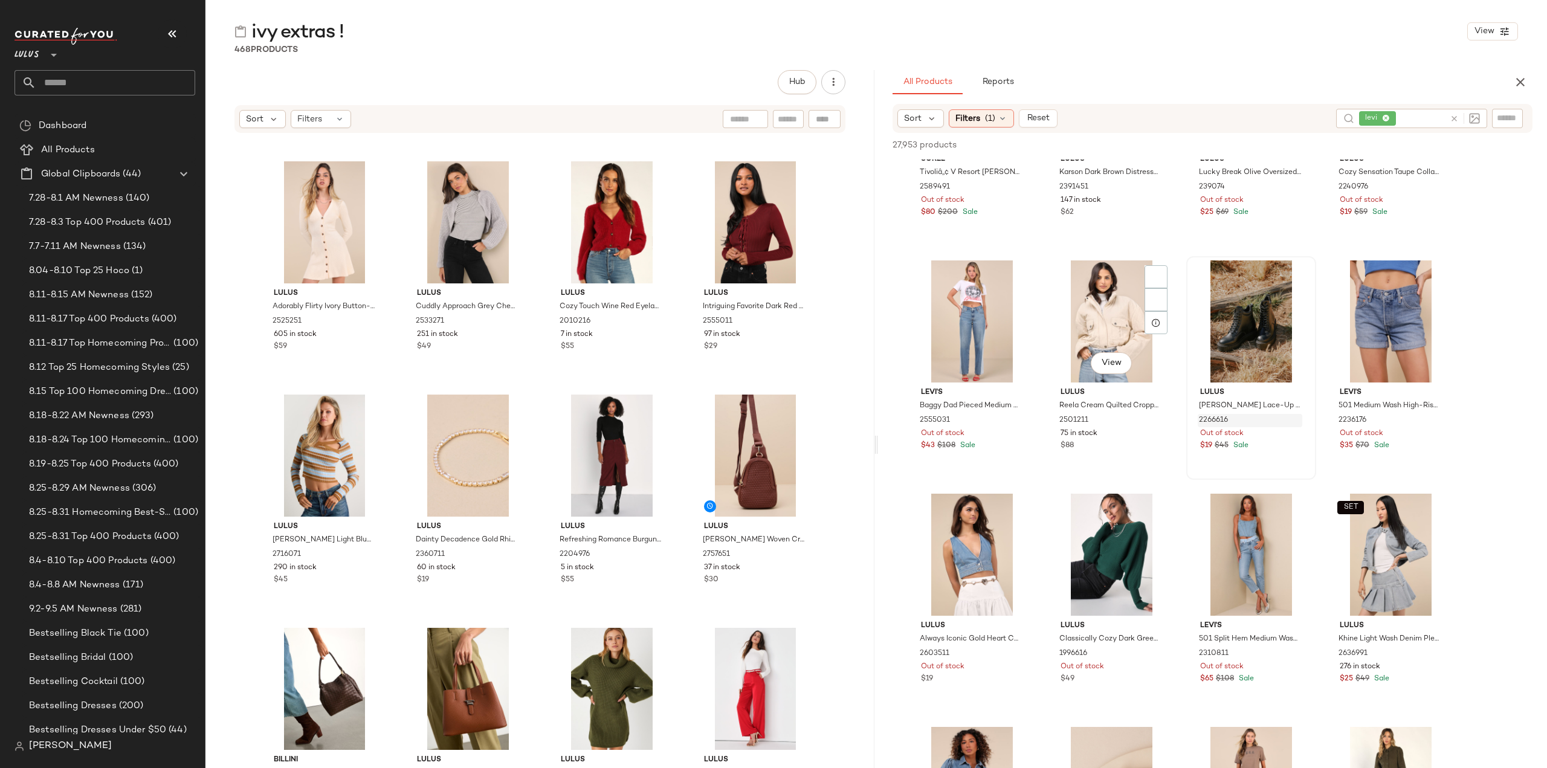
scroll to position [25323, 0]
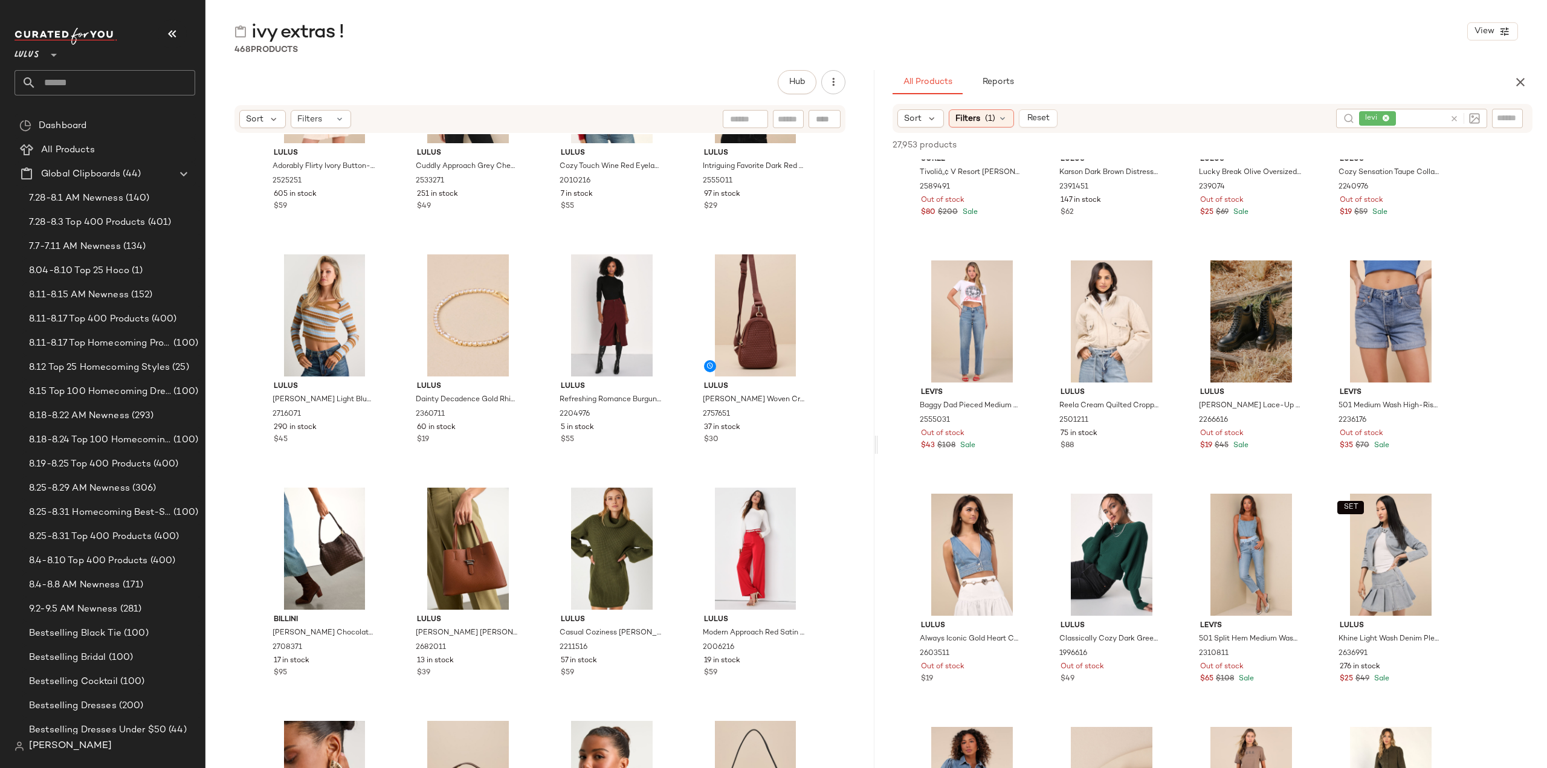
drag, startPoint x: 1458, startPoint y: 120, endPoint x: 1444, endPoint y: 123, distance: 13.6
click at [1458, 120] on icon at bounding box center [1454, 118] width 9 height 9
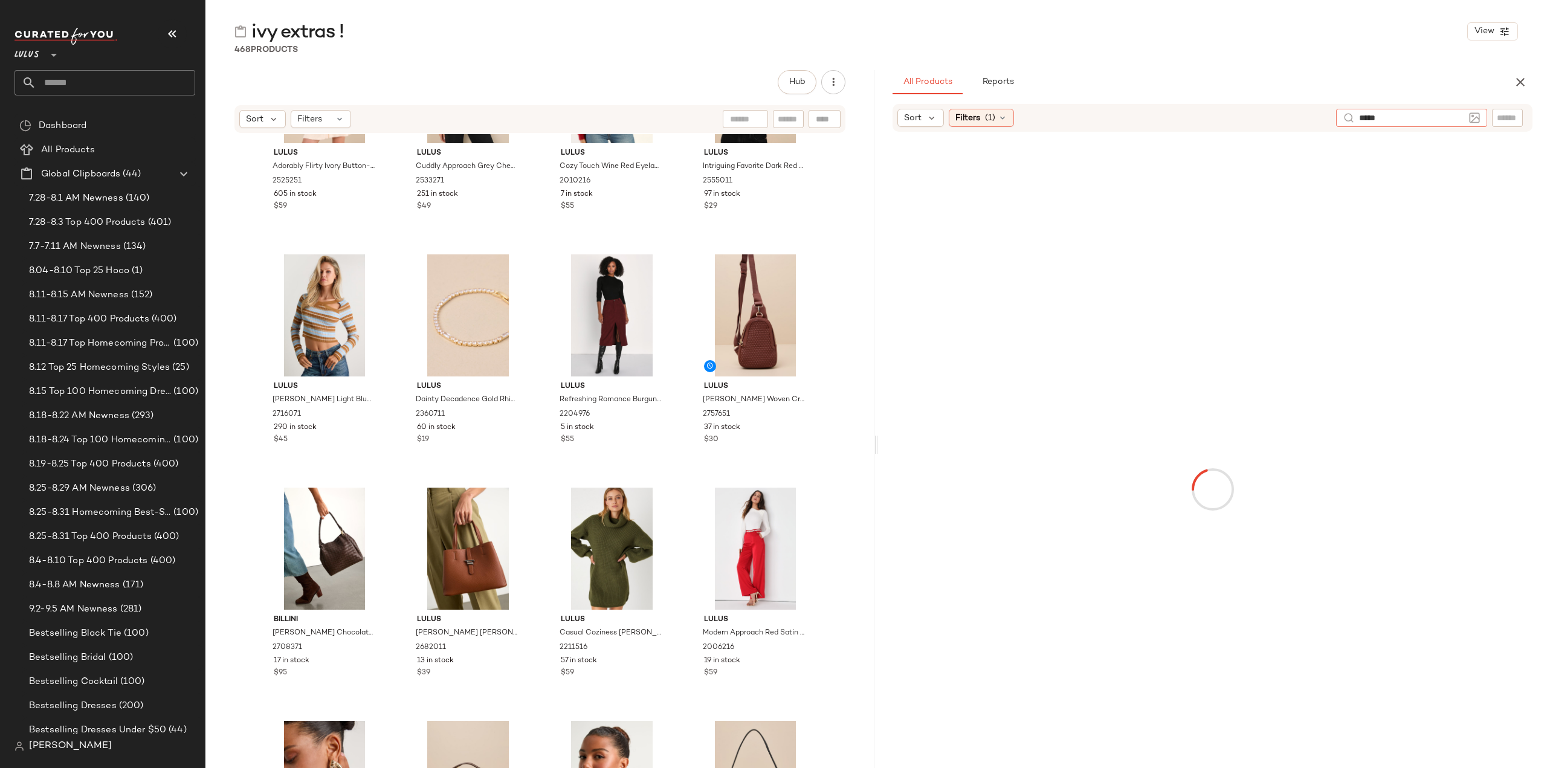
type input "******"
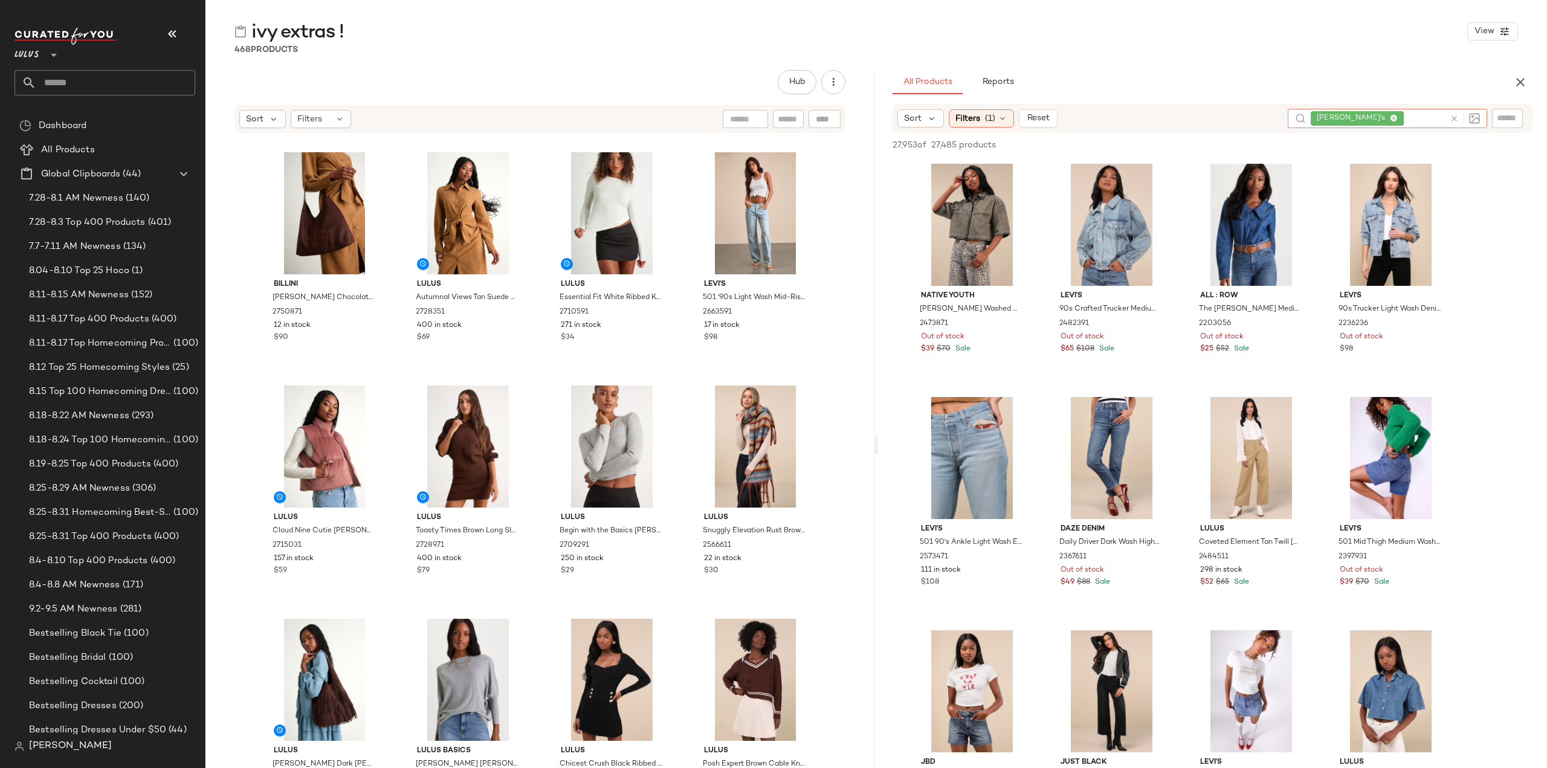
scroll to position [26625, 0]
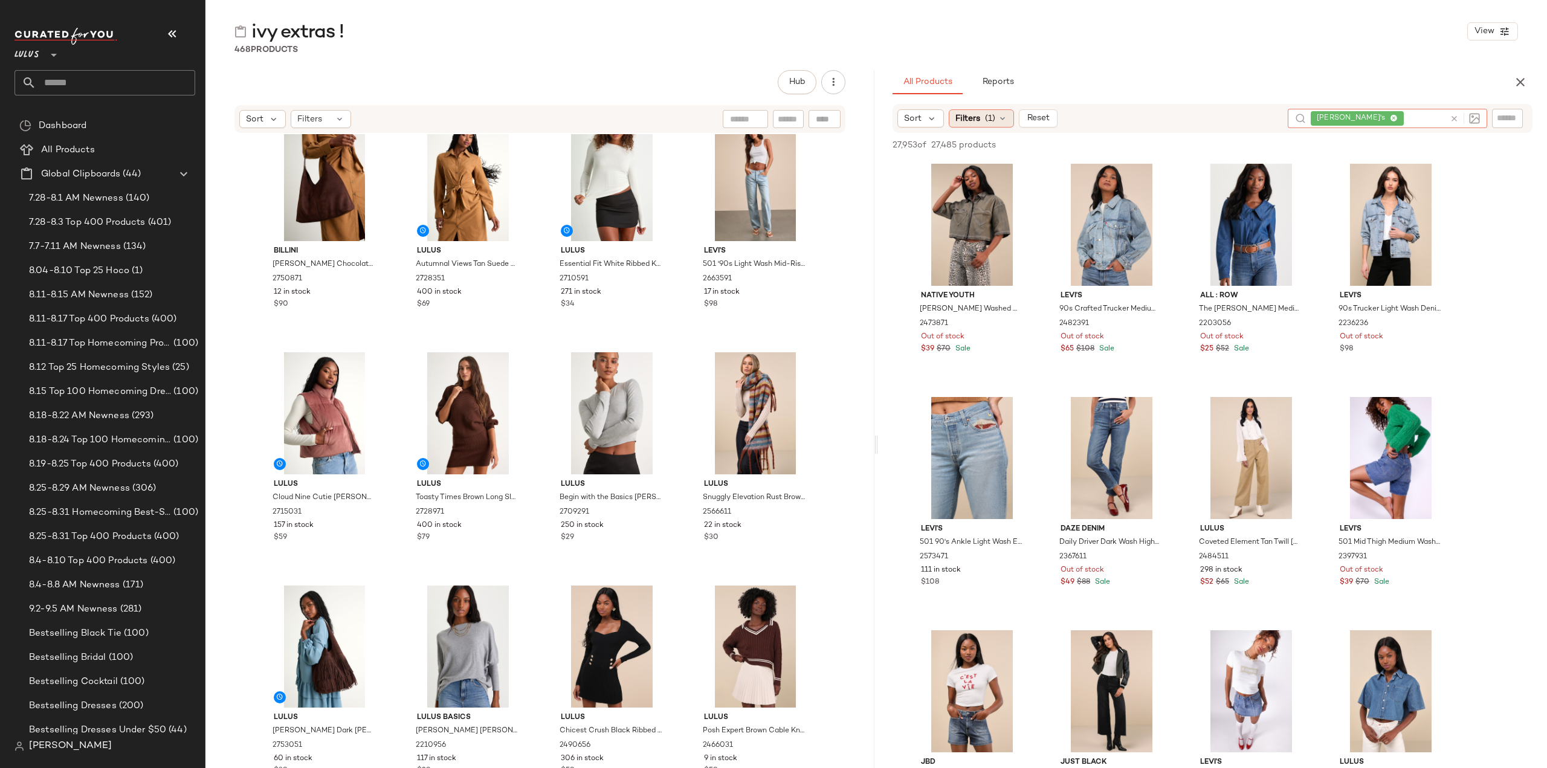
click at [998, 121] on icon at bounding box center [1003, 119] width 10 height 10
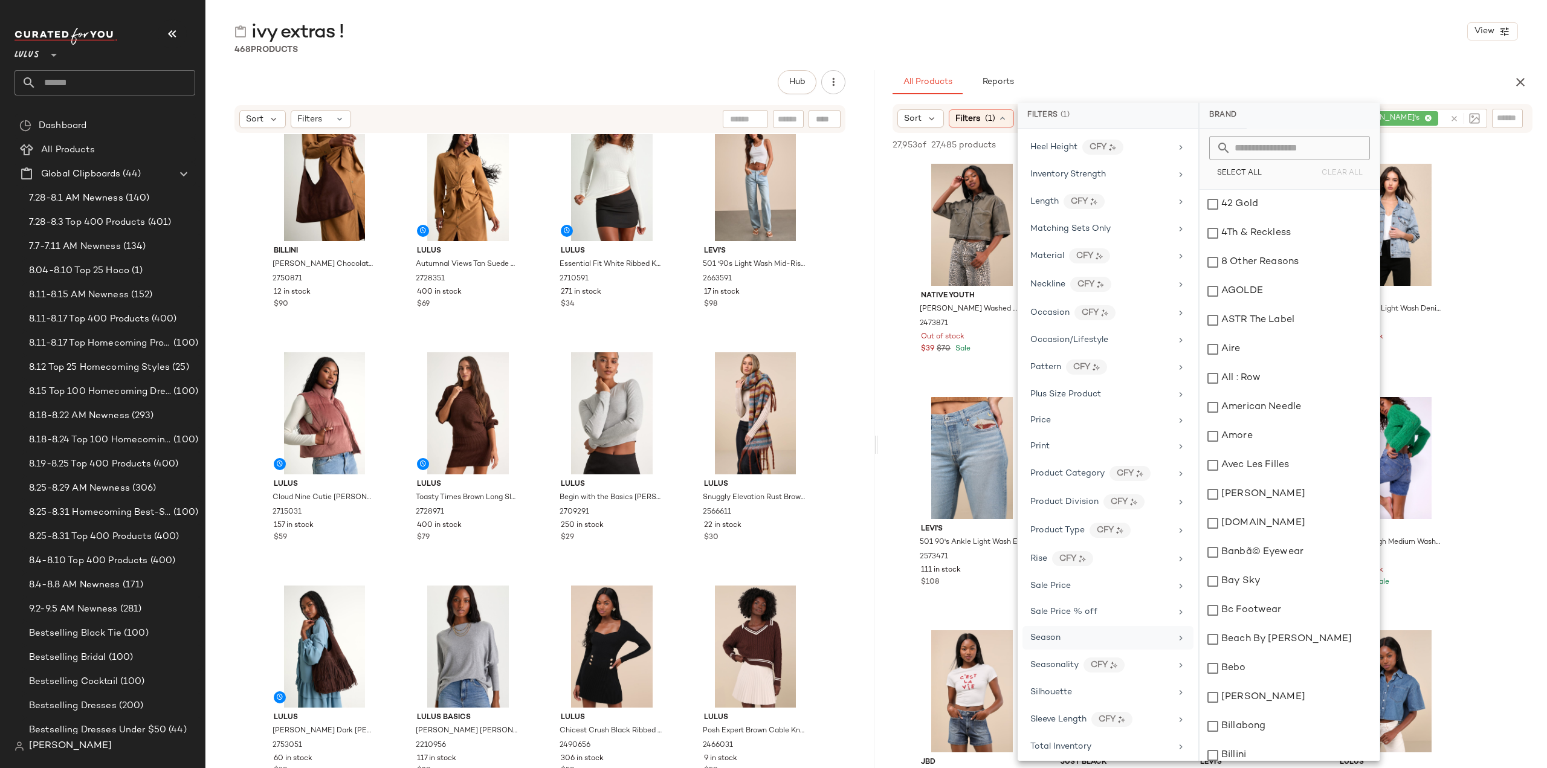
scroll to position [483, 0]
click at [1176, 726] on icon at bounding box center [1181, 731] width 10 height 10
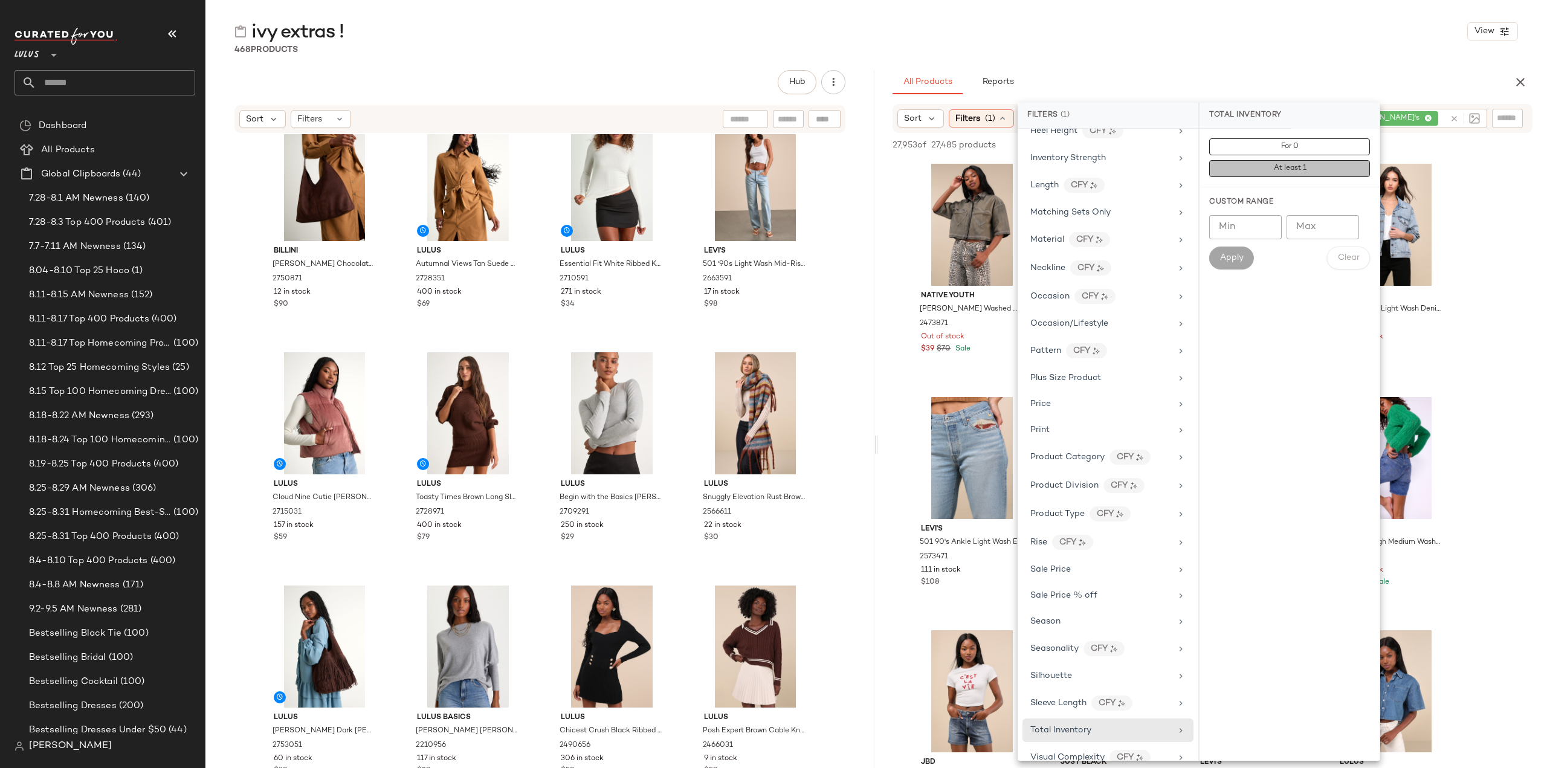
click at [1247, 172] on button "At least 1" at bounding box center [1289, 168] width 161 height 17
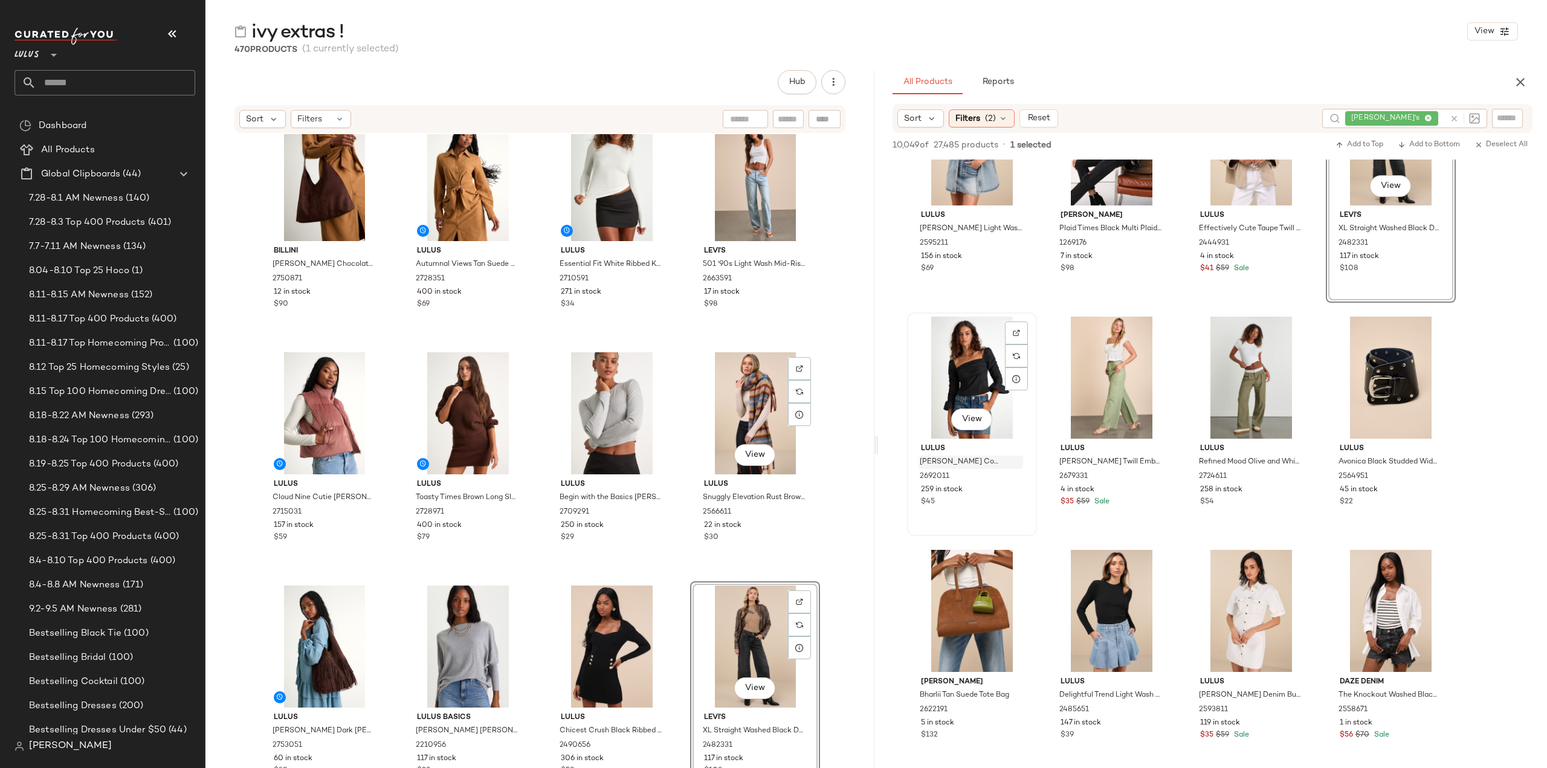
scroll to position [2659, 0]
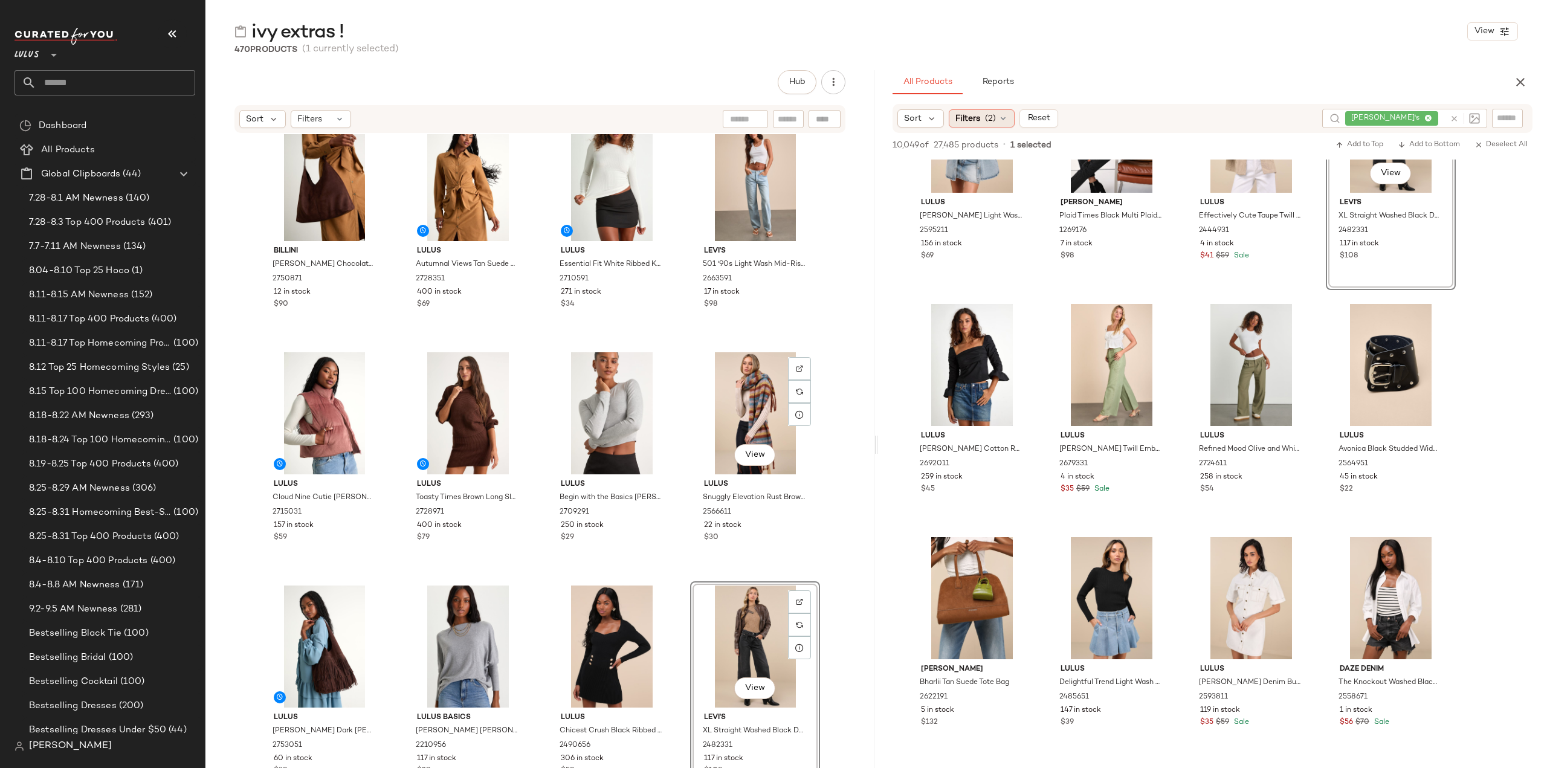
click at [978, 120] on span "Filters" at bounding box center [967, 118] width 25 height 13
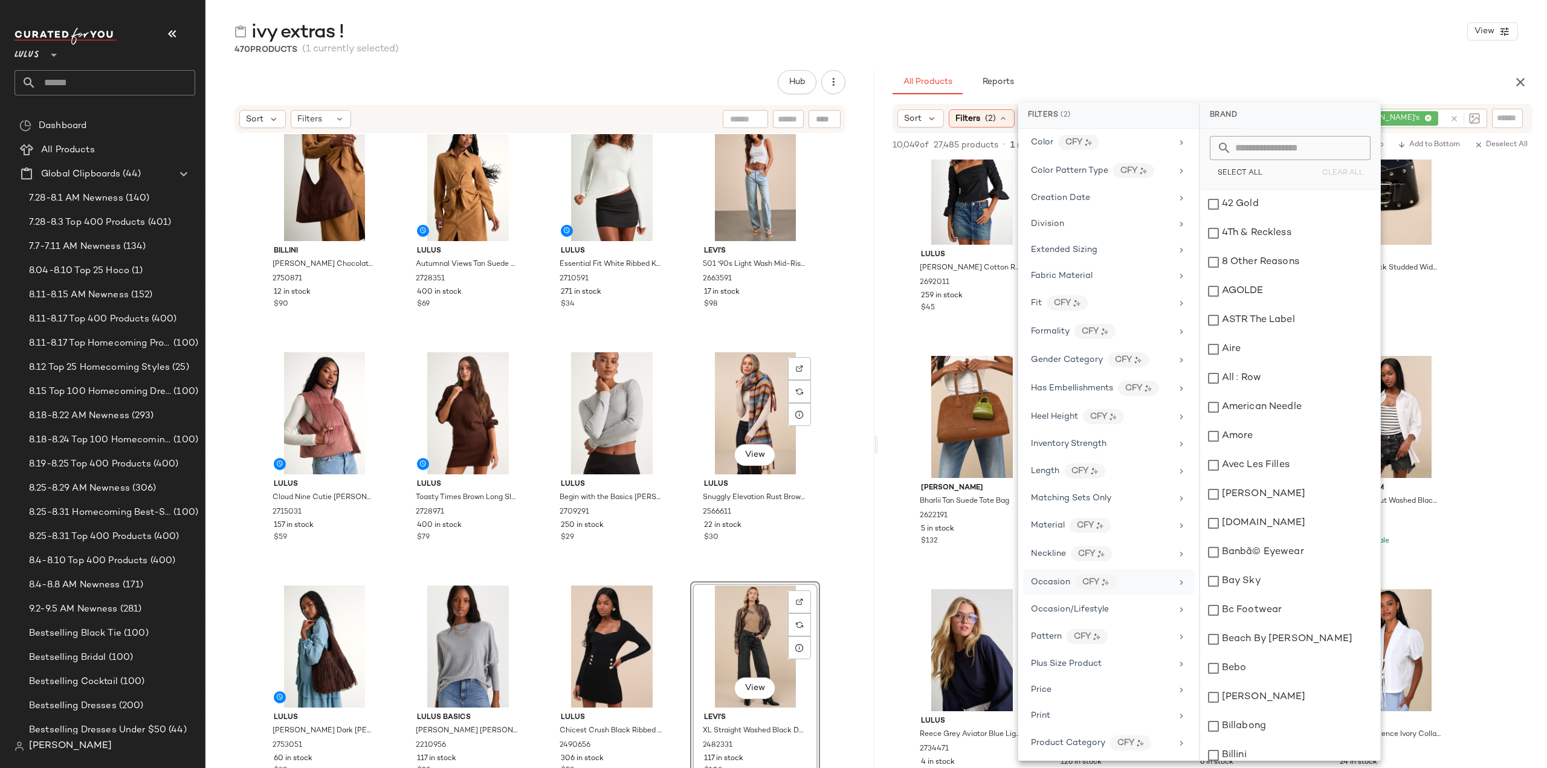
scroll to position [363, 0]
click at [1052, 685] on span "Sale Price" at bounding box center [1051, 689] width 40 height 9
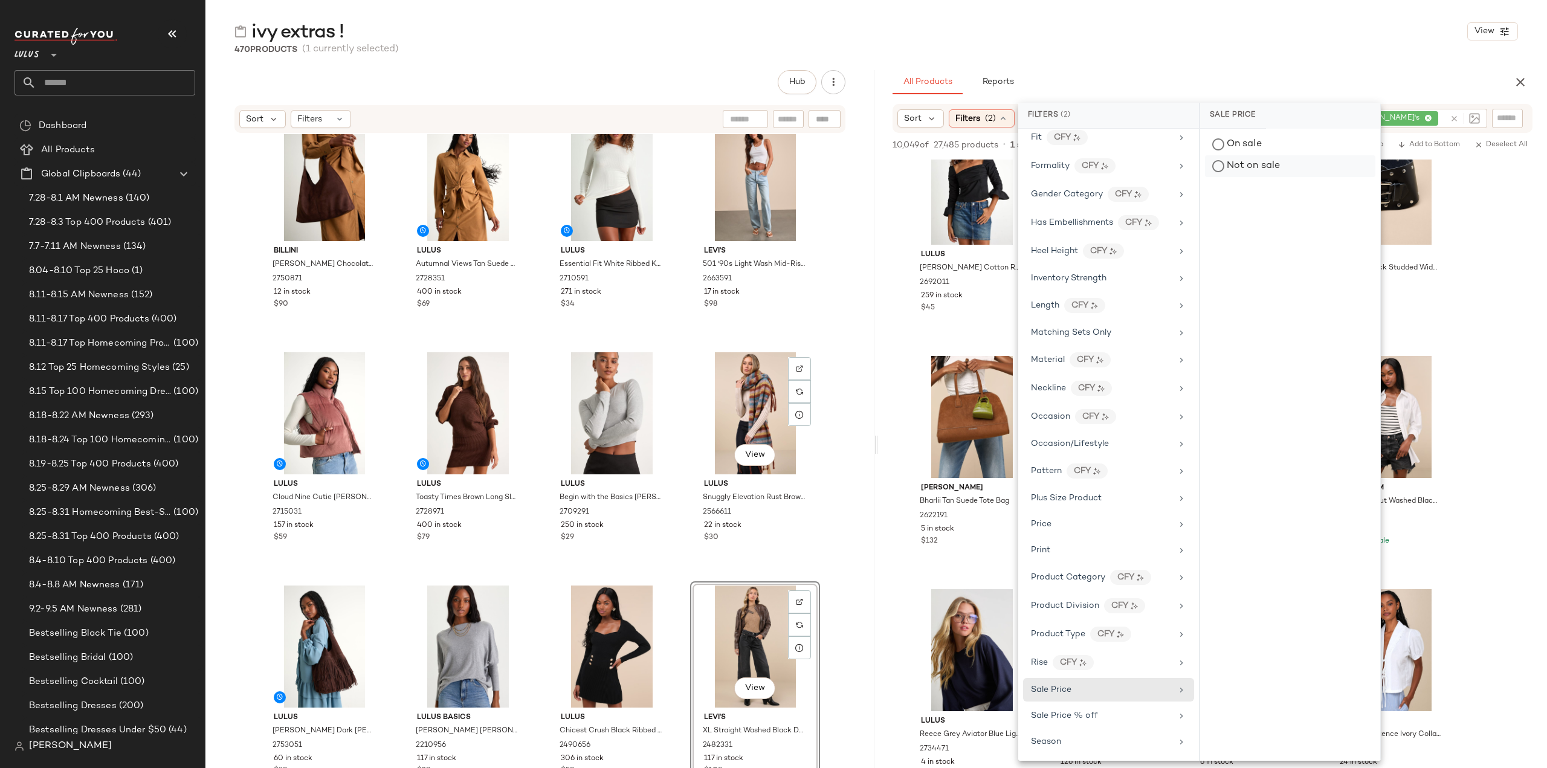
click at [1216, 169] on div "Not on sale" at bounding box center [1290, 166] width 170 height 22
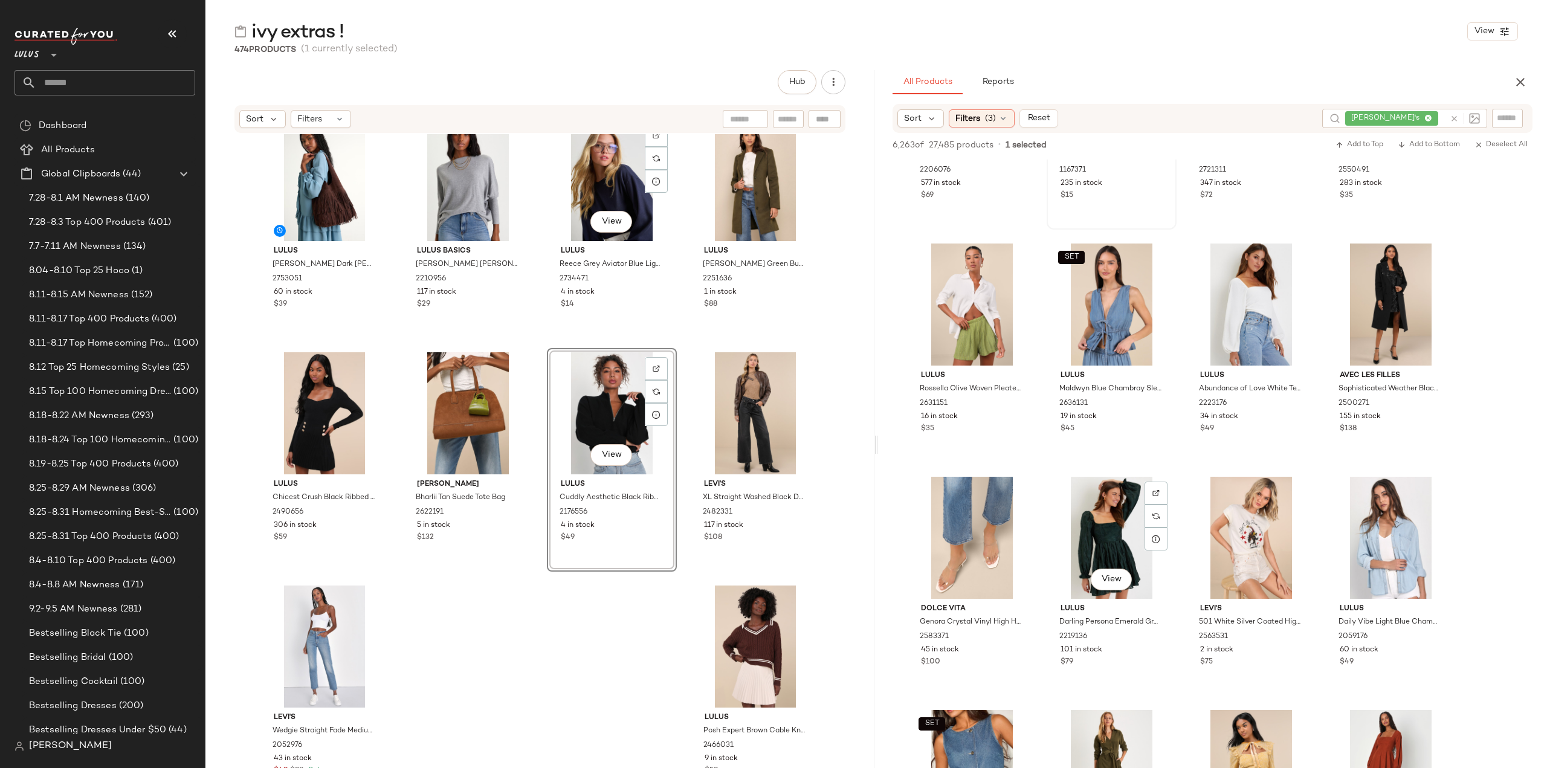
scroll to position [6285, 0]
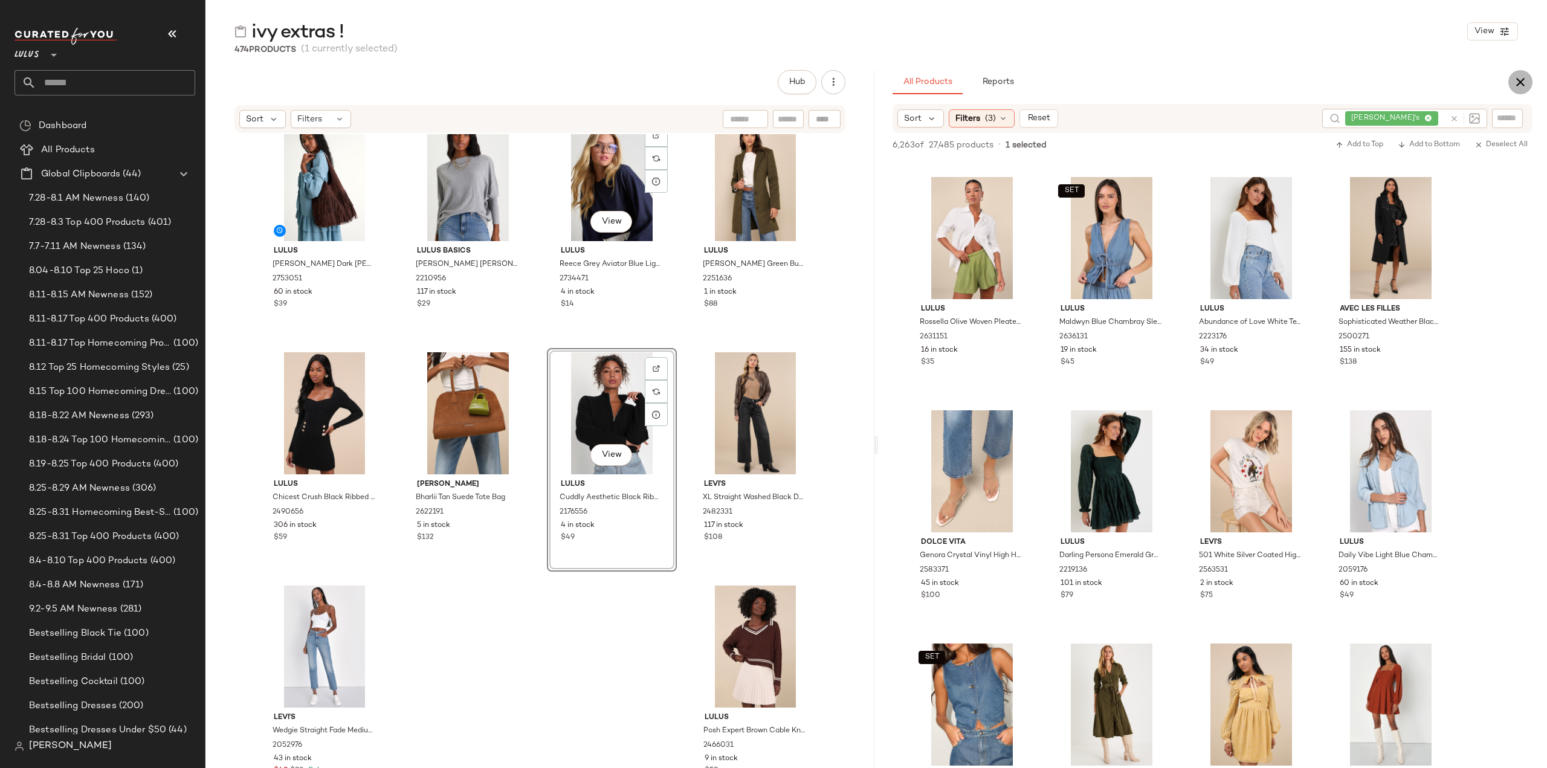
click at [1522, 83] on icon "button" at bounding box center [1520, 82] width 15 height 15
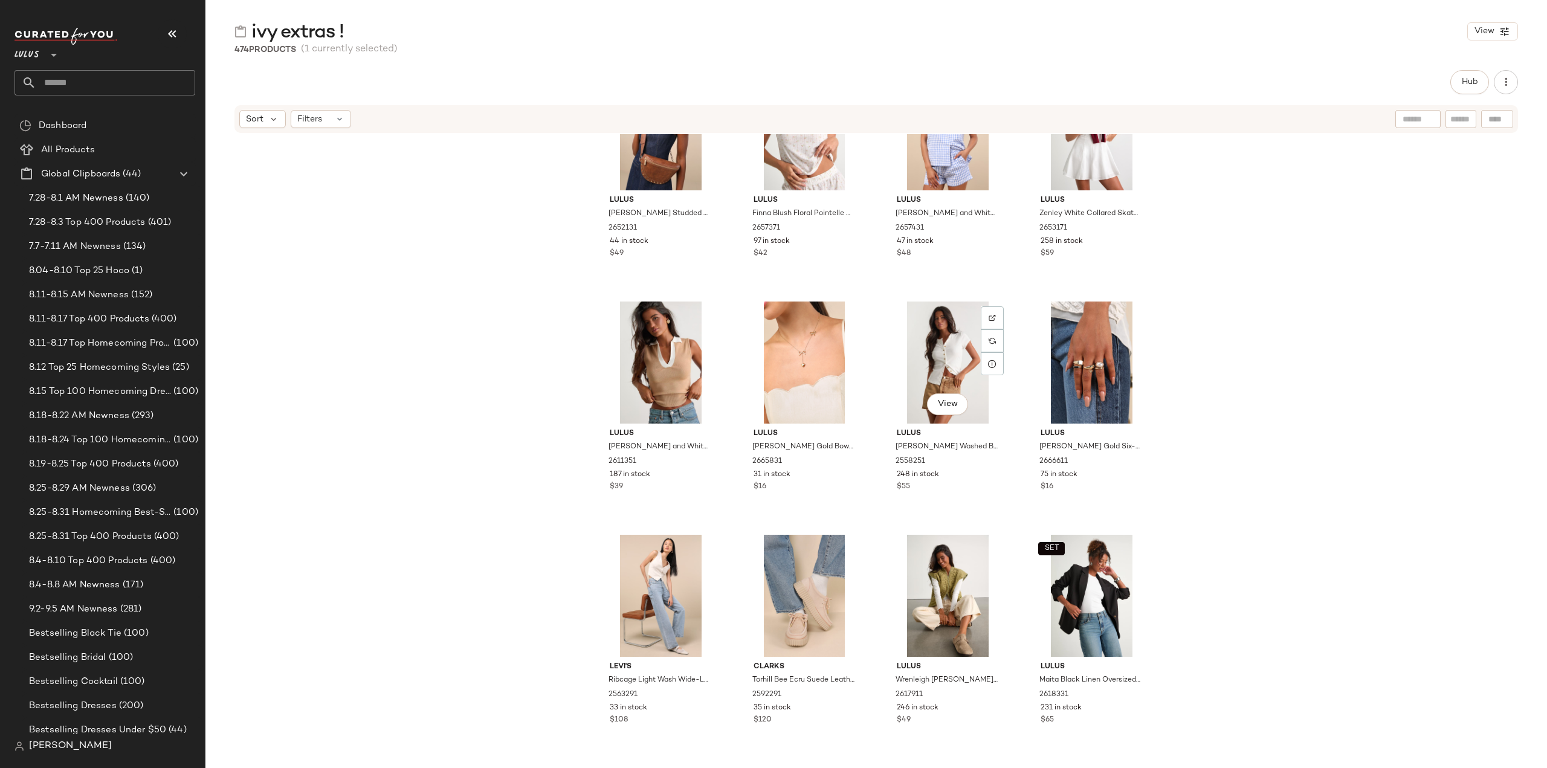
scroll to position [6960, 0]
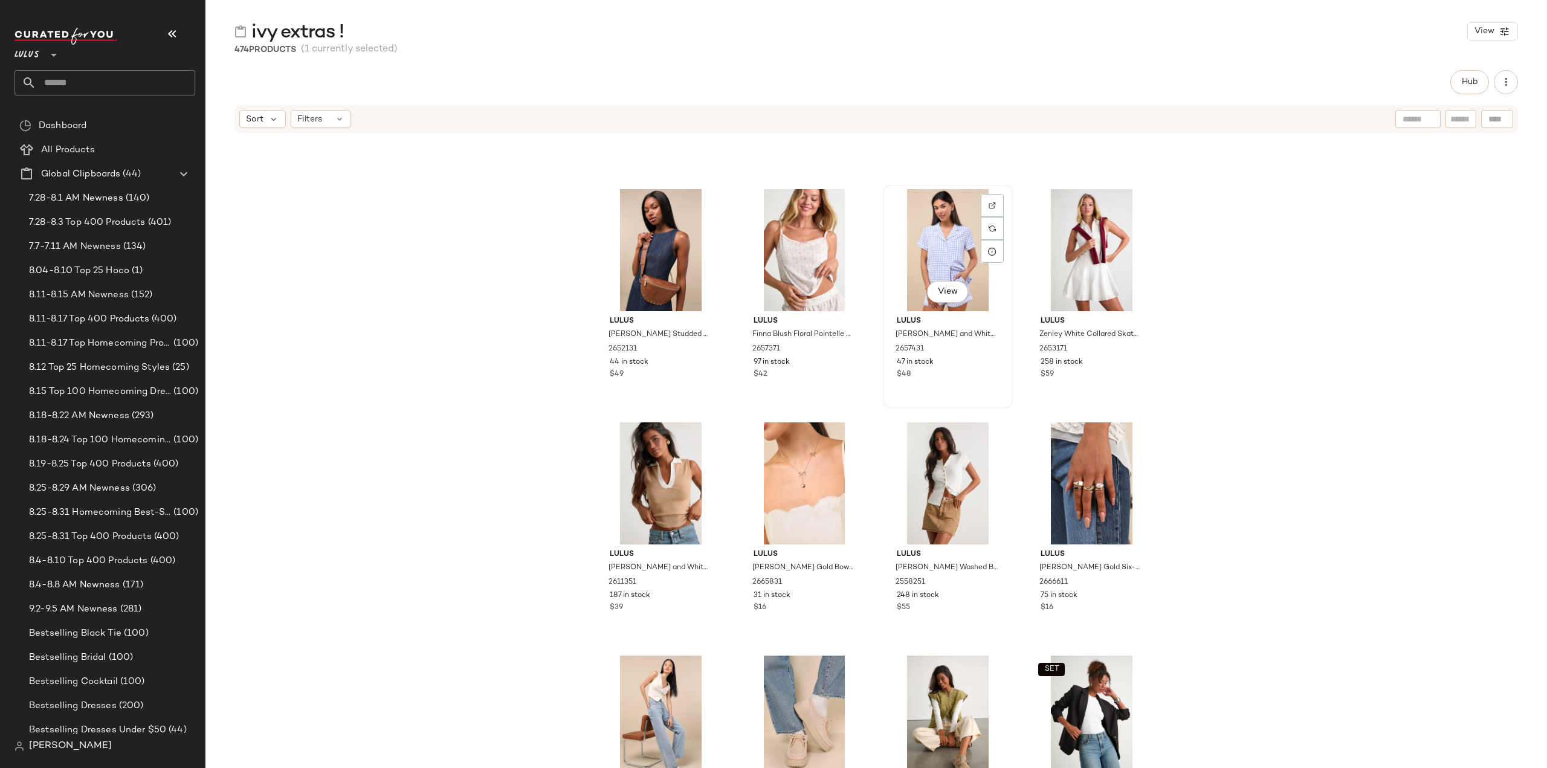
click at [946, 391] on div "View Lulus [PERSON_NAME] and White Gingham Two-Piece Pajama Set 2657431 47 in s…" at bounding box center [948, 296] width 128 height 221
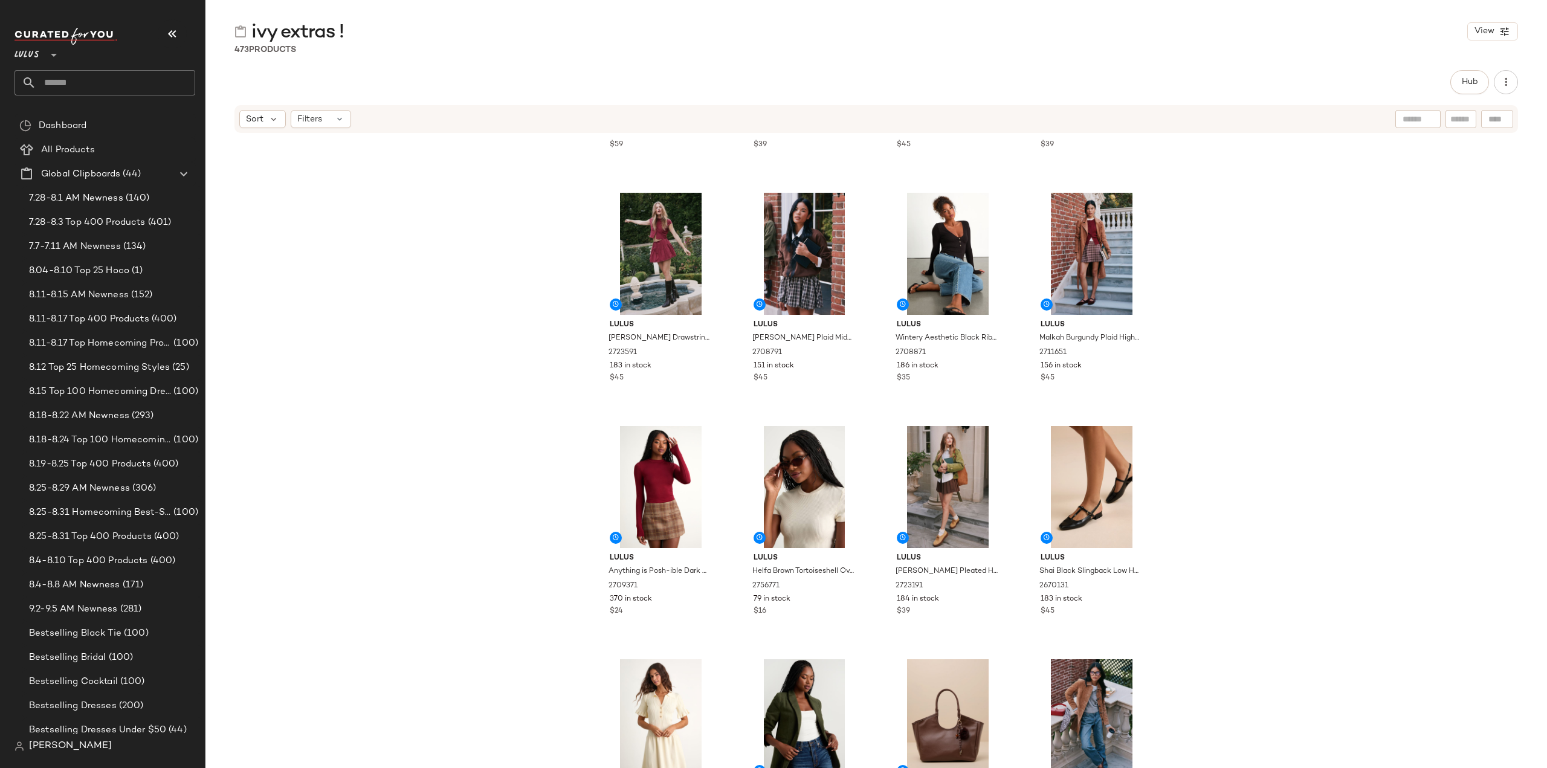
scroll to position [0, 0]
